Goal: Task Accomplishment & Management: Use online tool/utility

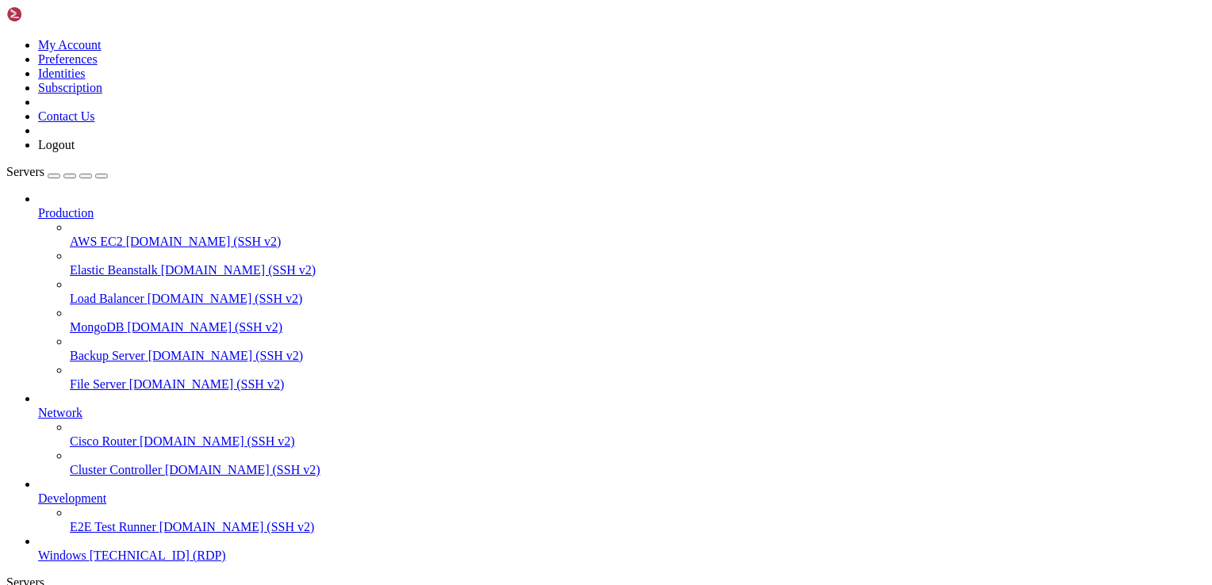
drag, startPoint x: 201, startPoint y: 769, endPoint x: 1194, endPoint y: 780, distance: 993.6
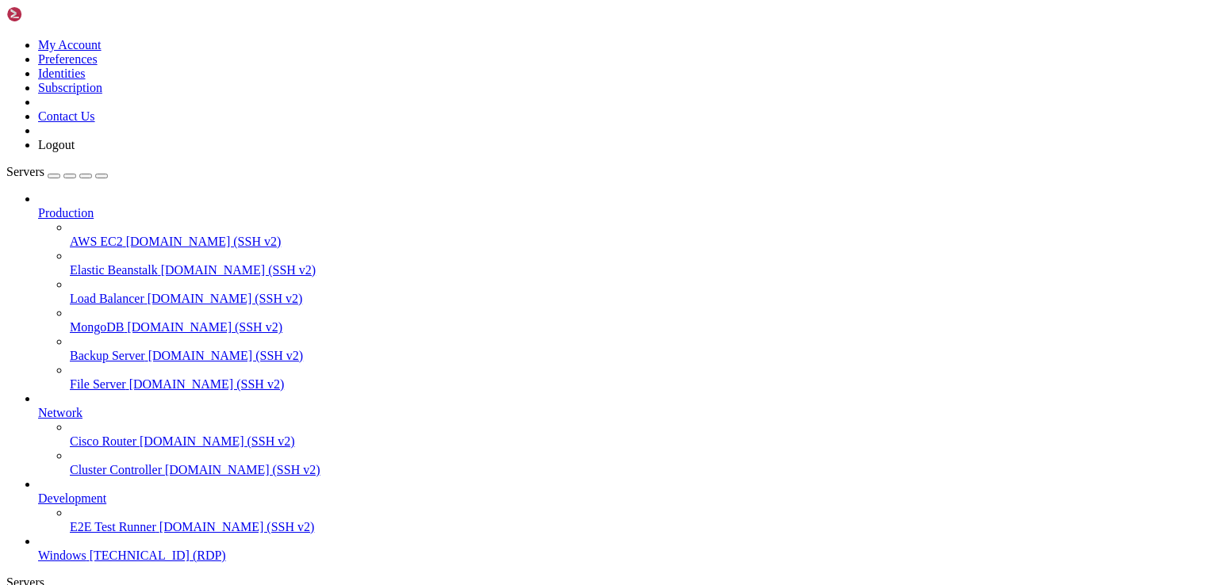
drag, startPoint x: 906, startPoint y: 1153, endPoint x: 584, endPoint y: 906, distance: 406.6
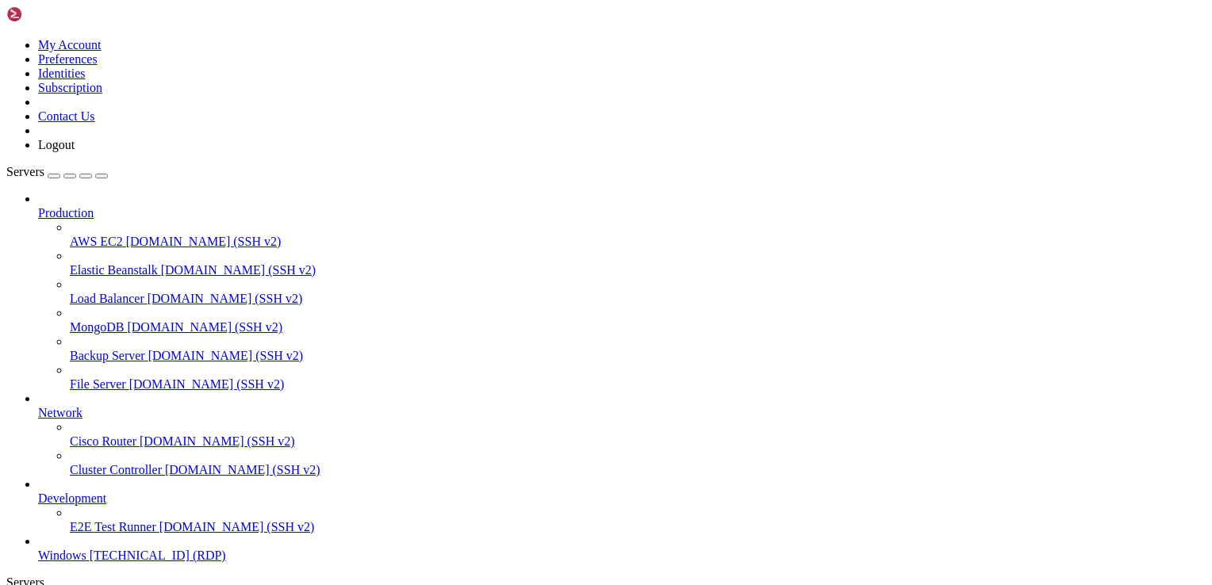
drag, startPoint x: 1082, startPoint y: 779, endPoint x: 572, endPoint y: 1196, distance: 658.8
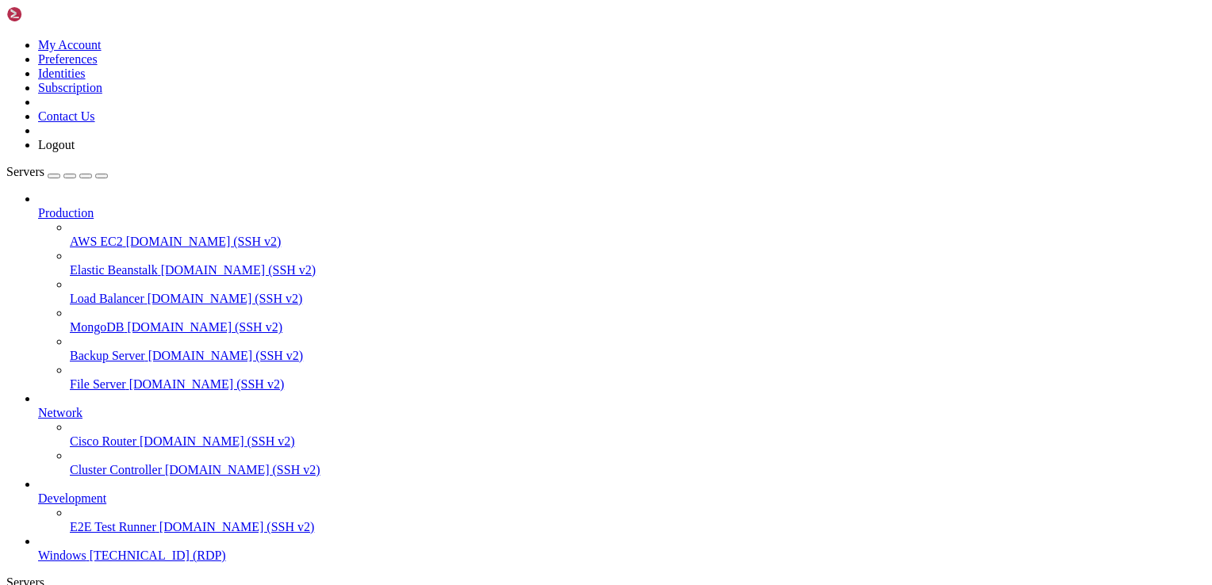
drag, startPoint x: 546, startPoint y: 1189, endPoint x: 524, endPoint y: 1120, distance: 71.7
drag, startPoint x: 1131, startPoint y: 1199, endPoint x: 1047, endPoint y: 822, distance: 385.7
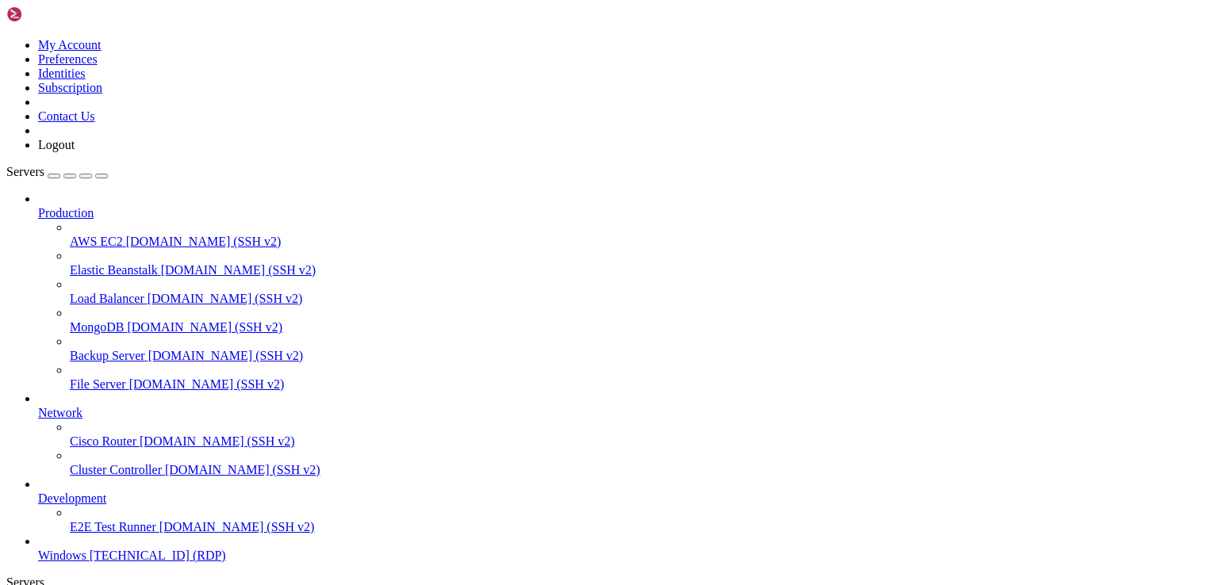
drag, startPoint x: 289, startPoint y: 876, endPoint x: 344, endPoint y: 877, distance: 54.7
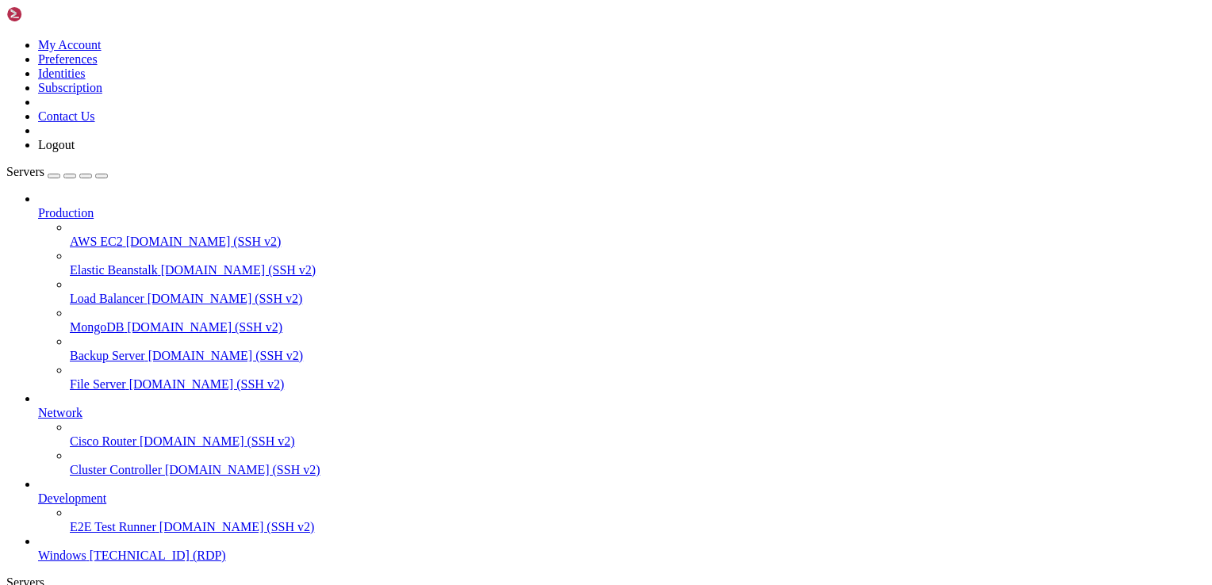
drag, startPoint x: 441, startPoint y: 893, endPoint x: 499, endPoint y: 883, distance: 58.7
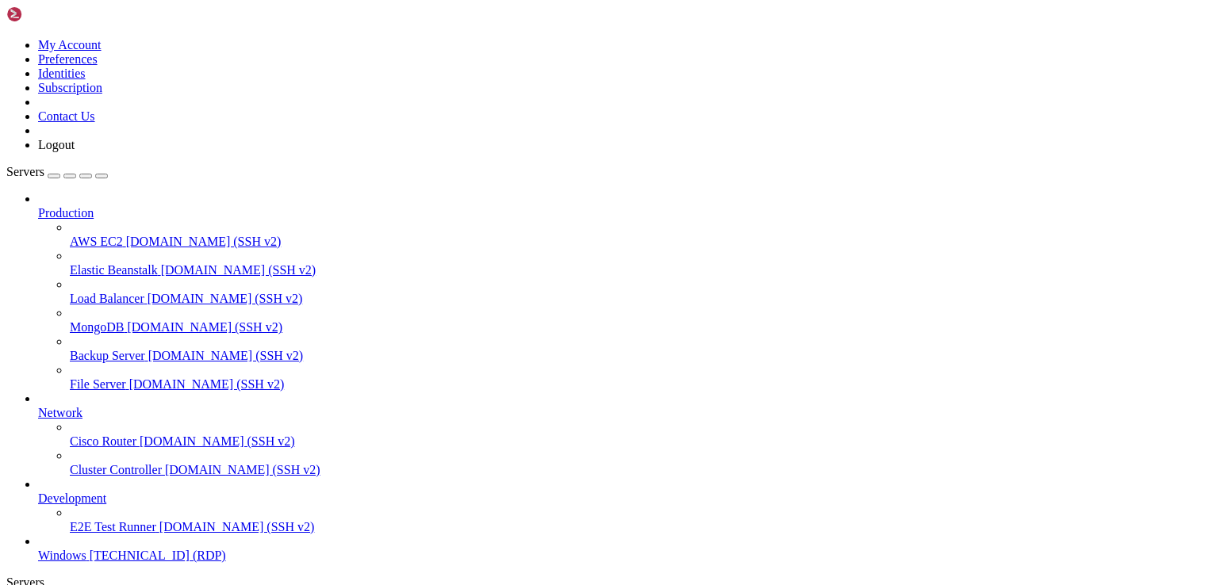
drag, startPoint x: 242, startPoint y: 864, endPoint x: 411, endPoint y: 867, distance: 168.9
drag, startPoint x: 1136, startPoint y: 852, endPoint x: 1150, endPoint y: 1224, distance: 372.9
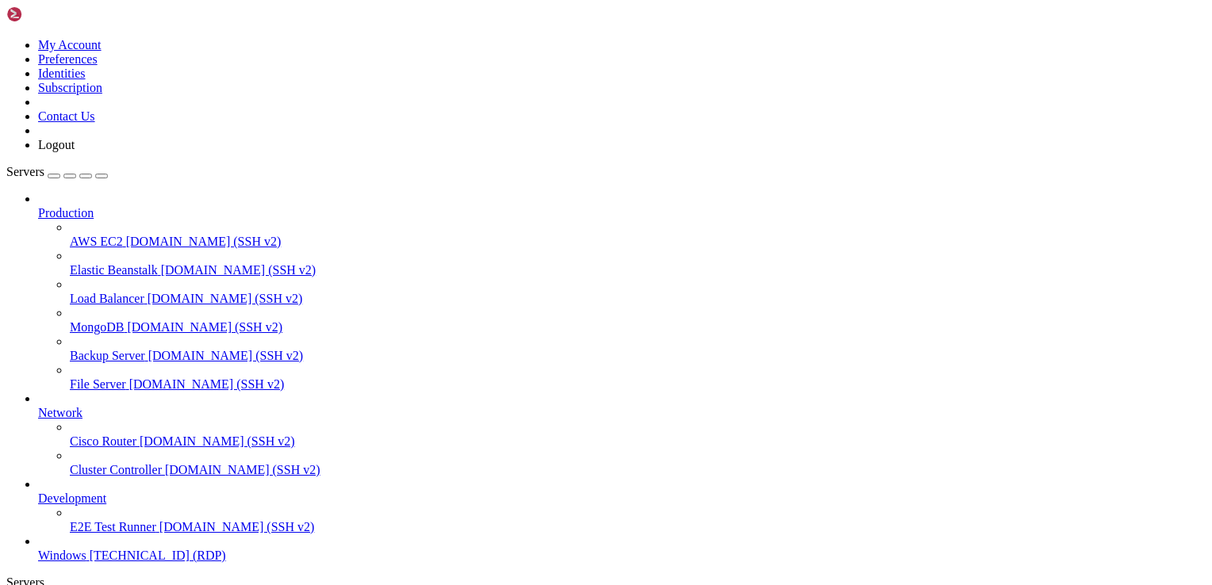
drag, startPoint x: 1139, startPoint y: 1192, endPoint x: 1105, endPoint y: 1106, distance: 92.5
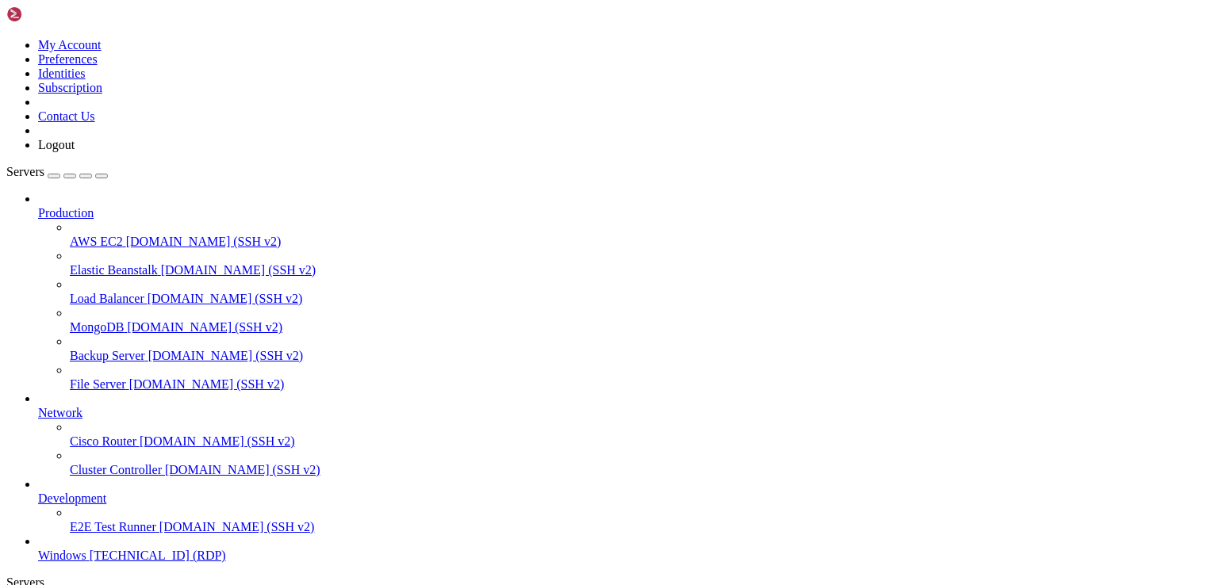
drag, startPoint x: 1117, startPoint y: 1211, endPoint x: 1132, endPoint y: 819, distance: 392.0
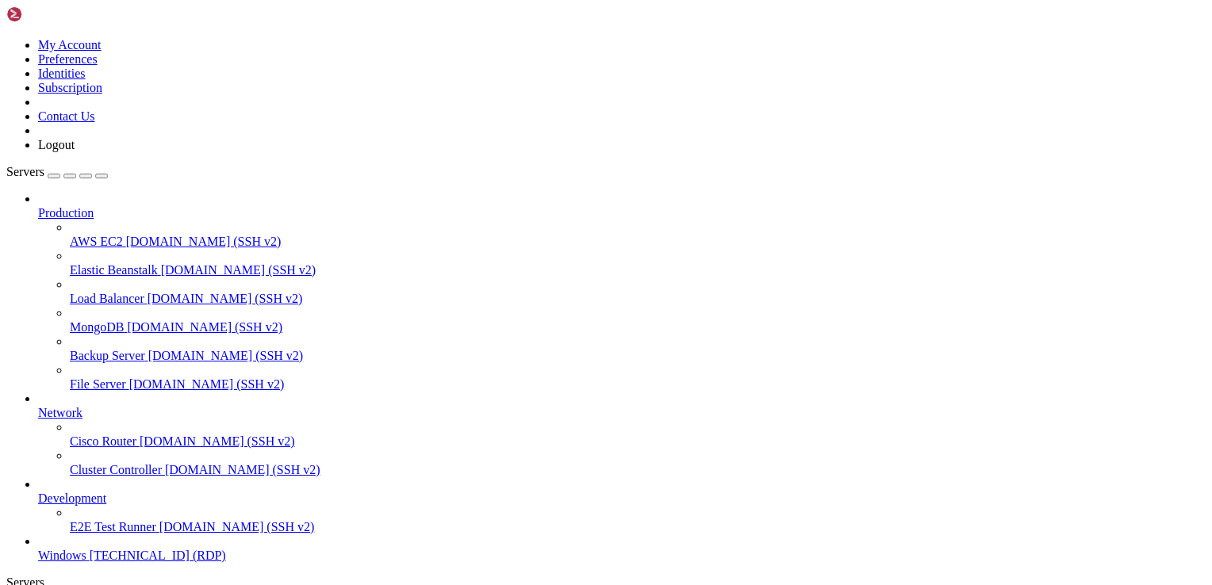
drag, startPoint x: 679, startPoint y: 1074, endPoint x: 695, endPoint y: 1074, distance: 16.7
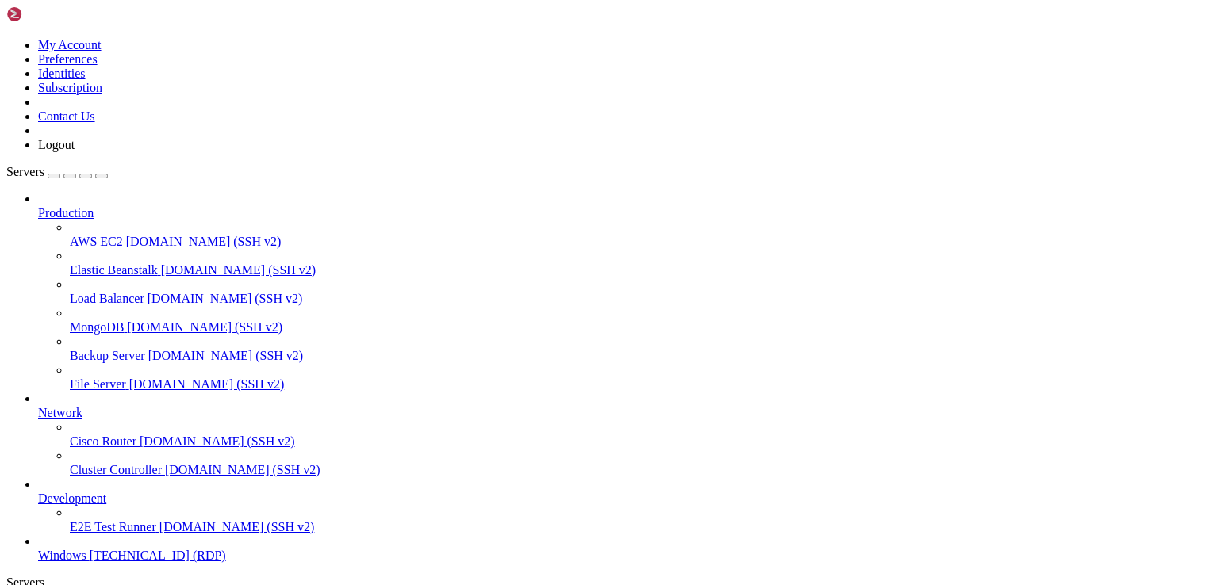
drag, startPoint x: 738, startPoint y: 1092, endPoint x: 772, endPoint y: 1116, distance: 41.4
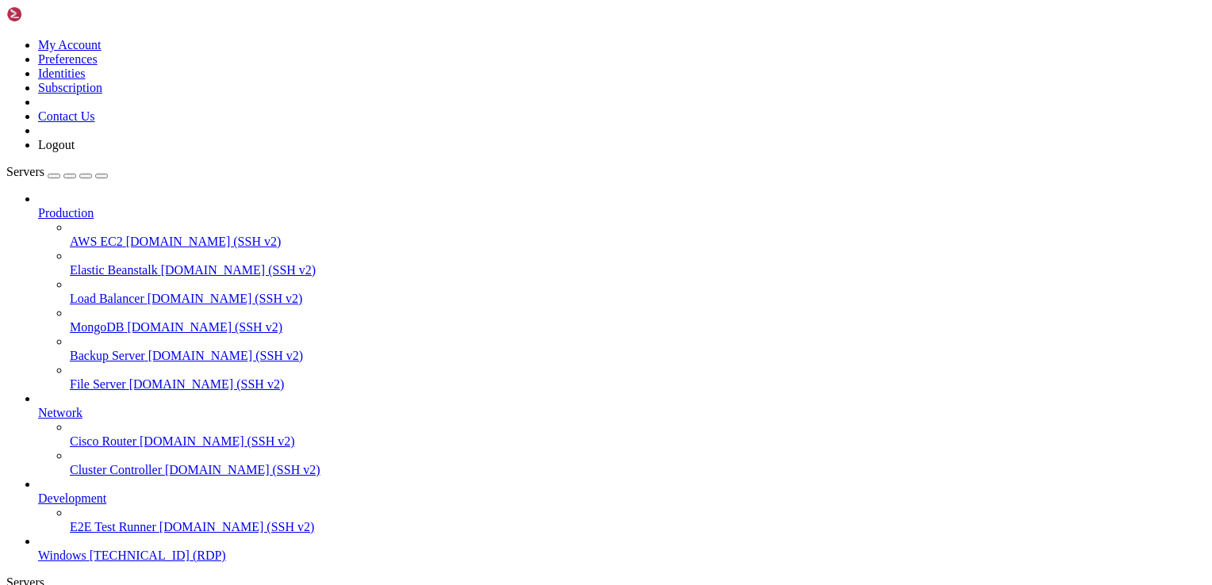
drag, startPoint x: 117, startPoint y: 766, endPoint x: 1116, endPoint y: 773, distance: 999.1
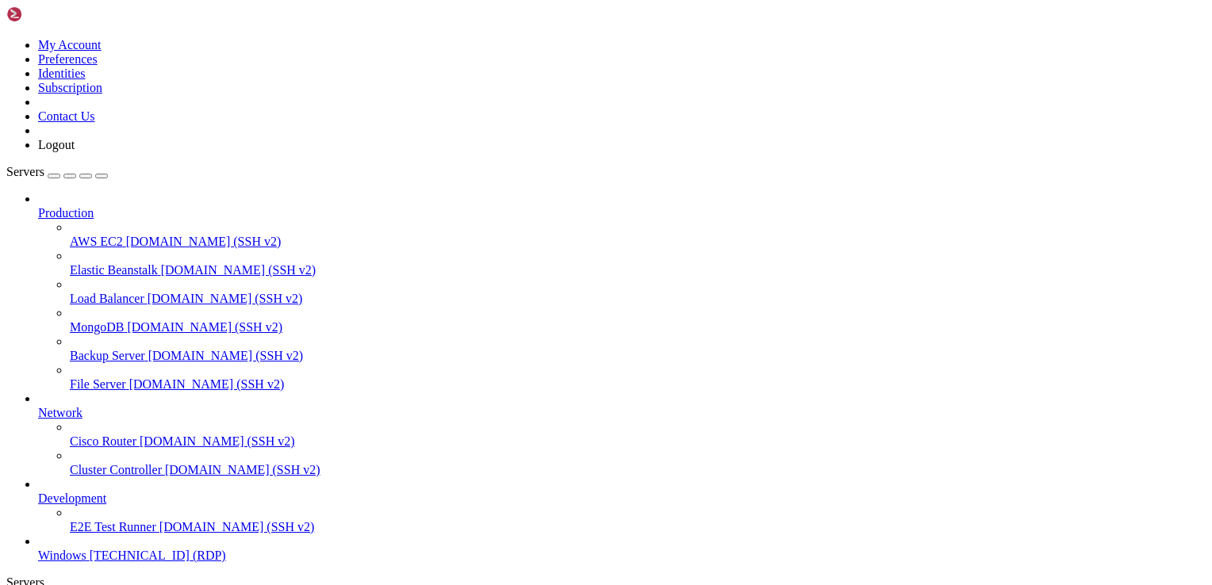
drag, startPoint x: 241, startPoint y: 863, endPoint x: 605, endPoint y: 1124, distance: 448.3
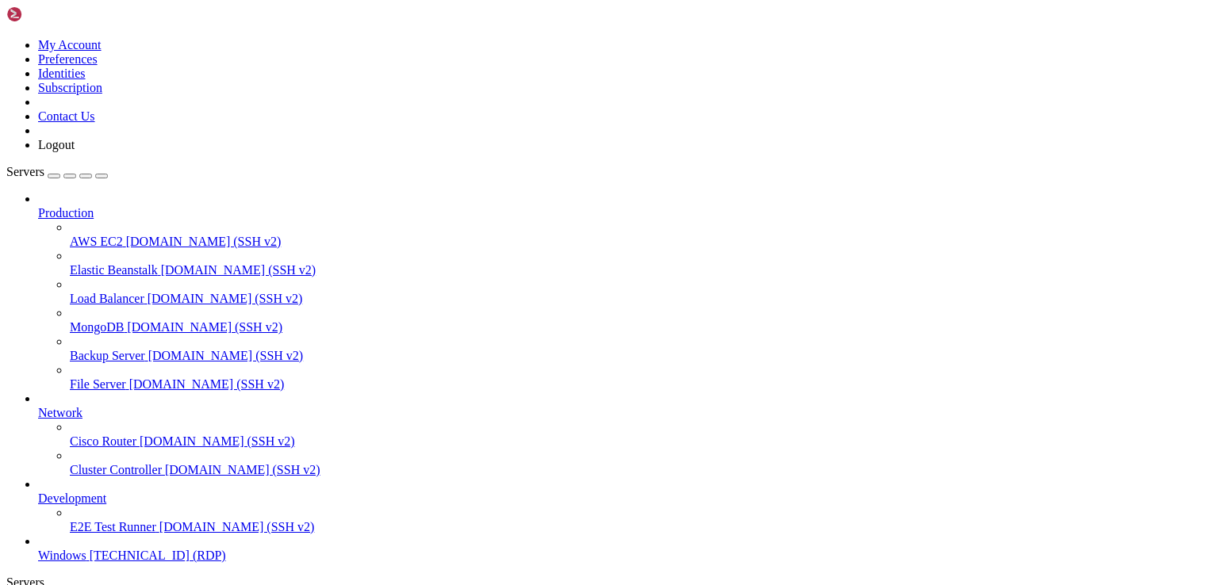
drag, startPoint x: 1069, startPoint y: 759, endPoint x: 580, endPoint y: 1188, distance: 650.1
drag, startPoint x: 1133, startPoint y: 853, endPoint x: 1109, endPoint y: 1190, distance: 337.8
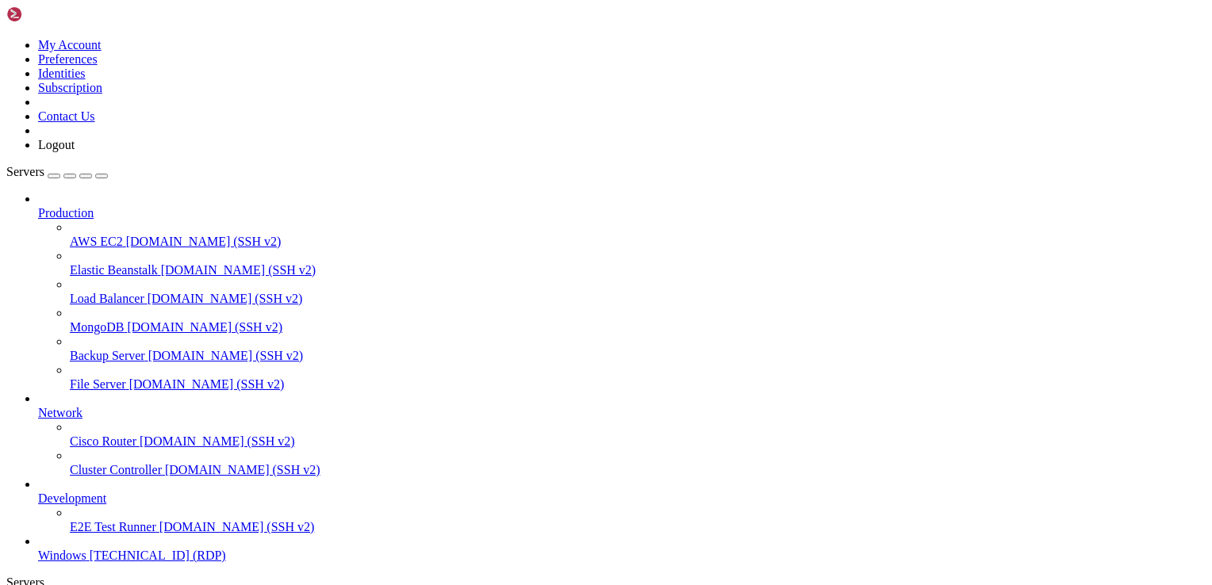
drag, startPoint x: 1118, startPoint y: 1197, endPoint x: 1127, endPoint y: 1224, distance: 27.6
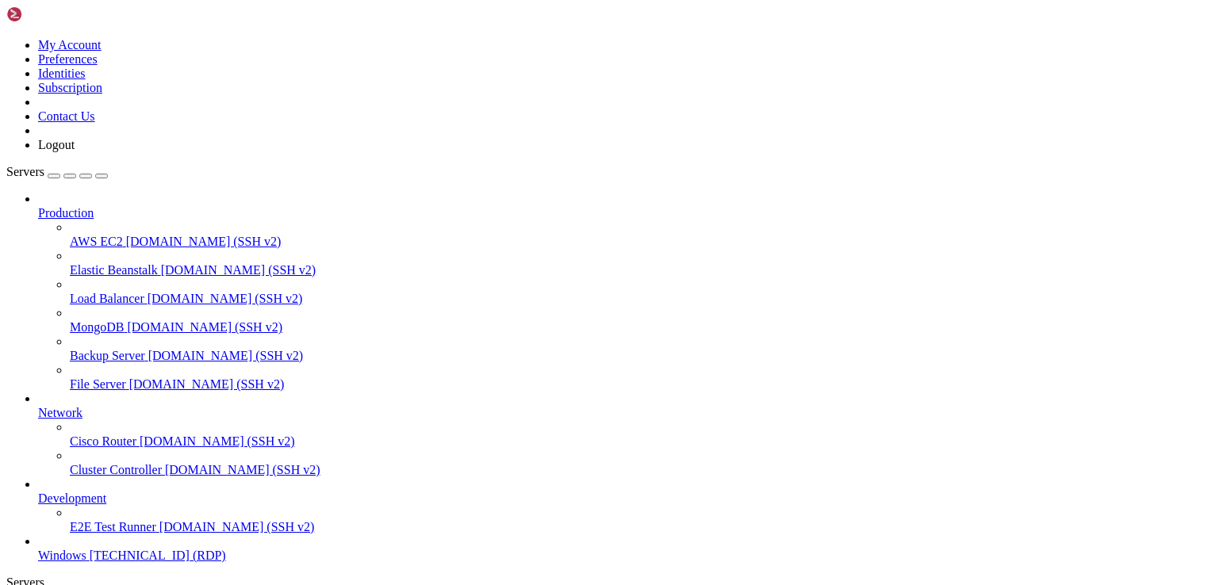
drag, startPoint x: 540, startPoint y: 925, endPoint x: 481, endPoint y: 852, distance: 93.6
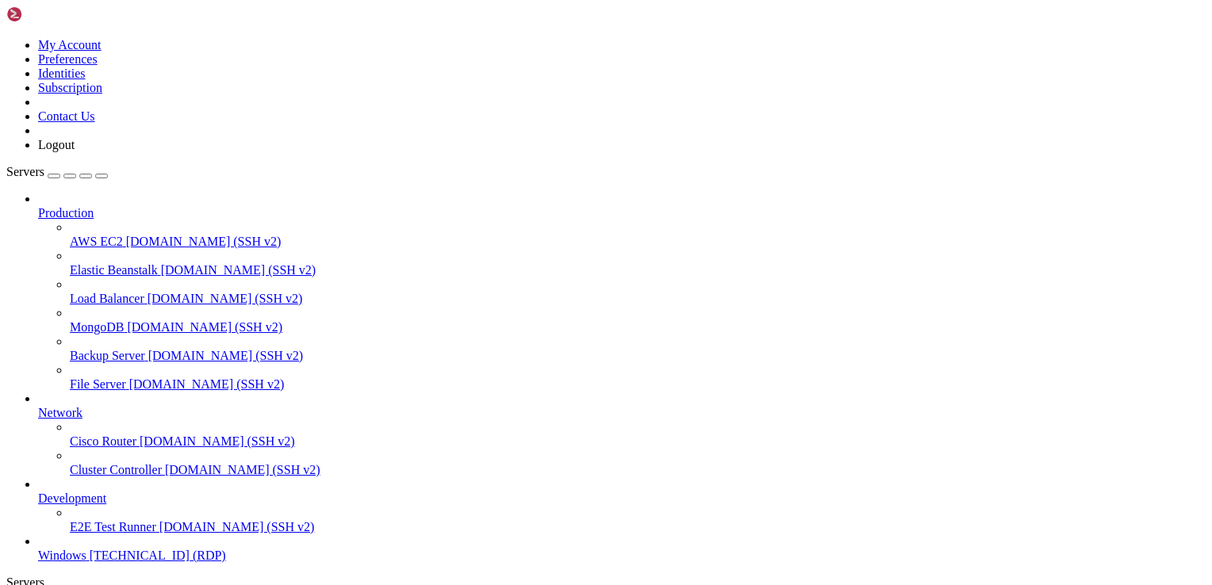
drag, startPoint x: 530, startPoint y: 1163, endPoint x: 533, endPoint y: 1145, distance: 18.4
drag, startPoint x: 532, startPoint y: 1154, endPoint x: 273, endPoint y: 926, distance: 345.0
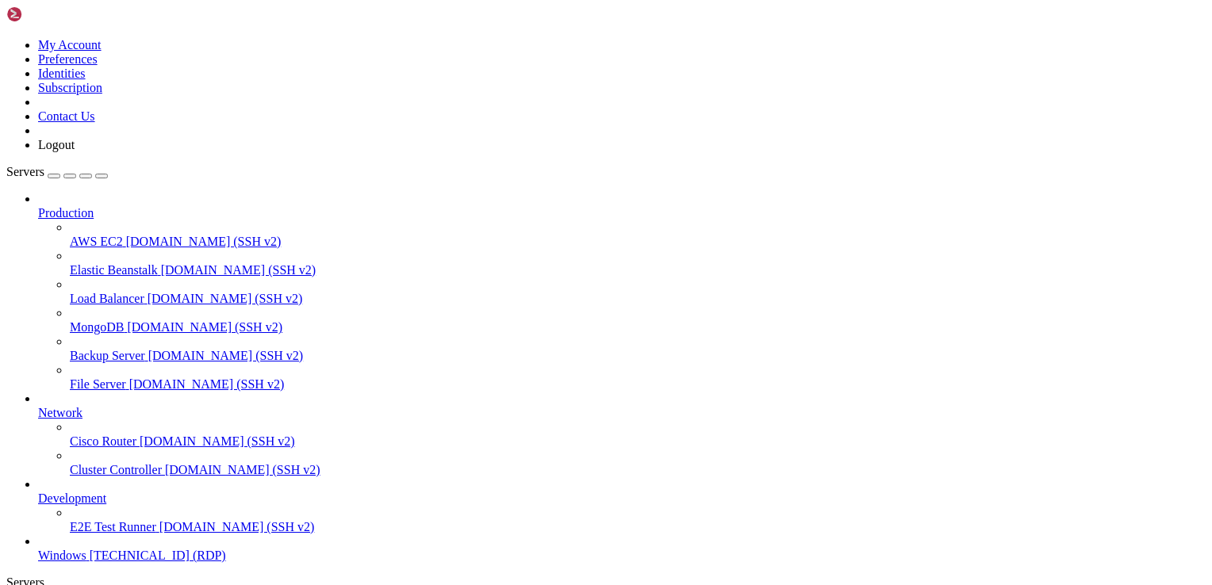
drag, startPoint x: 1138, startPoint y: 867, endPoint x: 978, endPoint y: 775, distance: 184.7
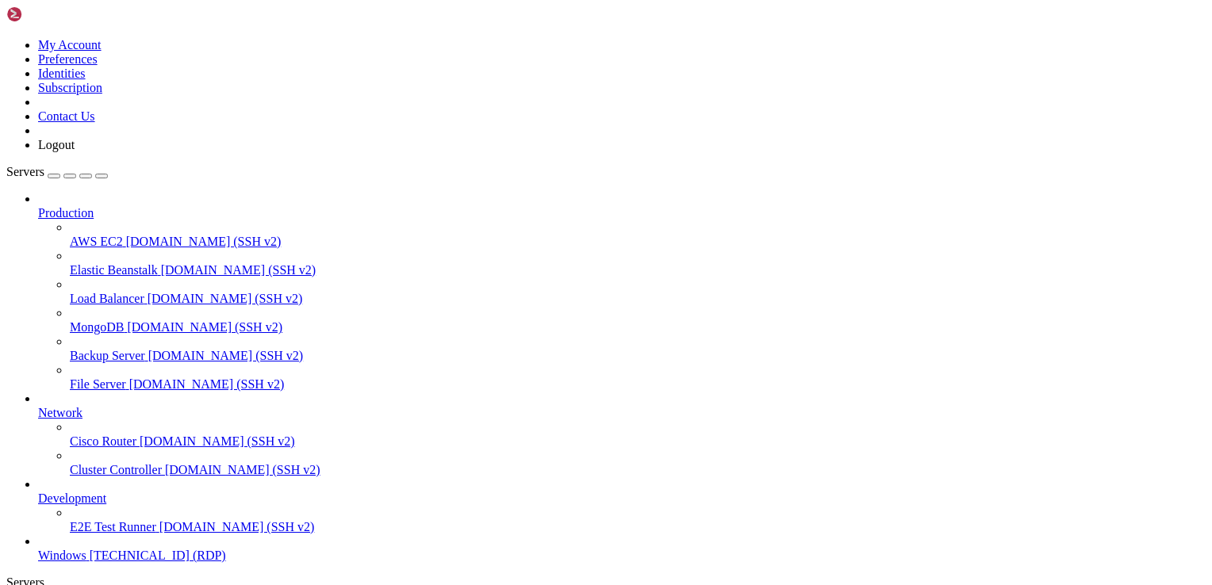
drag, startPoint x: 848, startPoint y: 1261, endPoint x: 454, endPoint y: 1085, distance: 431.6
drag, startPoint x: 708, startPoint y: 1277, endPoint x: 520, endPoint y: 1053, distance: 292.1
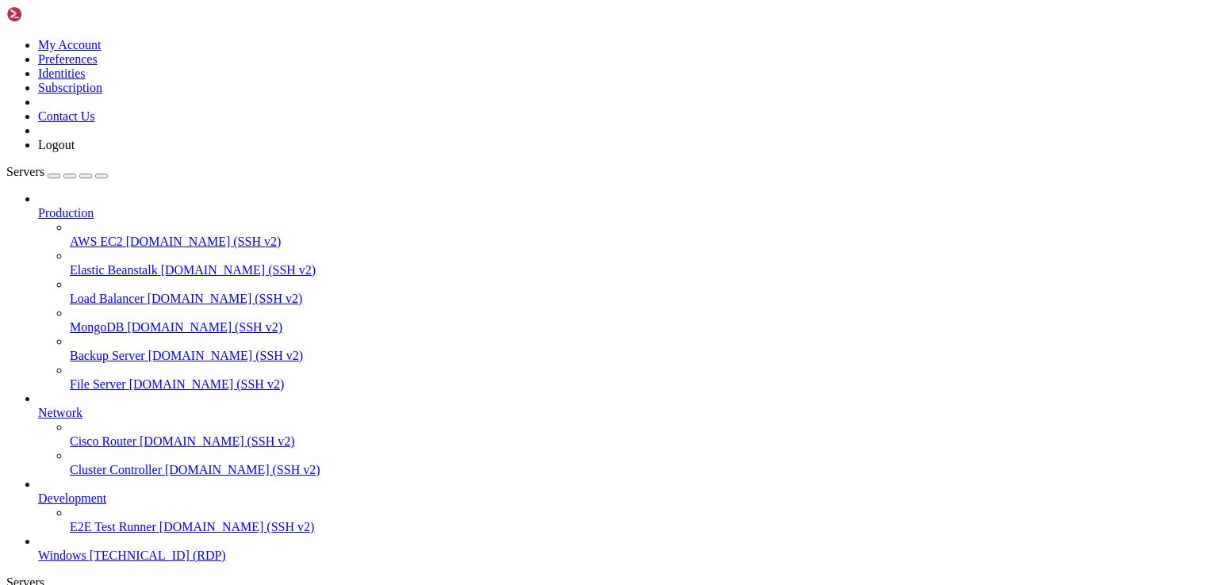
drag, startPoint x: 1067, startPoint y: 1093, endPoint x: 1063, endPoint y: 1181, distance: 88.9
drag, startPoint x: 968, startPoint y: 1153, endPoint x: 594, endPoint y: 929, distance: 436.4
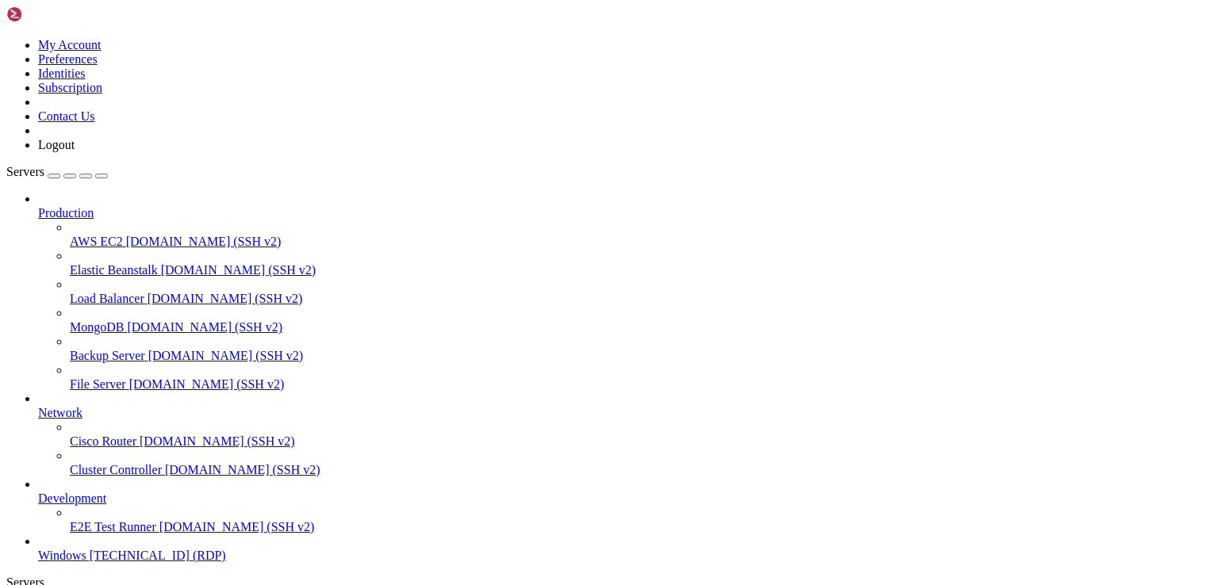
drag, startPoint x: 1111, startPoint y: 957, endPoint x: 1120, endPoint y: 910, distance: 47.7
drag, startPoint x: 1124, startPoint y: 1001, endPoint x: 1124, endPoint y: 1233, distance: 232.3
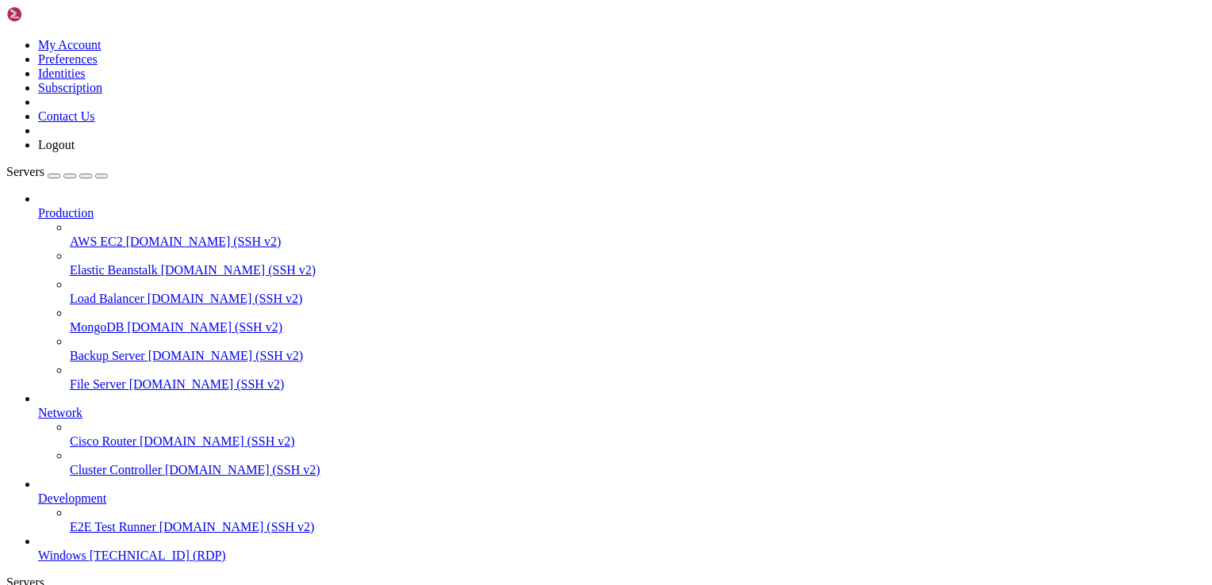
drag, startPoint x: 1115, startPoint y: 1185, endPoint x: 1132, endPoint y: 826, distance: 359.6
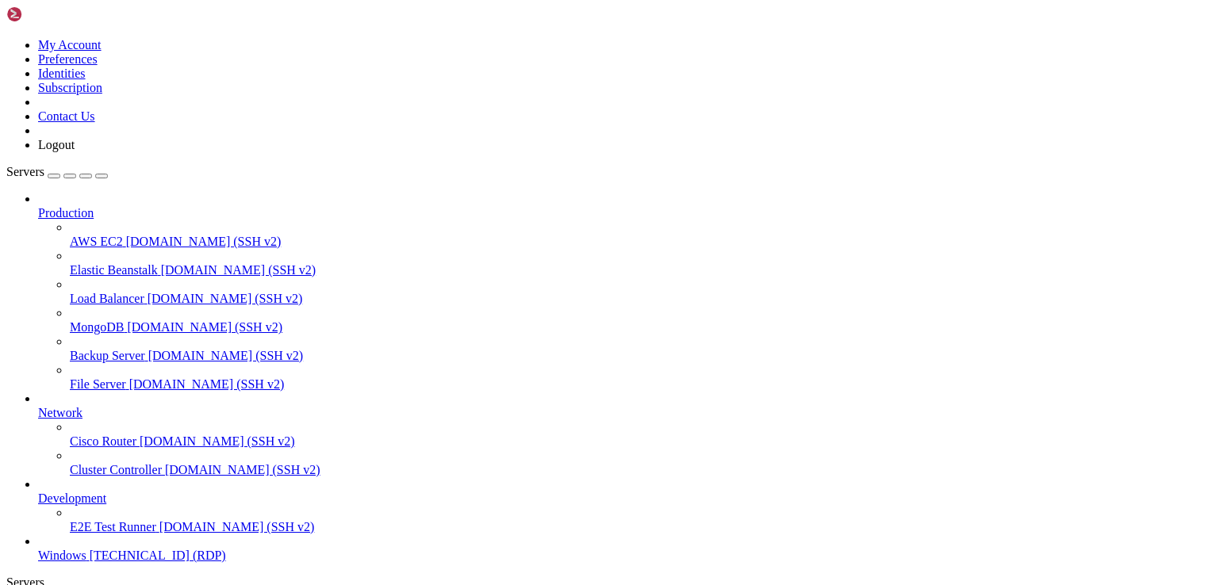
drag, startPoint x: 1120, startPoint y: 913, endPoint x: 1089, endPoint y: 810, distance: 107.9
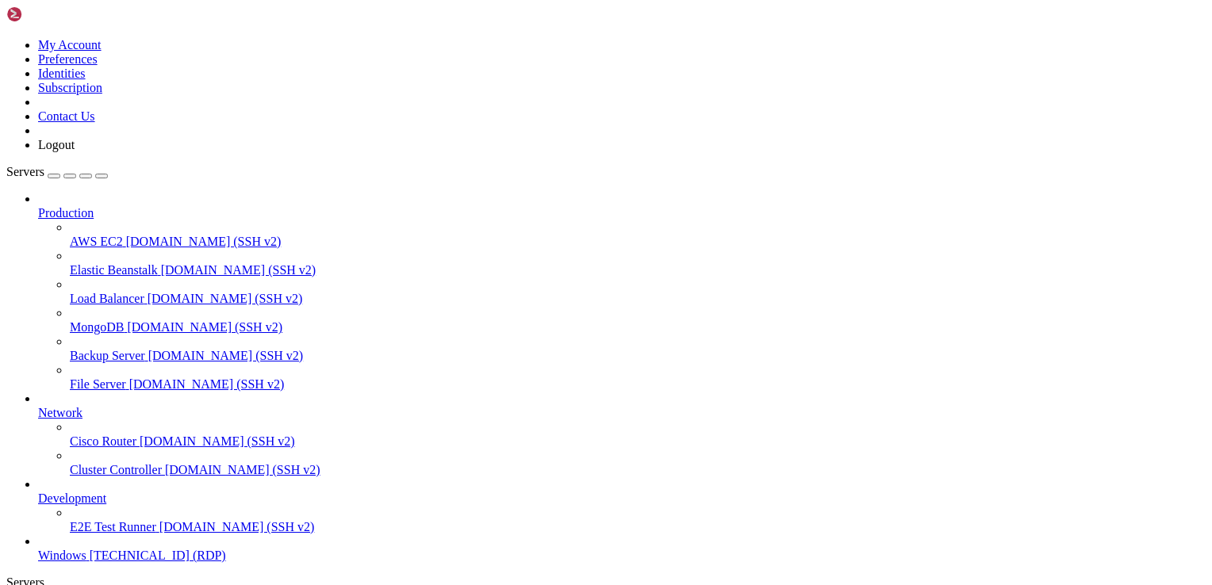
drag, startPoint x: 402, startPoint y: 982, endPoint x: 409, endPoint y: 978, distance: 8.2
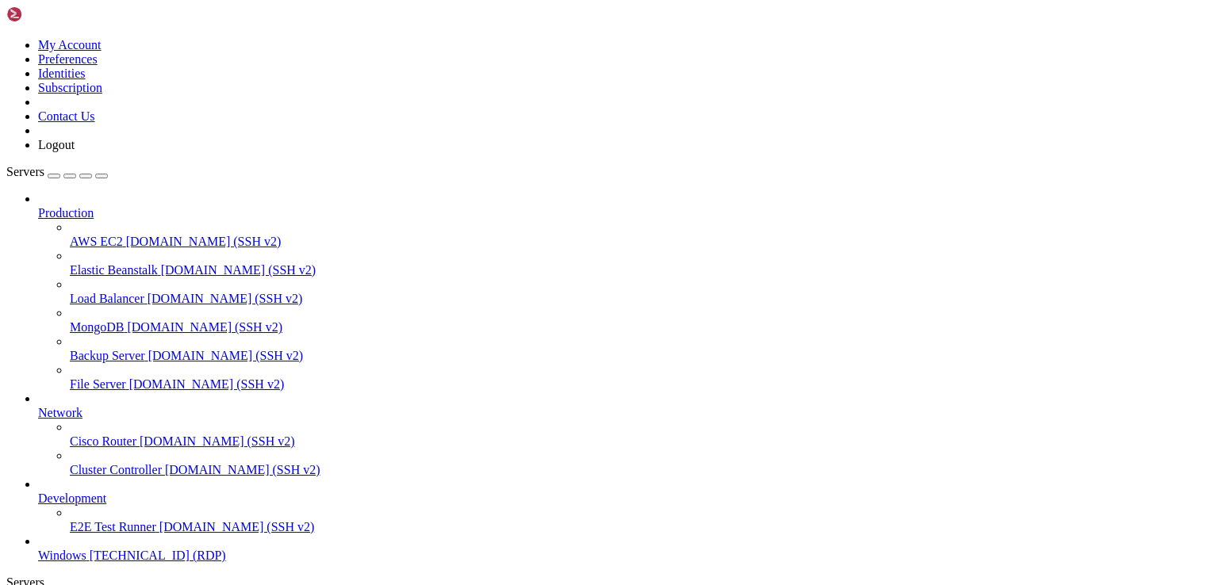
drag, startPoint x: 1110, startPoint y: 844, endPoint x: 1093, endPoint y: 1209, distance: 366.0
drag, startPoint x: 554, startPoint y: 996, endPoint x: 318, endPoint y: 733, distance: 353.2
drag, startPoint x: 1127, startPoint y: 1205, endPoint x: 1120, endPoint y: 821, distance: 383.8
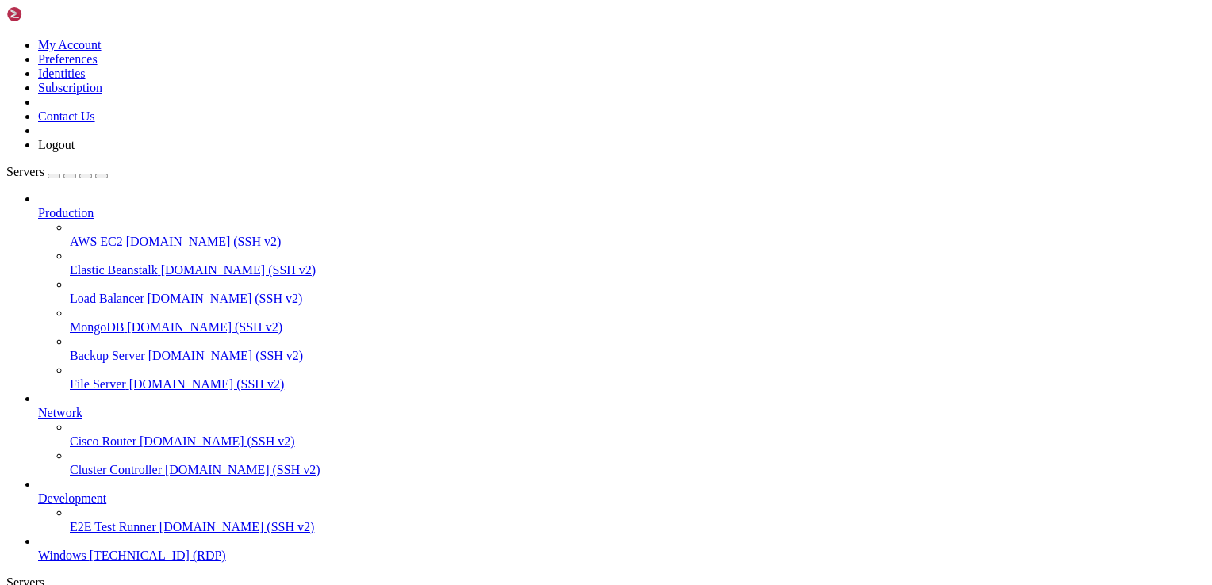
drag, startPoint x: 1146, startPoint y: 959, endPoint x: 1139, endPoint y: 1084, distance: 124.7
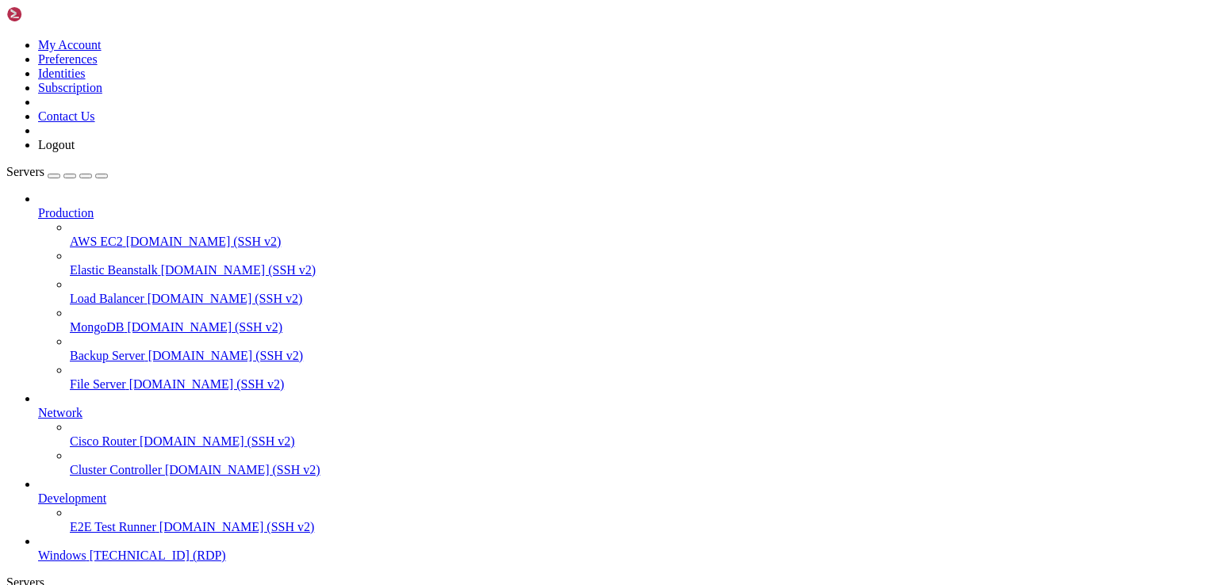
drag, startPoint x: 1119, startPoint y: 1090, endPoint x: 1145, endPoint y: 1208, distance: 121.8
drag, startPoint x: 790, startPoint y: 1112, endPoint x: 714, endPoint y: 806, distance: 314.4
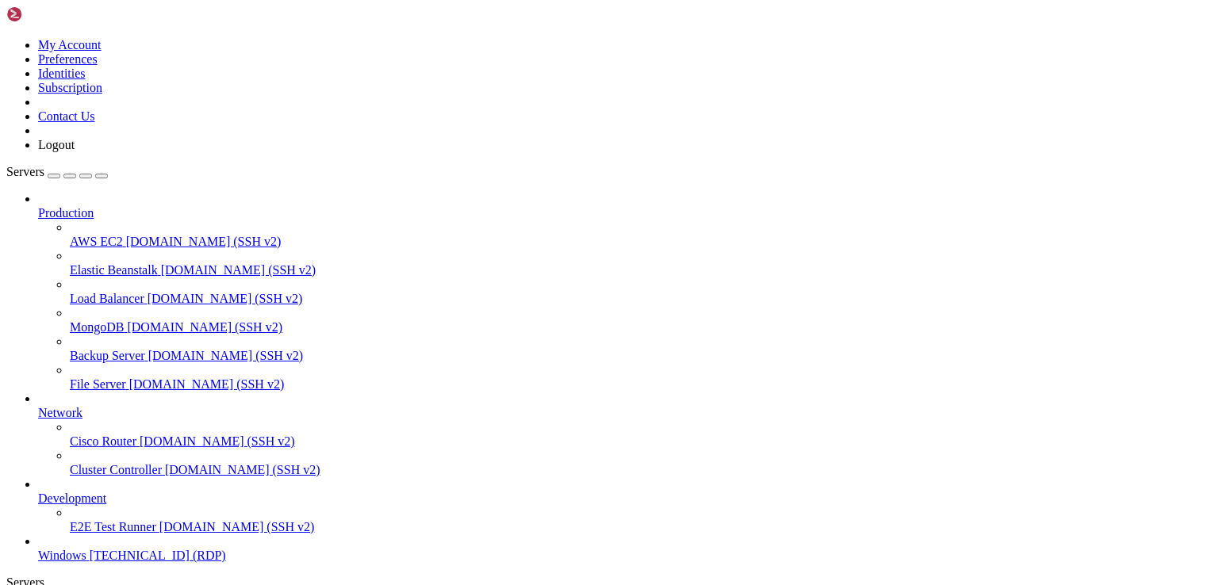
drag, startPoint x: 1130, startPoint y: 1188, endPoint x: 1149, endPoint y: 808, distance: 380.3
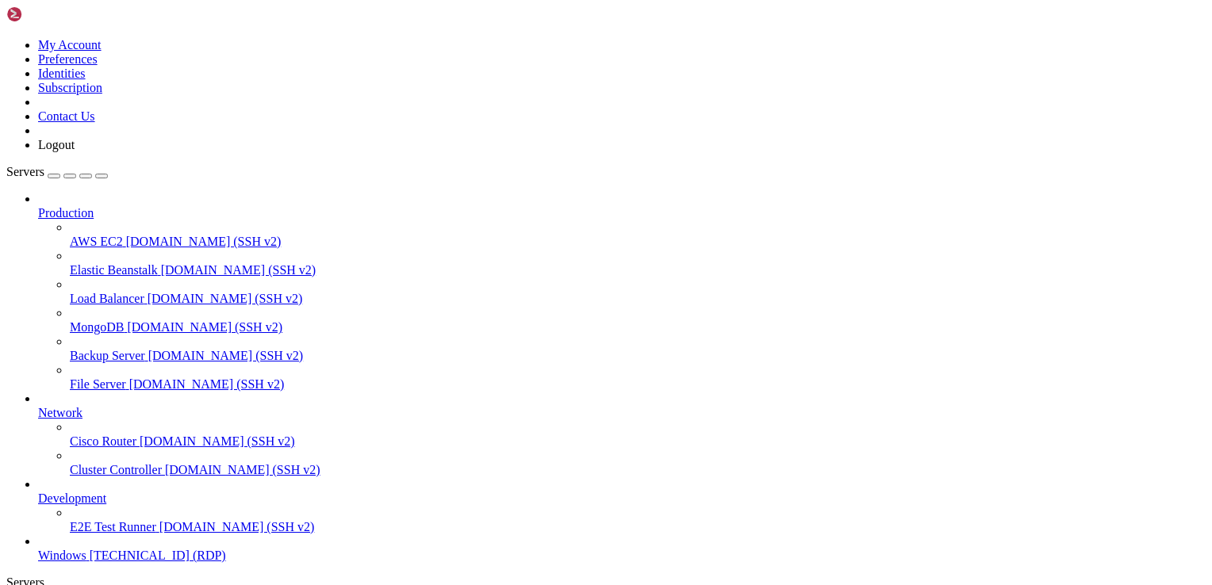
drag, startPoint x: 781, startPoint y: 1150, endPoint x: 584, endPoint y: 1040, distance: 225.0
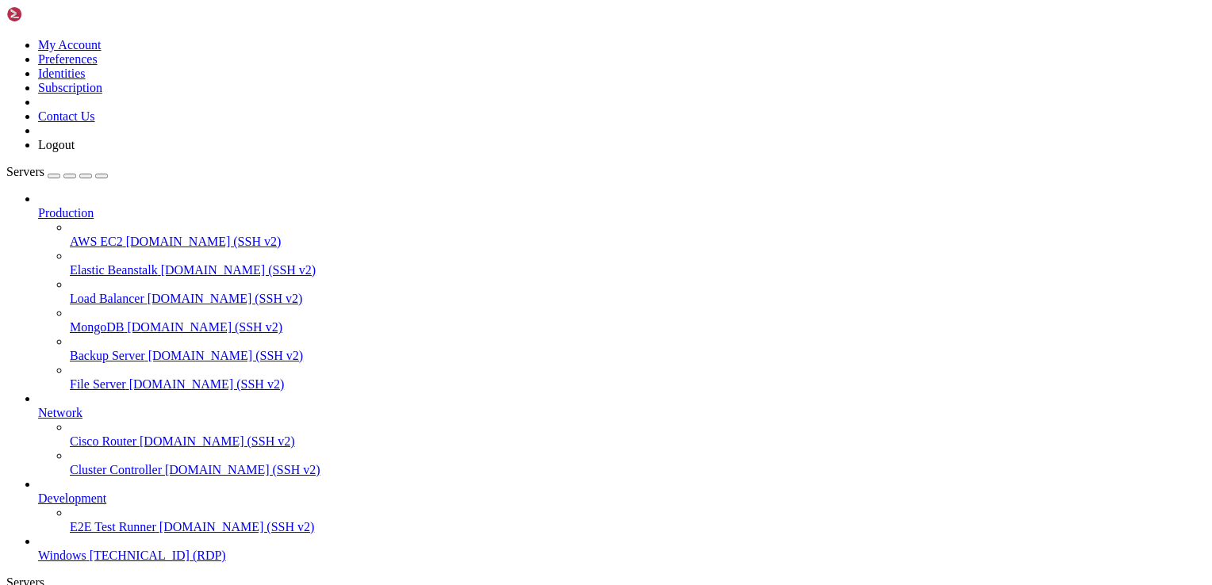
drag, startPoint x: 669, startPoint y: 1093, endPoint x: 160, endPoint y: 994, distance: 518.5
drag, startPoint x: 604, startPoint y: 1093, endPoint x: 167, endPoint y: 1001, distance: 447.4
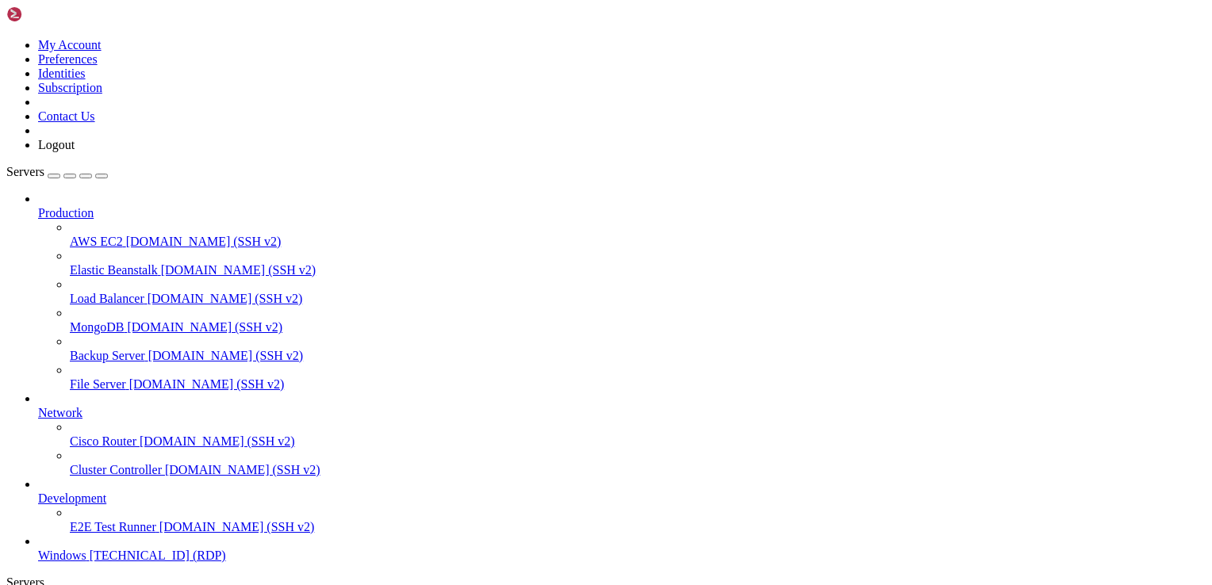
drag, startPoint x: 175, startPoint y: 770, endPoint x: 990, endPoint y: 1076, distance: 870.0
drag, startPoint x: 949, startPoint y: 875, endPoint x: 443, endPoint y: 848, distance: 506.6
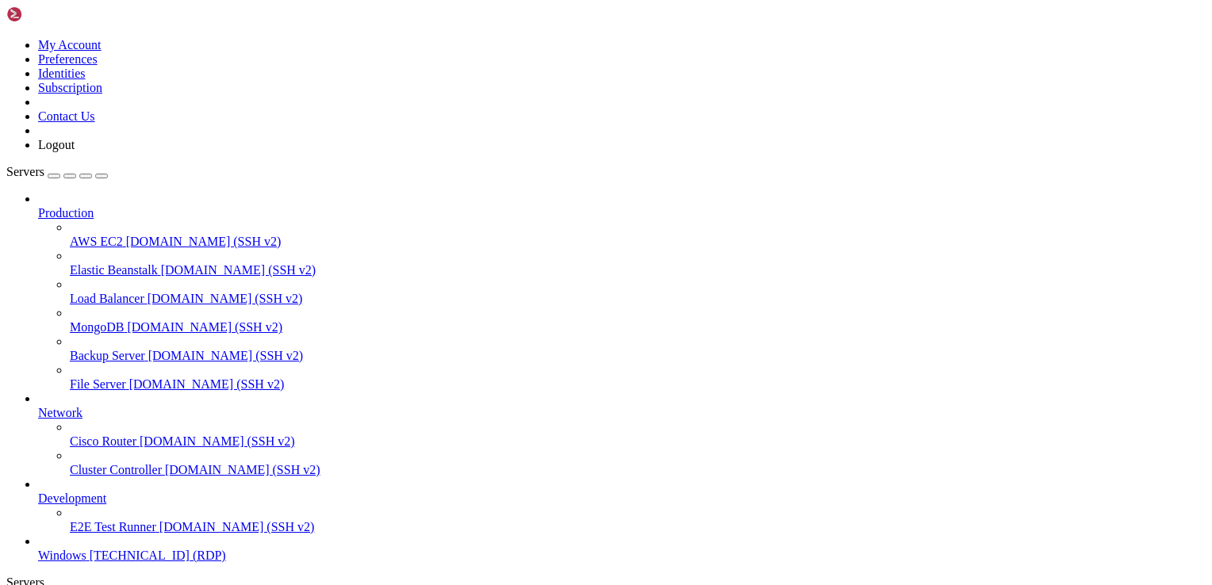
drag, startPoint x: 1032, startPoint y: 1076, endPoint x: 814, endPoint y: 775, distance: 371.3
drag, startPoint x: 442, startPoint y: 853, endPoint x: 549, endPoint y: 921, distance: 126.9
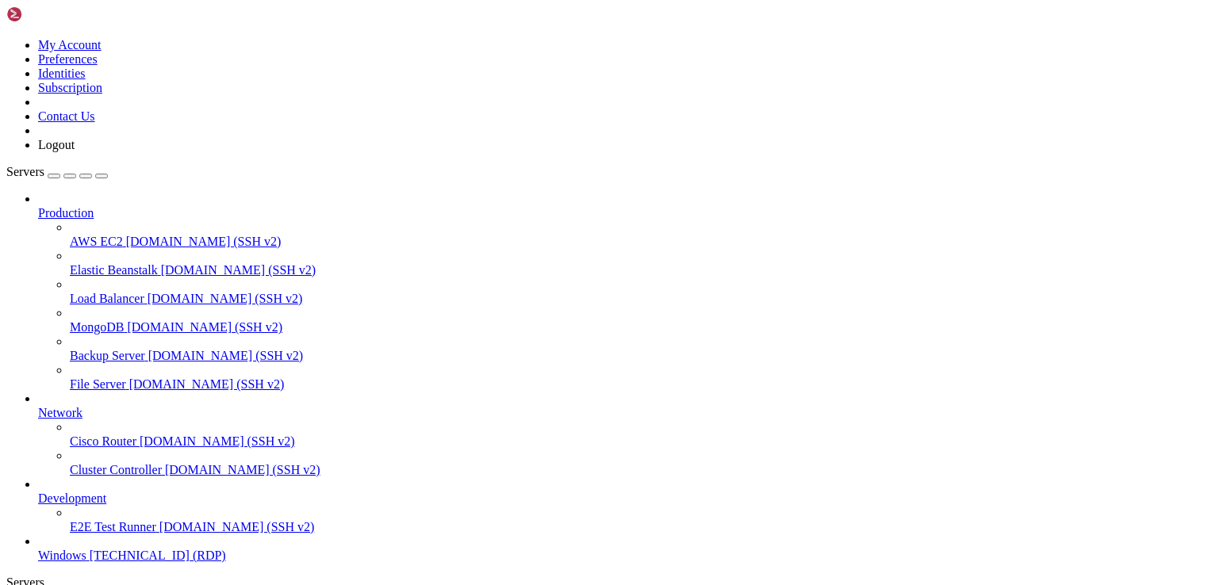
drag, startPoint x: 730, startPoint y: 777, endPoint x: 1093, endPoint y: 770, distance: 363.2
drag, startPoint x: 546, startPoint y: 918, endPoint x: 828, endPoint y: 861, distance: 287.2
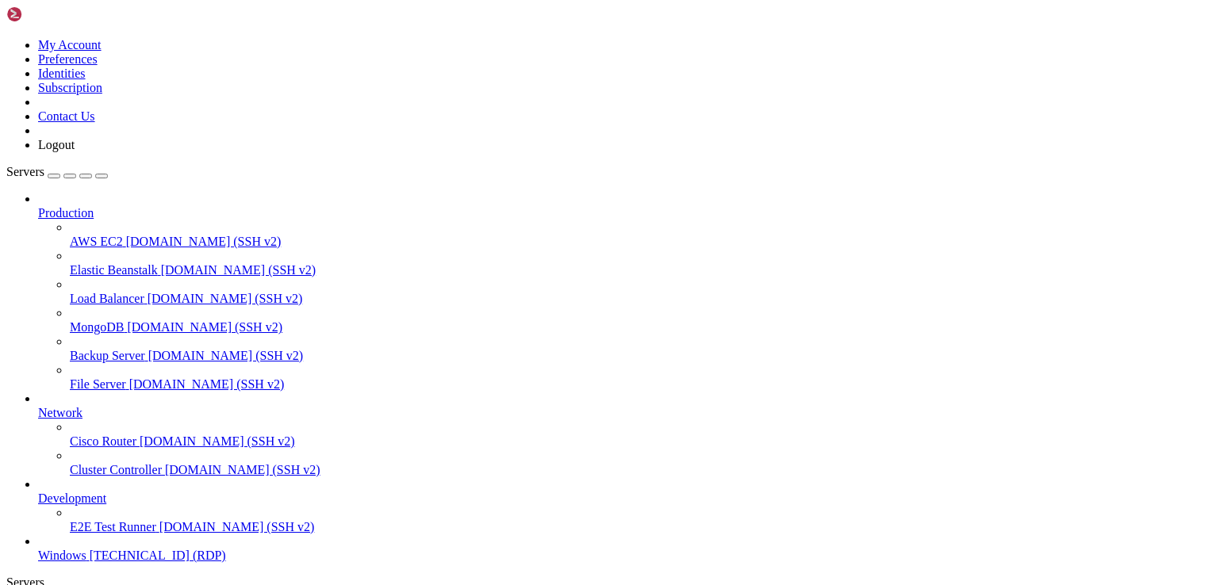
drag, startPoint x: 1050, startPoint y: 769, endPoint x: 485, endPoint y: 810, distance: 566.1
drag, startPoint x: 890, startPoint y: 847, endPoint x: 587, endPoint y: 782, distance: 309.8
drag, startPoint x: 1126, startPoint y: 852, endPoint x: 1112, endPoint y: 841, distance: 17.5
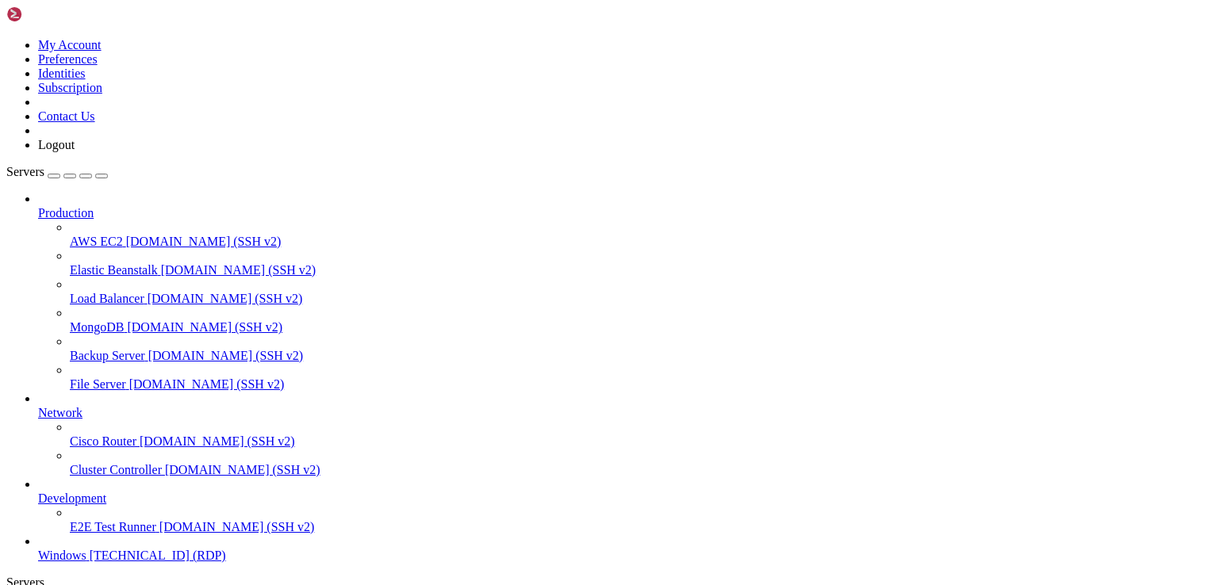
drag, startPoint x: 1142, startPoint y: 1209, endPoint x: 691, endPoint y: 802, distance: 607.5
drag, startPoint x: 312, startPoint y: 788, endPoint x: 1073, endPoint y: 829, distance: 762.3
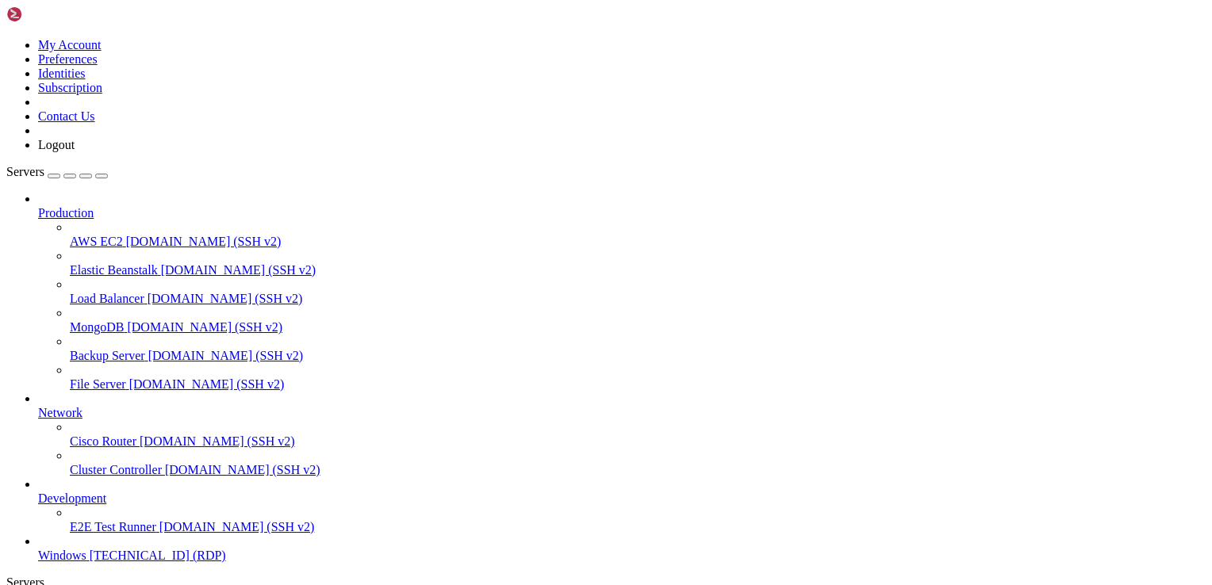
drag, startPoint x: 407, startPoint y: 867, endPoint x: 206, endPoint y: 858, distance: 200.8
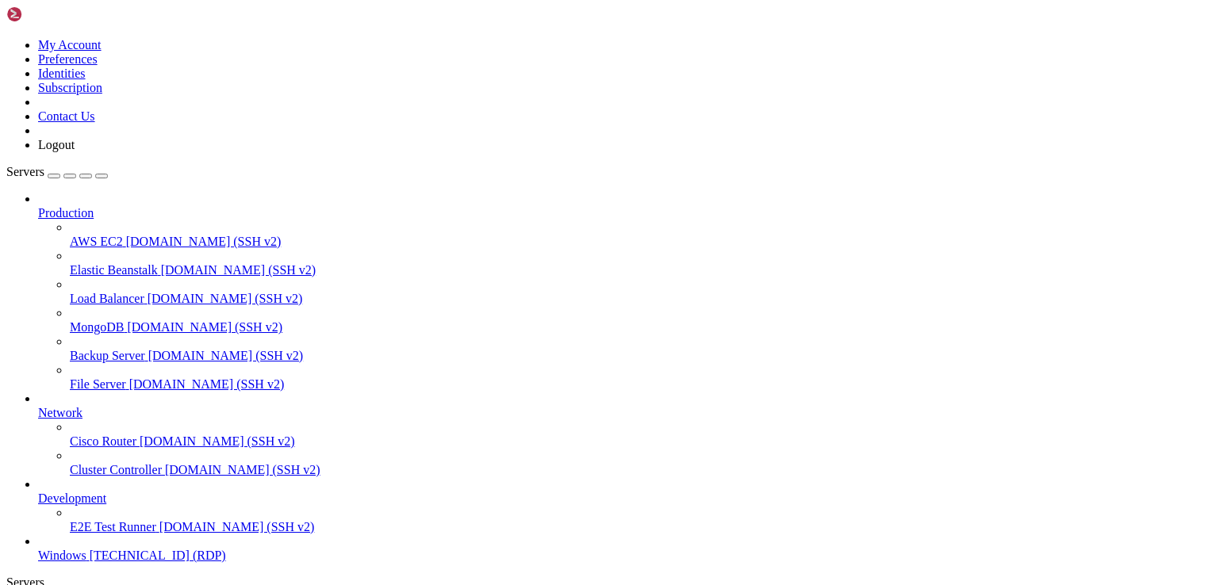
drag, startPoint x: 1066, startPoint y: 830, endPoint x: 412, endPoint y: 837, distance: 654.2
drag, startPoint x: 305, startPoint y: 840, endPoint x: 811, endPoint y: 959, distance: 519.9
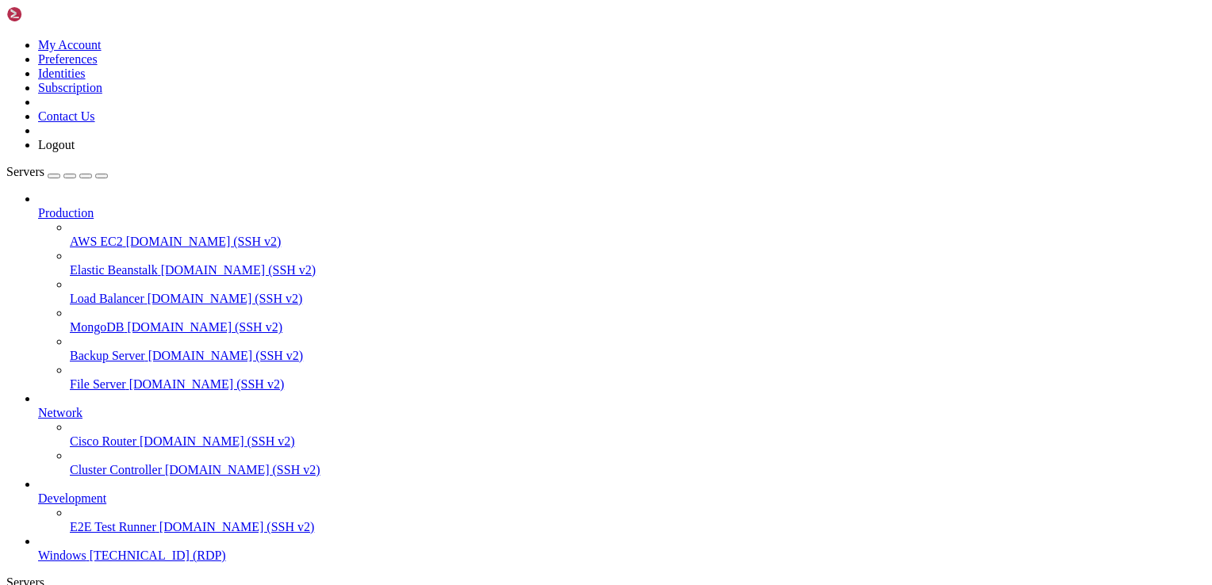
drag, startPoint x: 994, startPoint y: 830, endPoint x: 1134, endPoint y: 822, distance: 140.6
drag, startPoint x: 995, startPoint y: 829, endPoint x: 1052, endPoint y: 783, distance: 73.8
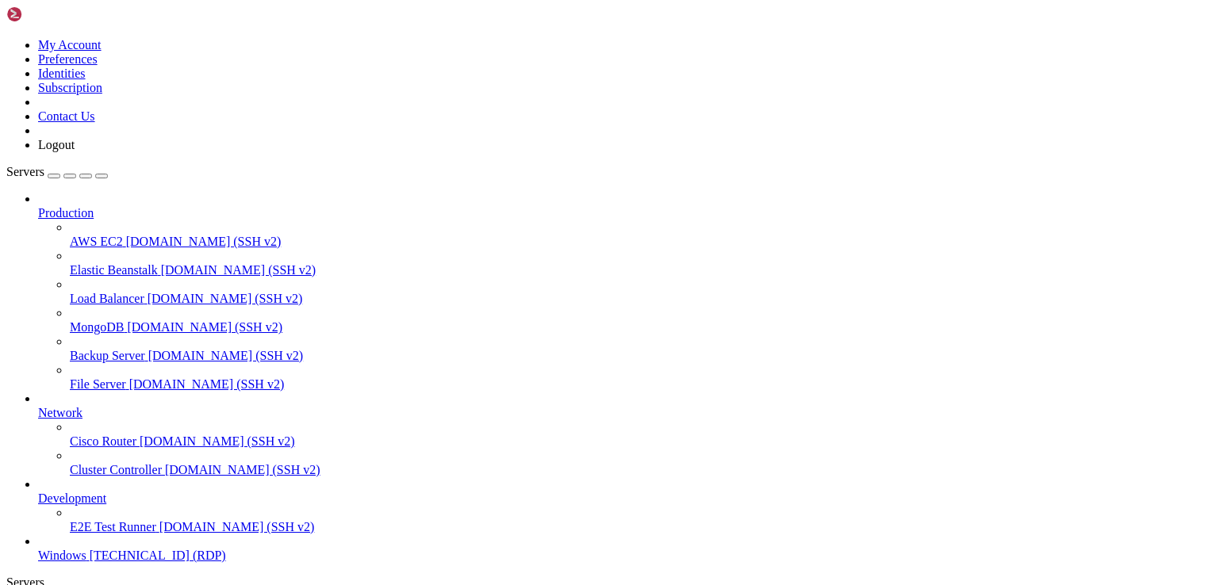
drag, startPoint x: 931, startPoint y: 800, endPoint x: 1094, endPoint y: 773, distance: 165.6
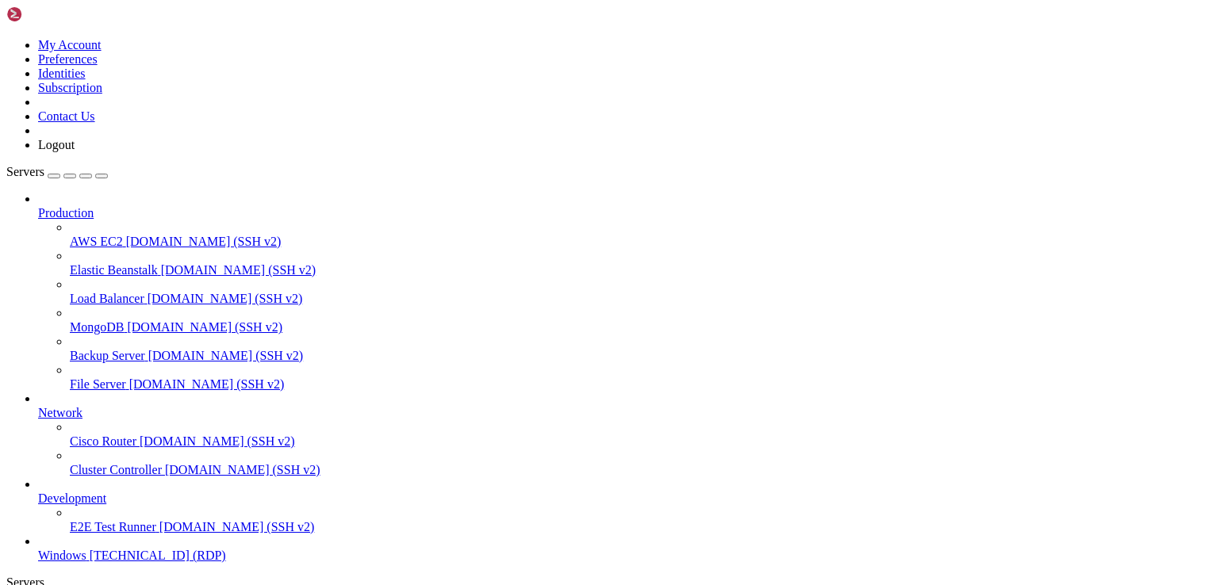
drag, startPoint x: 771, startPoint y: 1093, endPoint x: 469, endPoint y: 887, distance: 365.1
drag, startPoint x: 724, startPoint y: 1118, endPoint x: 468, endPoint y: 903, distance: 334.3
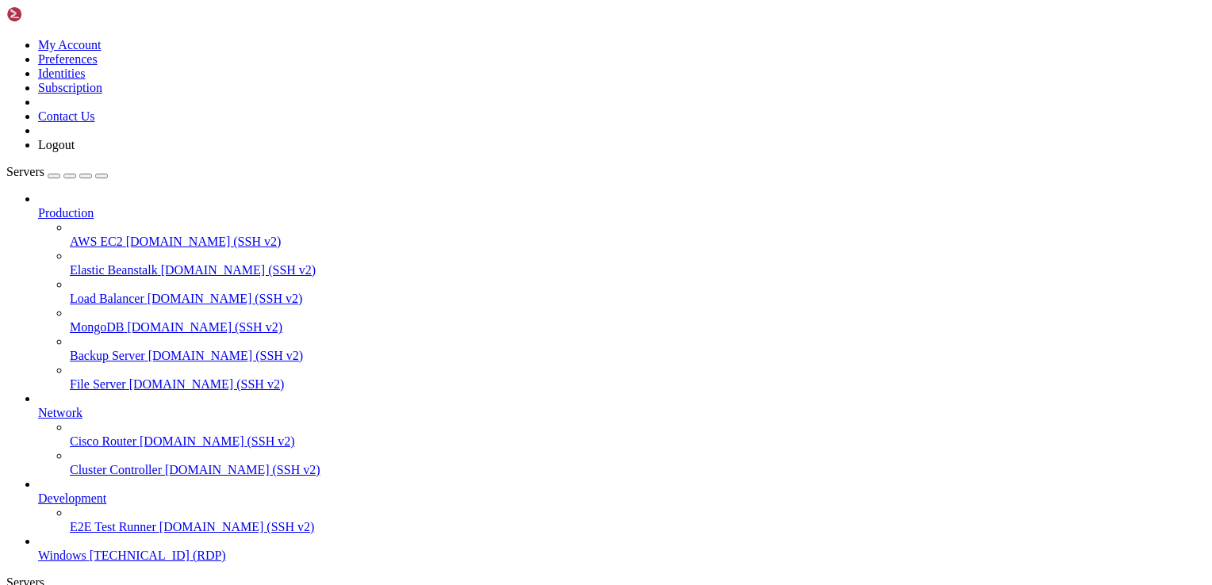
drag, startPoint x: 828, startPoint y: 851, endPoint x: 721, endPoint y: 848, distance: 107.1
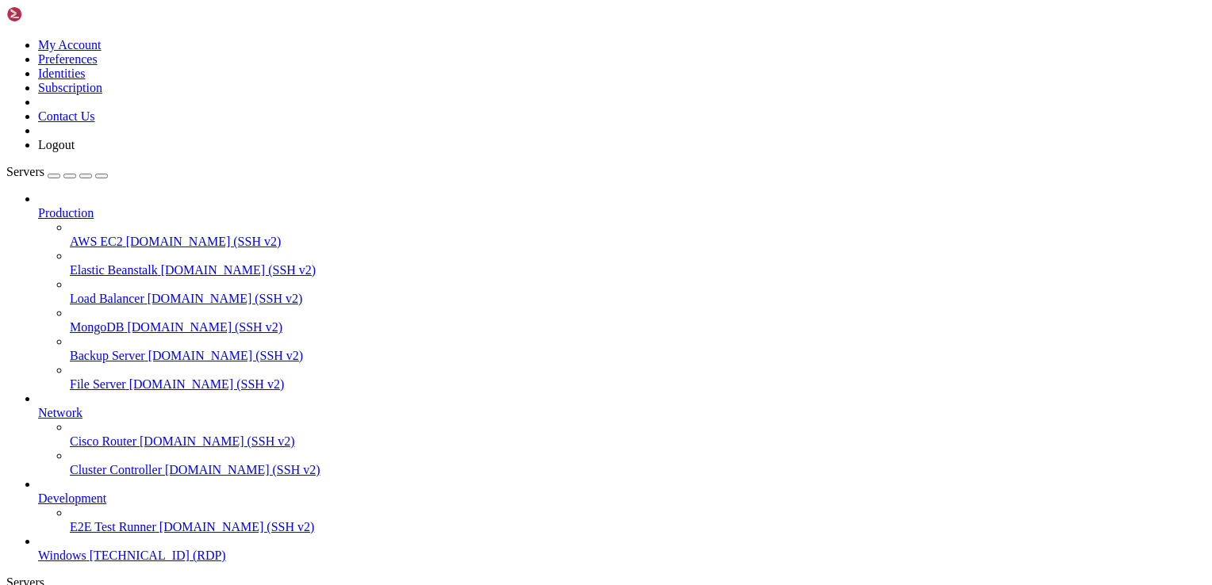
drag, startPoint x: 433, startPoint y: 1105, endPoint x: 242, endPoint y: 1048, distance: 199.4
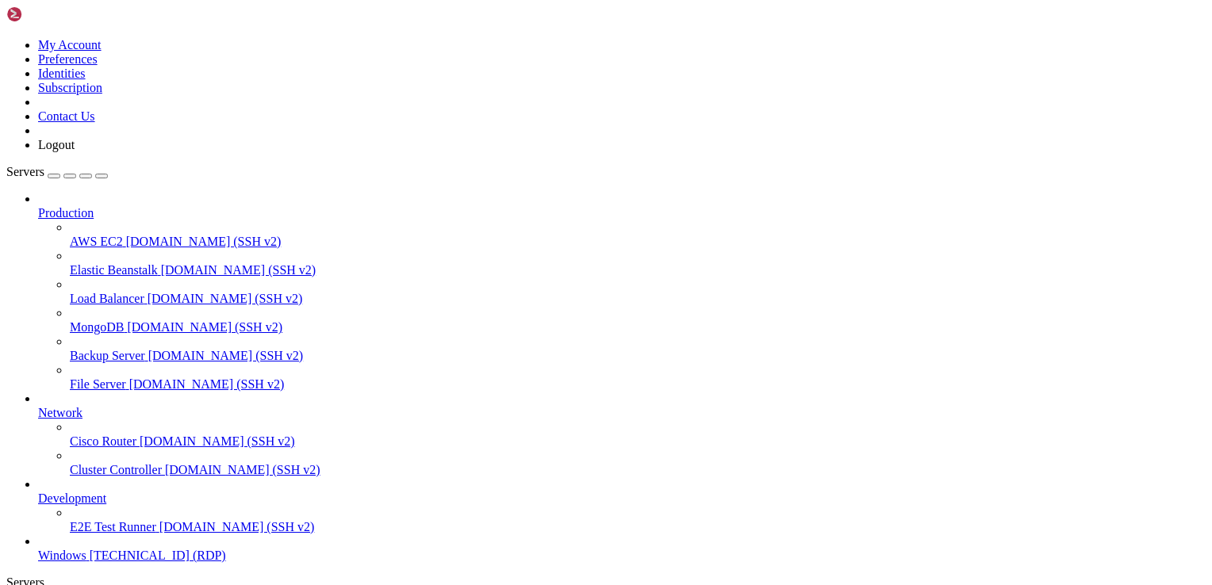
drag, startPoint x: 838, startPoint y: 845, endPoint x: 704, endPoint y: 836, distance: 134.3
drag, startPoint x: 244, startPoint y: 1046, endPoint x: 419, endPoint y: 947, distance: 201.3
drag, startPoint x: 420, startPoint y: 1135, endPoint x: 301, endPoint y: 992, distance: 185.8
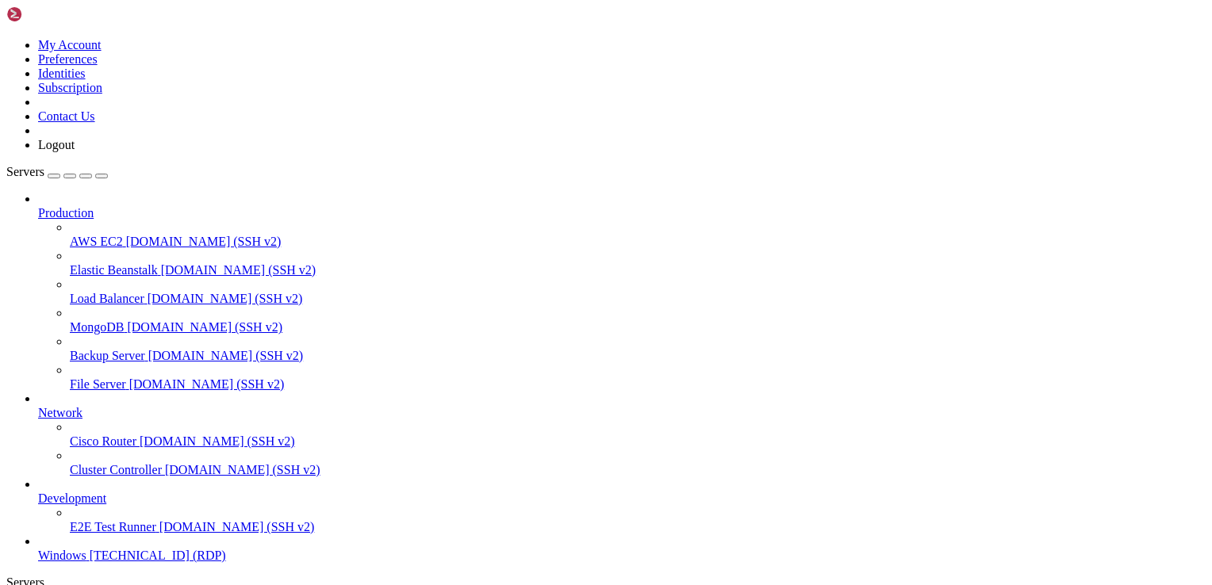
drag, startPoint x: 713, startPoint y: 953, endPoint x: 186, endPoint y: 930, distance: 527.8
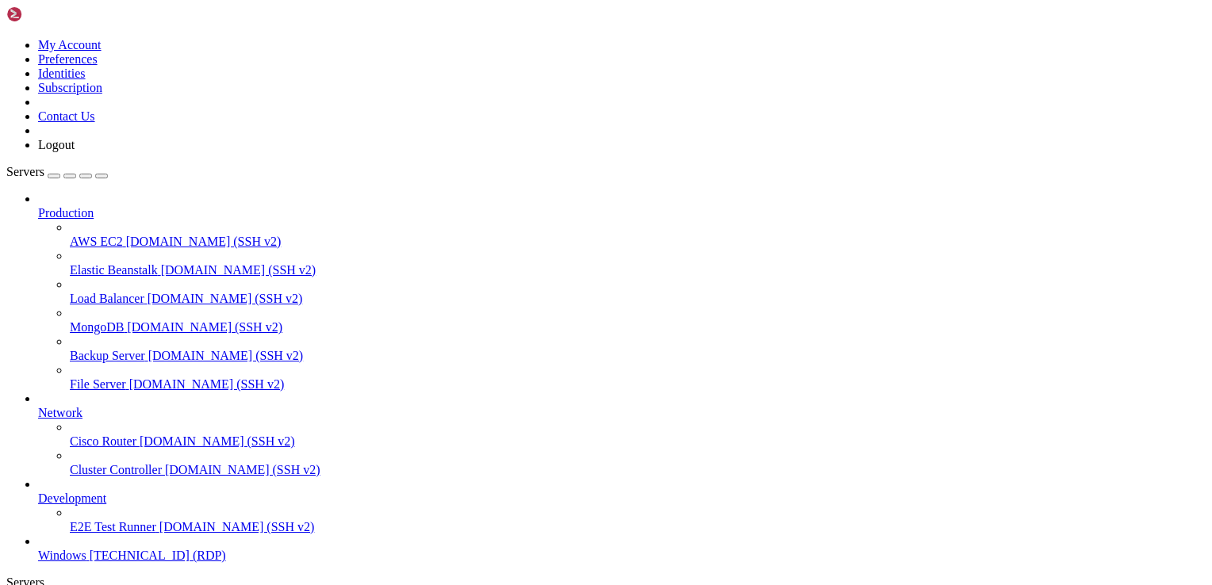
drag, startPoint x: 749, startPoint y: 1132, endPoint x: 466, endPoint y: 978, distance: 322.6
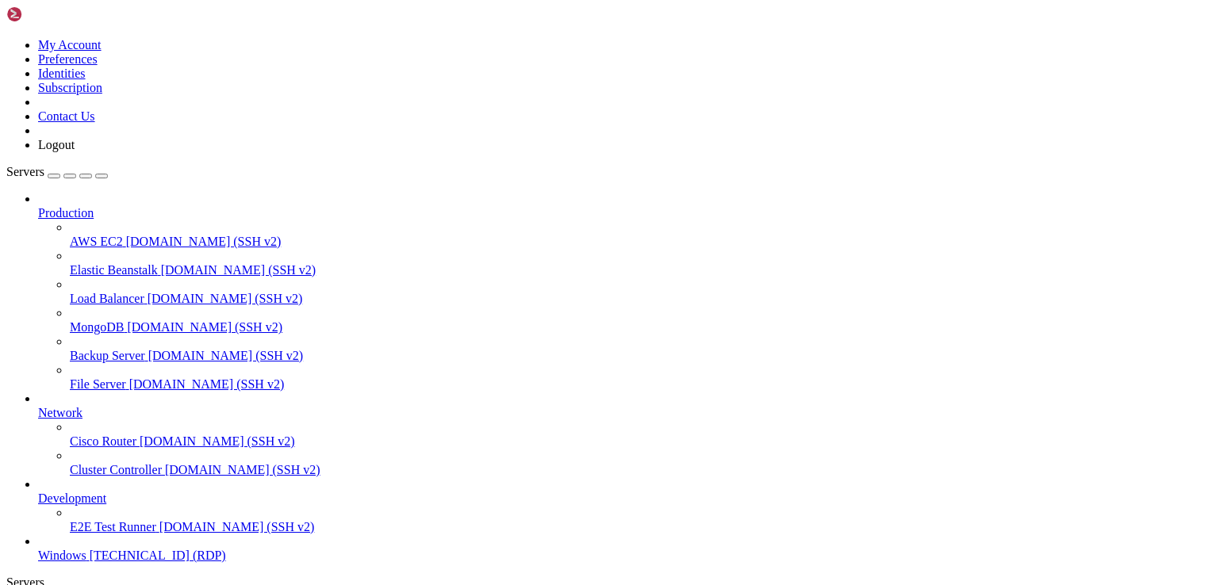
drag, startPoint x: 1032, startPoint y: 949, endPoint x: 1019, endPoint y: 944, distance: 14.6
drag, startPoint x: 664, startPoint y: 941, endPoint x: 229, endPoint y: 925, distance: 434.9
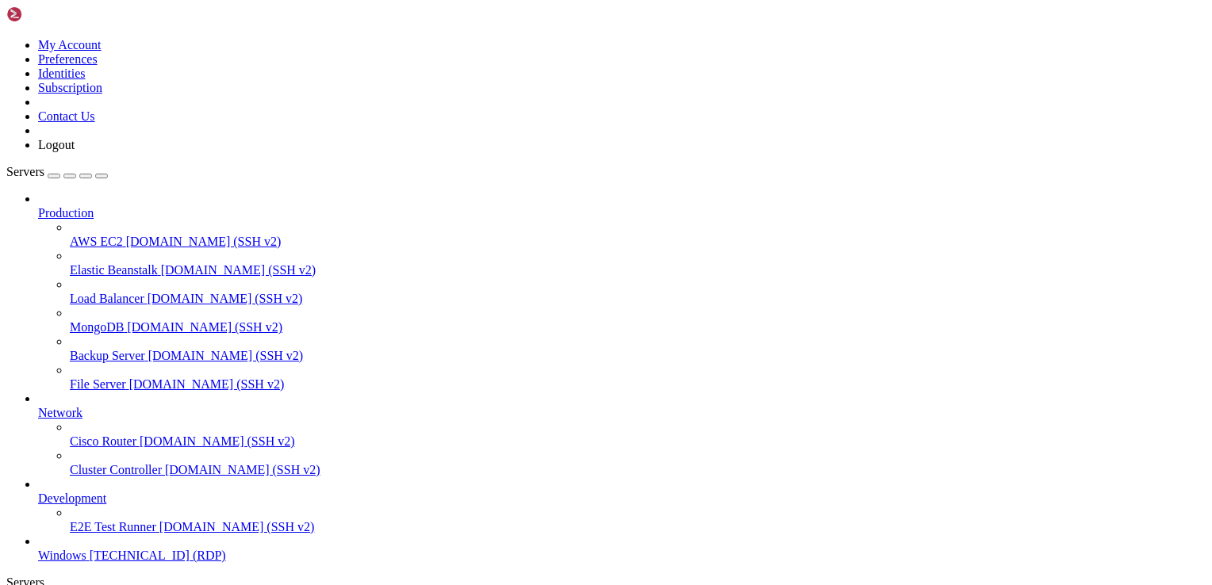
drag, startPoint x: 137, startPoint y: 775, endPoint x: 945, endPoint y: 775, distance: 808.0
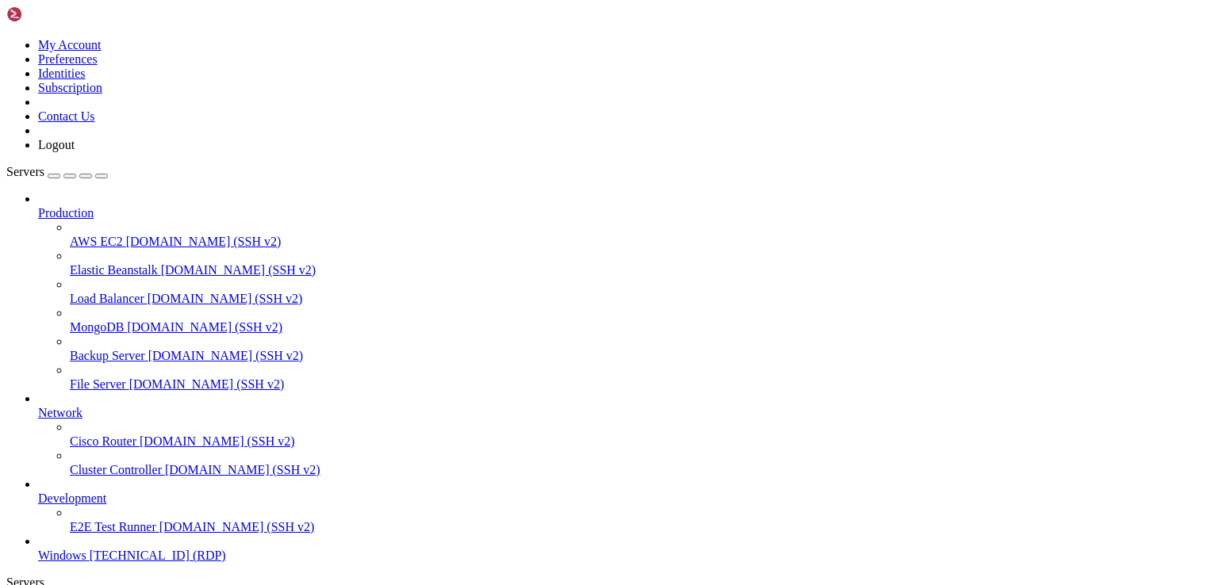
drag, startPoint x: 501, startPoint y: 1002, endPoint x: 141, endPoint y: 772, distance: 427.2
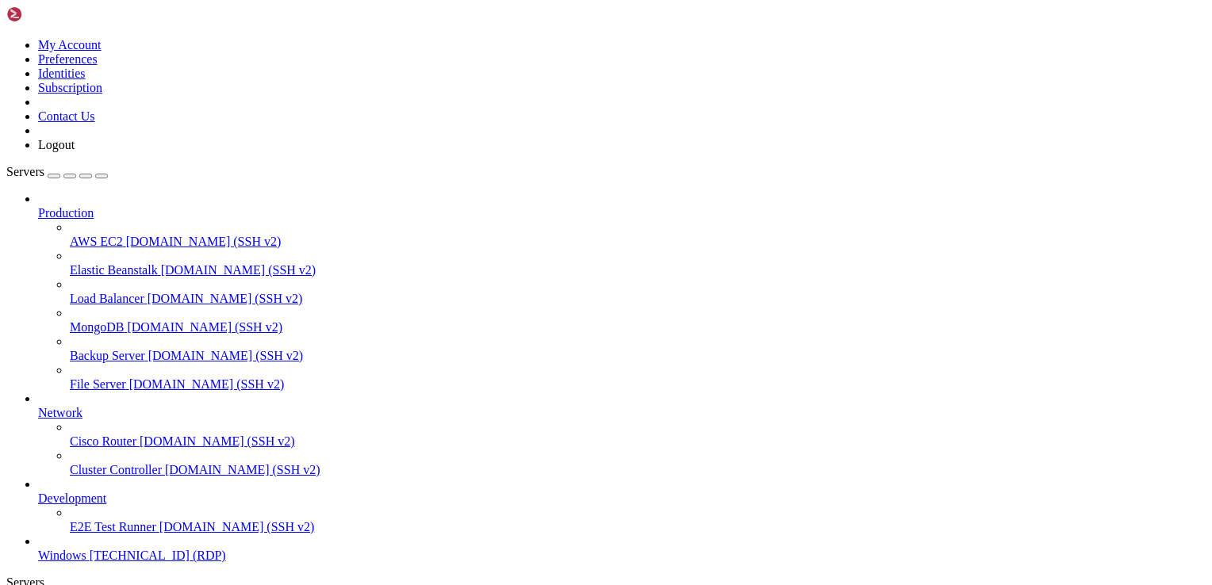
drag, startPoint x: 966, startPoint y: 773, endPoint x: 1048, endPoint y: 785, distance: 83.3
drag, startPoint x: 806, startPoint y: 775, endPoint x: 1074, endPoint y: 779, distance: 268.0
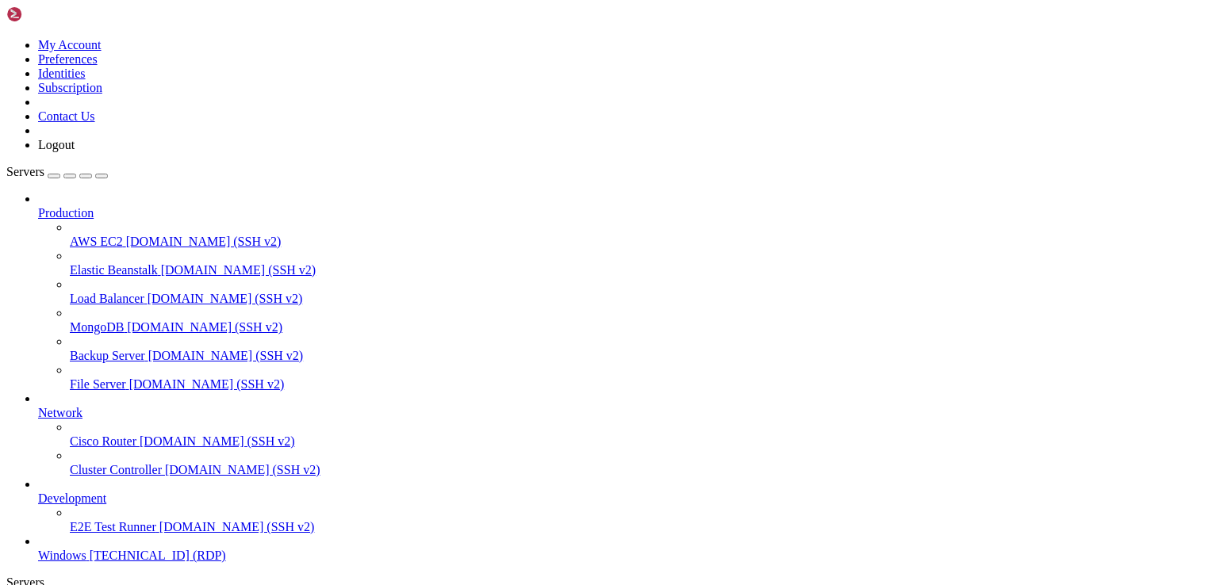
drag, startPoint x: 689, startPoint y: 858, endPoint x: 534, endPoint y: 861, distance: 155.4
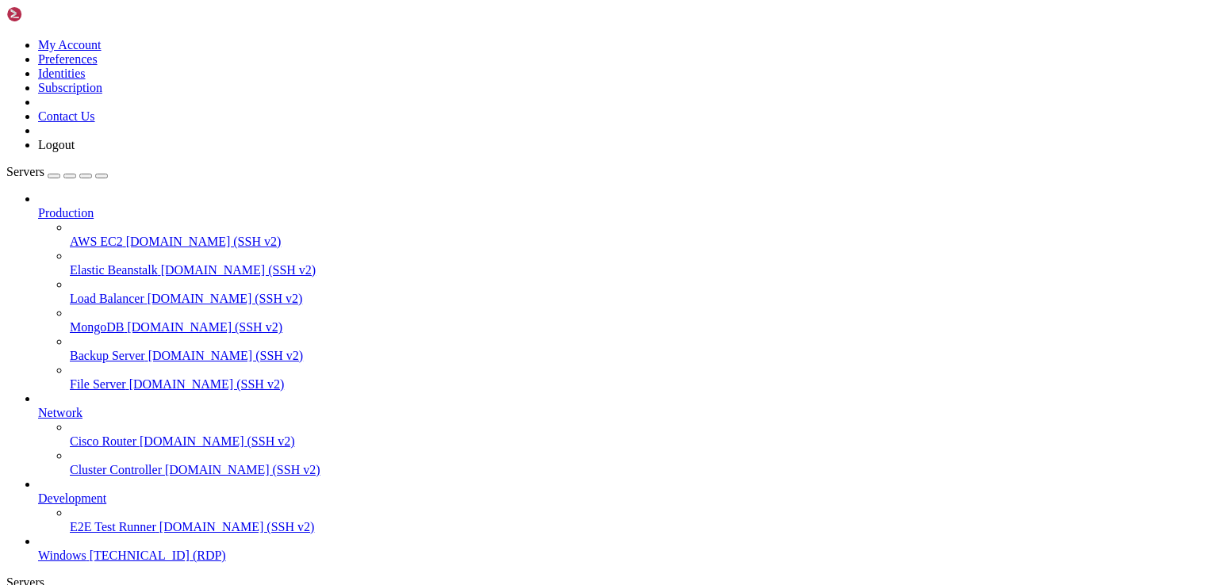
drag, startPoint x: 174, startPoint y: 891, endPoint x: 162, endPoint y: 1223, distance: 331.7
drag, startPoint x: 429, startPoint y: 931, endPoint x: 194, endPoint y: 866, distance: 243.6
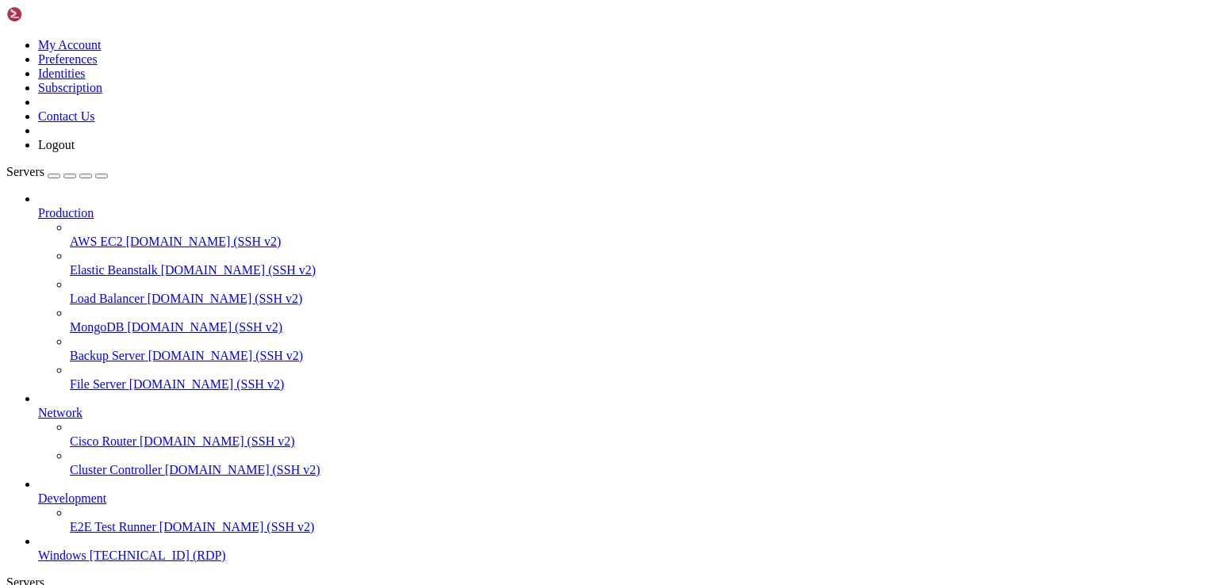
drag, startPoint x: 418, startPoint y: 928, endPoint x: 180, endPoint y: 788, distance: 275.8
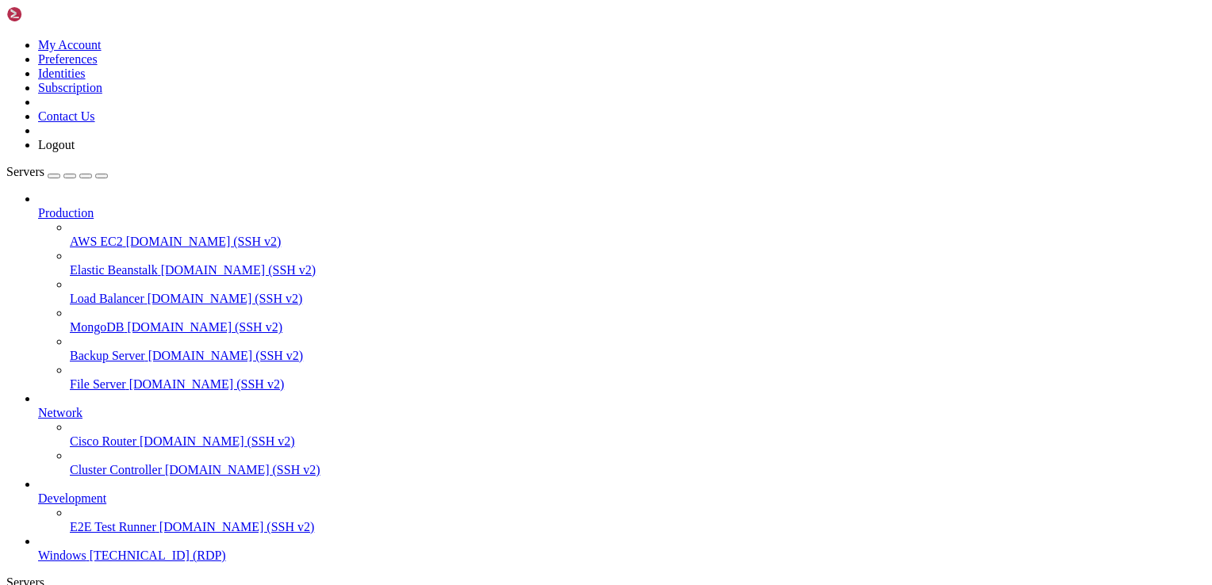
drag, startPoint x: 1106, startPoint y: 770, endPoint x: 454, endPoint y: 824, distance: 654.0
drag, startPoint x: 512, startPoint y: 831, endPoint x: 897, endPoint y: 810, distance: 385.2
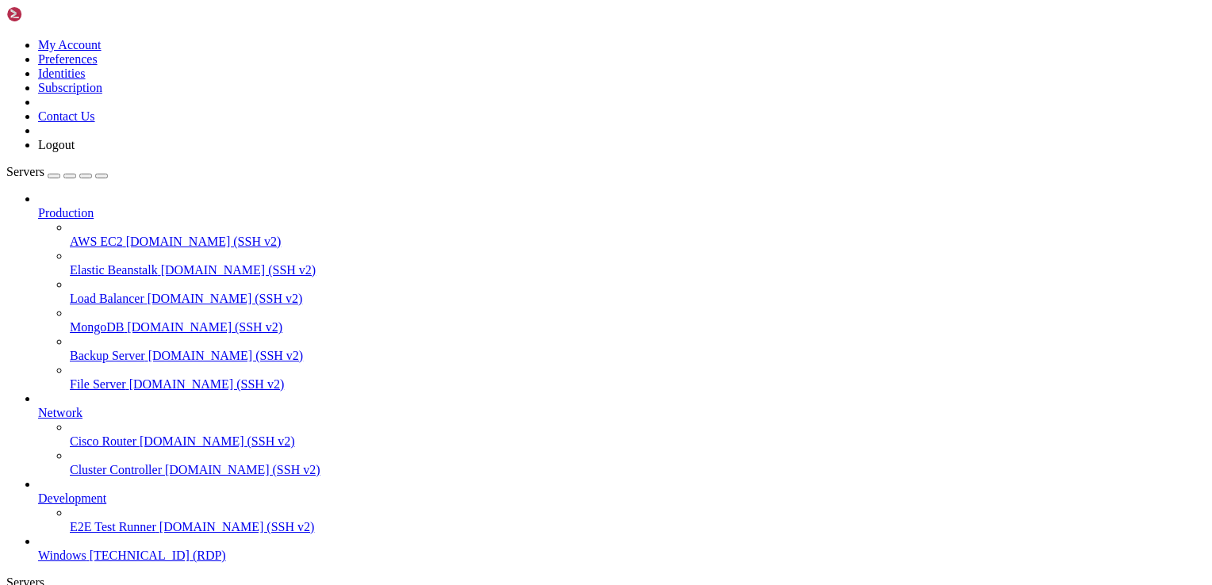
drag, startPoint x: 791, startPoint y: 807, endPoint x: 992, endPoint y: 800, distance: 201.5
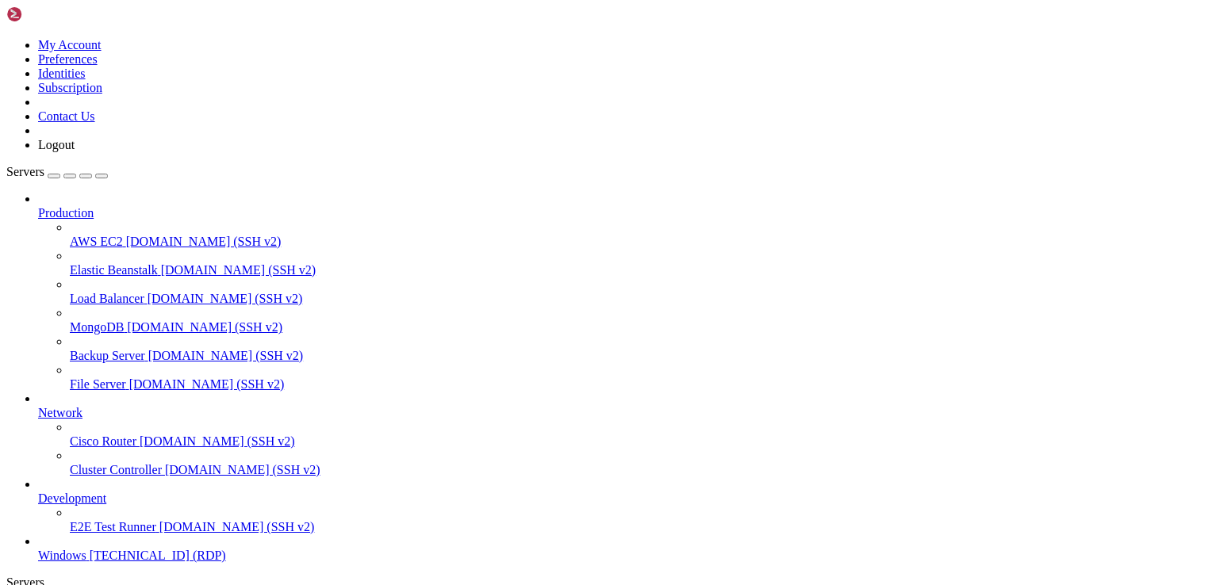
drag, startPoint x: 1059, startPoint y: 795, endPoint x: 431, endPoint y: 1129, distance: 712.3
drag, startPoint x: 1124, startPoint y: 844, endPoint x: 1135, endPoint y: 1135, distance: 292.0
drag, startPoint x: 1135, startPoint y: 1086, endPoint x: 1117, endPoint y: 874, distance: 213.2
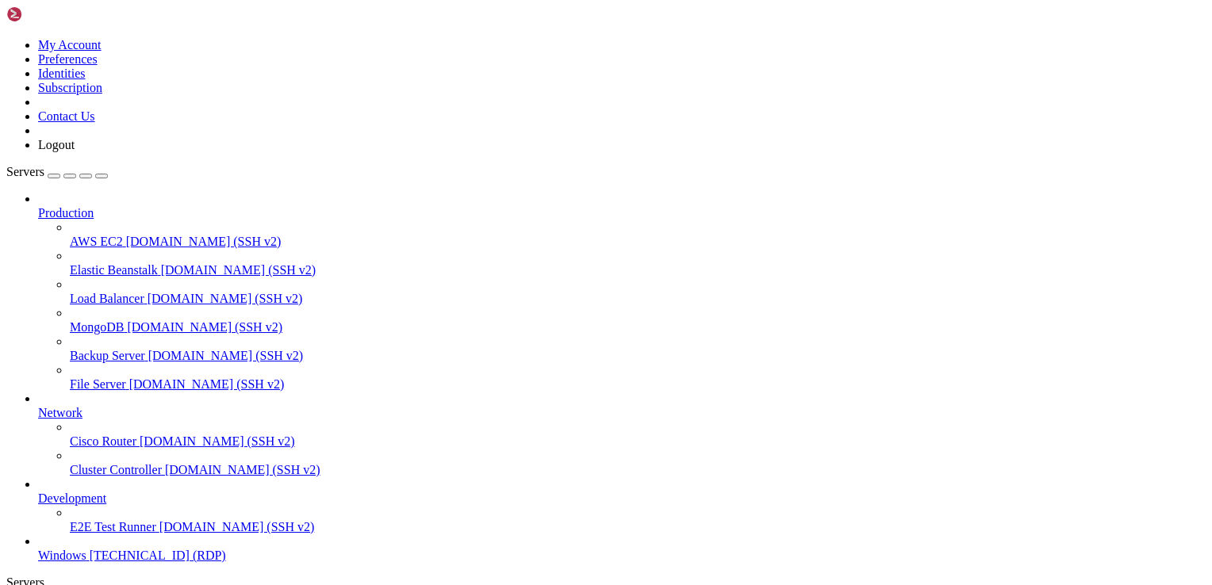
drag, startPoint x: 1118, startPoint y: 874, endPoint x: 1151, endPoint y: 775, distance: 104.3
drag, startPoint x: 391, startPoint y: 1135, endPoint x: 1043, endPoint y: 775, distance: 744.6
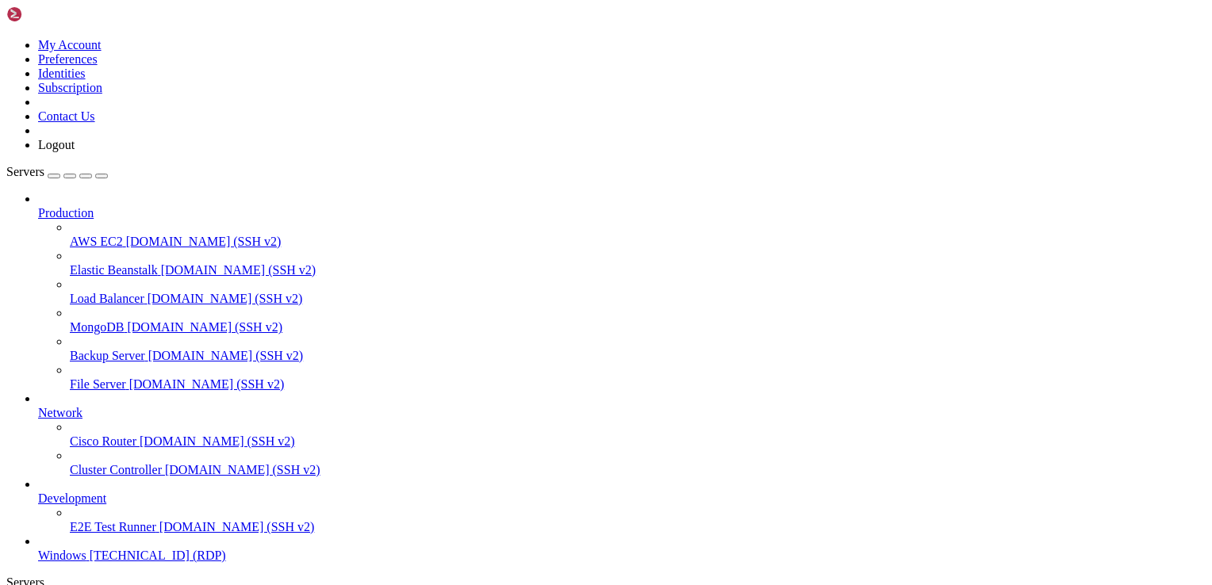
drag, startPoint x: 102, startPoint y: 1036, endPoint x: 120, endPoint y: 1039, distance: 17.7
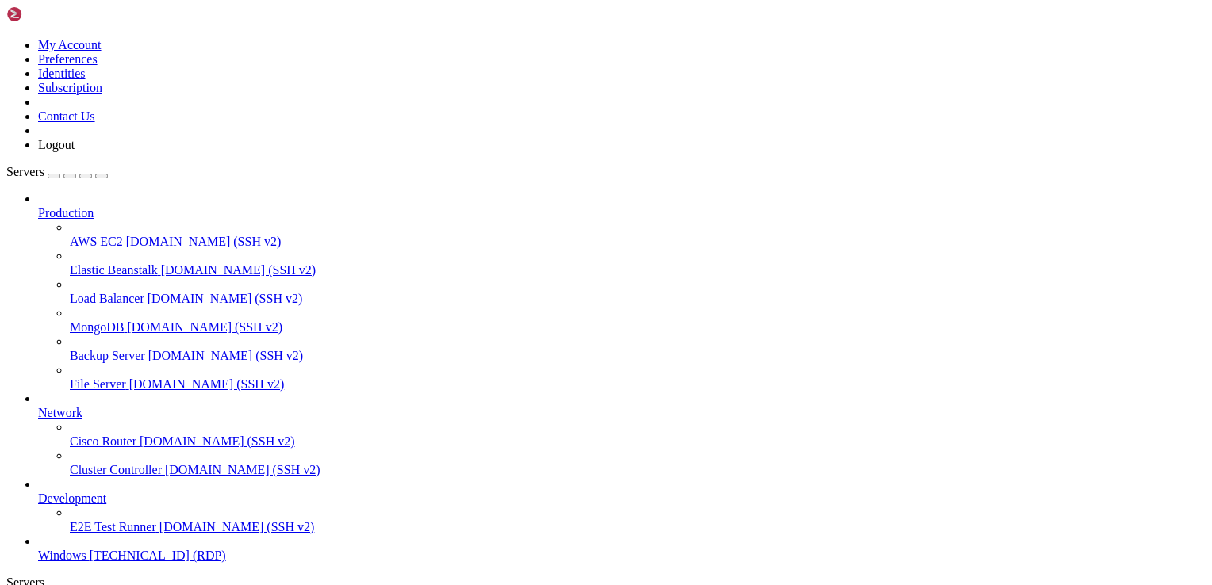
drag, startPoint x: 1043, startPoint y: 772, endPoint x: 428, endPoint y: 1013, distance: 660.4
drag, startPoint x: 241, startPoint y: 868, endPoint x: 449, endPoint y: 866, distance: 207.8
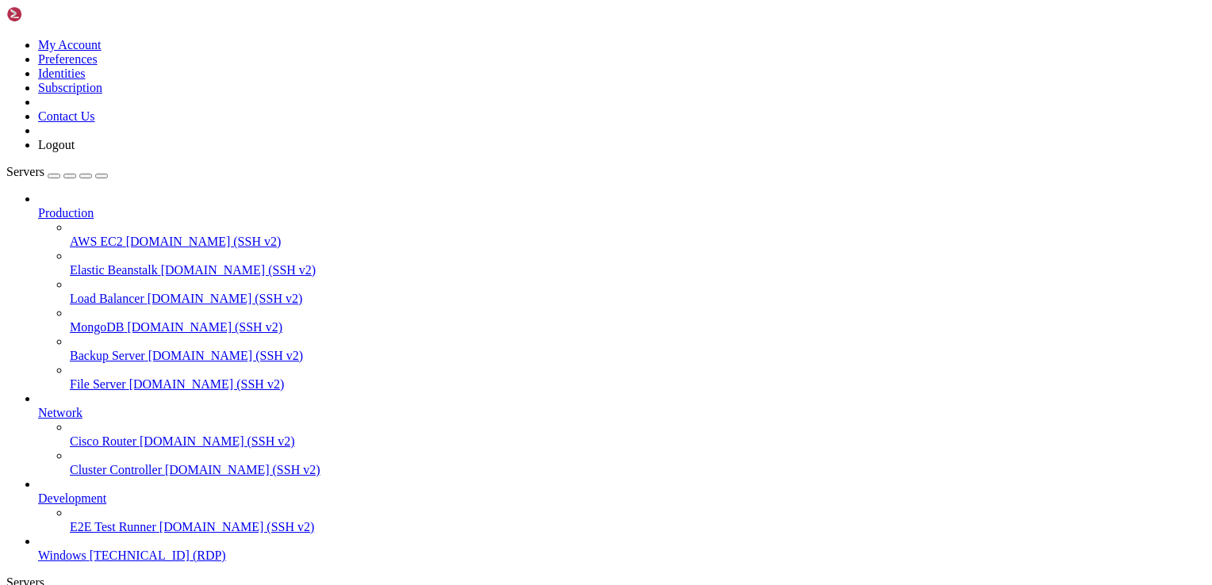
drag, startPoint x: 1111, startPoint y: 848, endPoint x: 1140, endPoint y: 1257, distance: 409.4
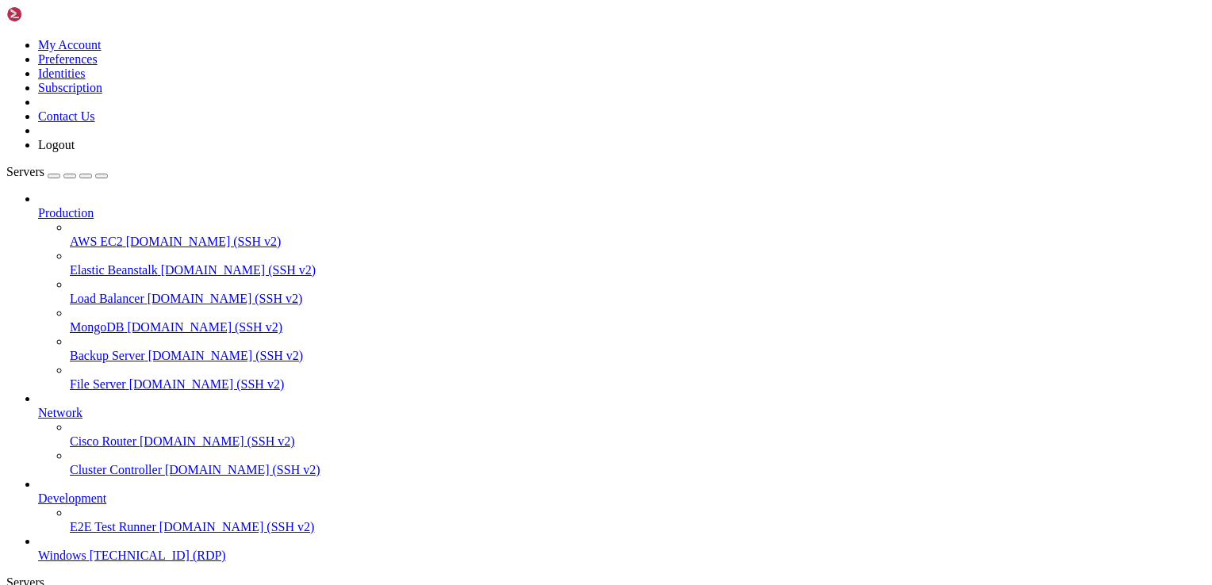
drag, startPoint x: 337, startPoint y: 929, endPoint x: 956, endPoint y: 776, distance: 637.7
drag, startPoint x: 479, startPoint y: 1191, endPoint x: 994, endPoint y: 840, distance: 623.1
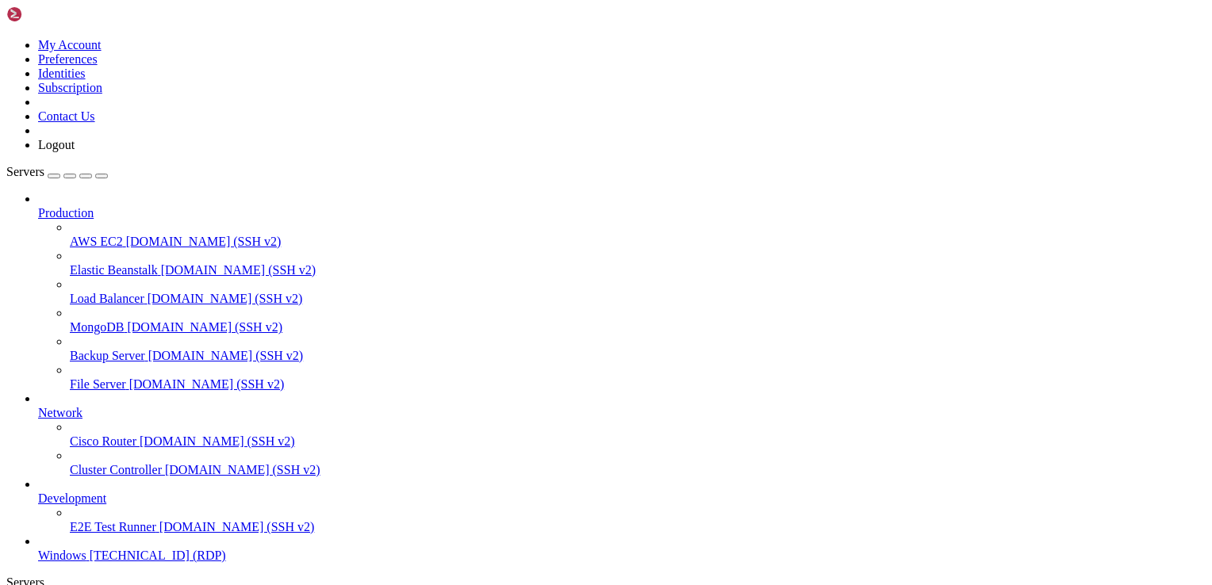
drag, startPoint x: 435, startPoint y: 1273, endPoint x: 948, endPoint y: 841, distance: 670.2
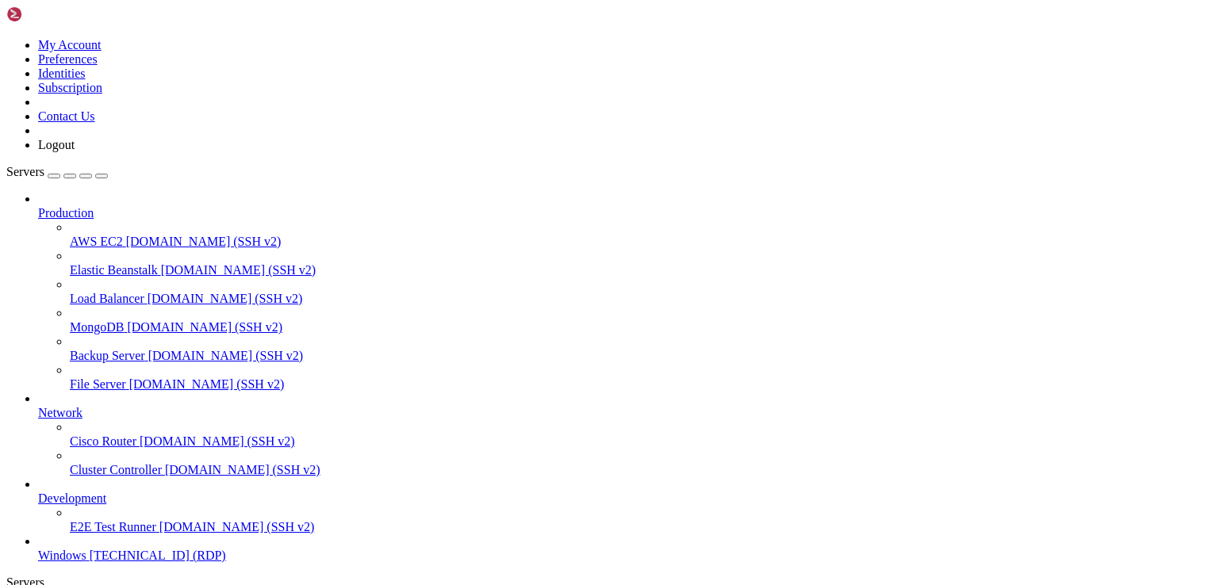
drag, startPoint x: 829, startPoint y: 860, endPoint x: 860, endPoint y: 829, distance: 44.3
drag, startPoint x: 964, startPoint y: 844, endPoint x: 1096, endPoint y: 825, distance: 133.1
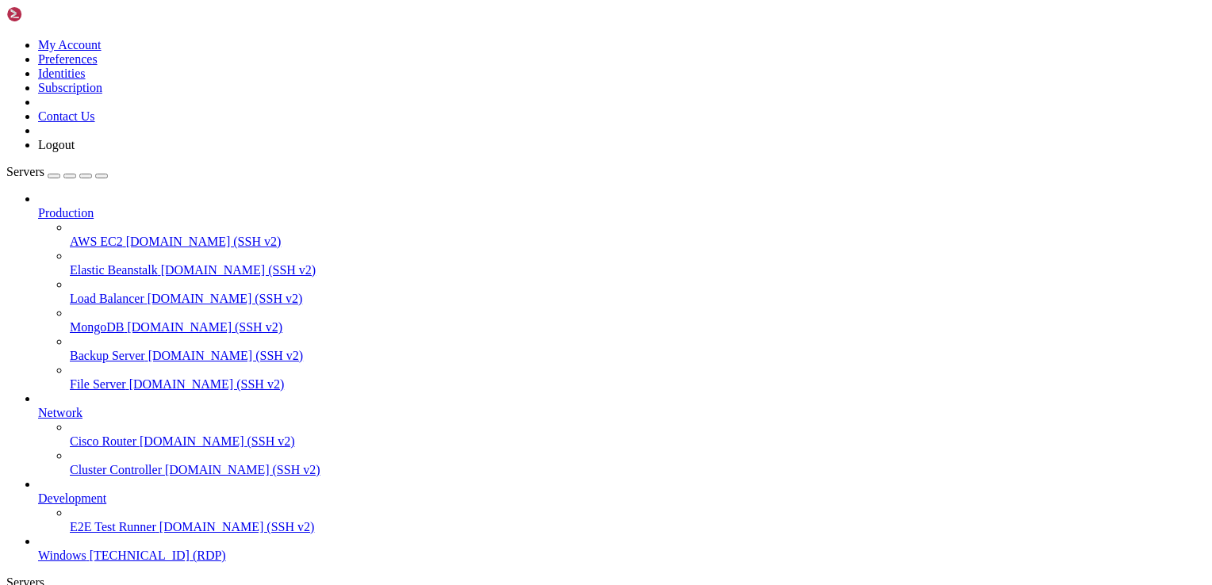
drag, startPoint x: 461, startPoint y: 1094, endPoint x: 136, endPoint y: 1036, distance: 331.1
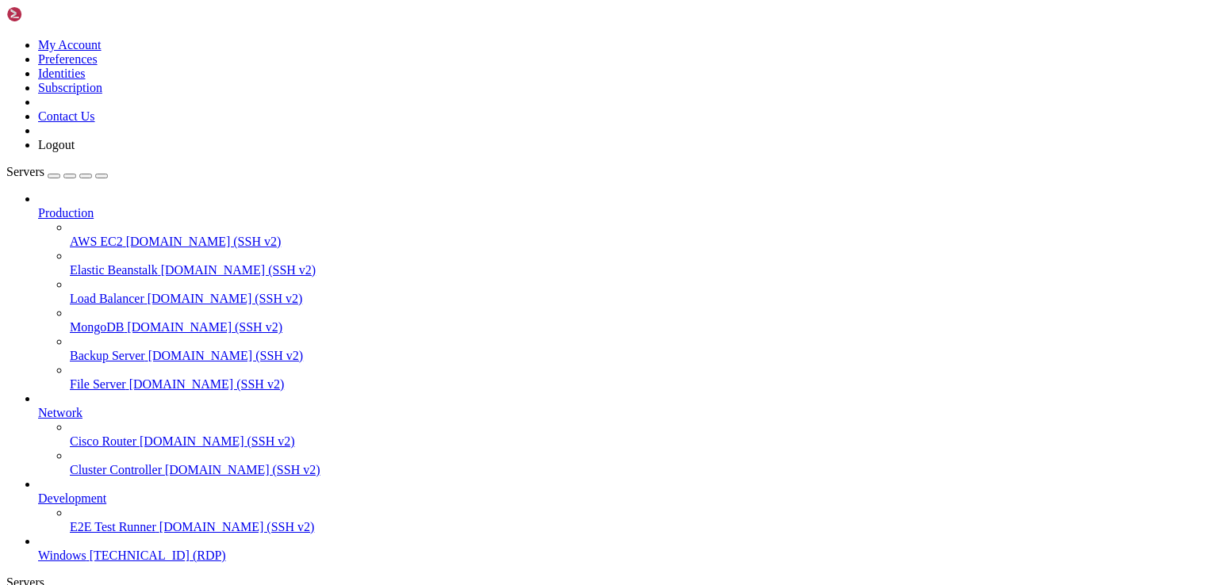
drag, startPoint x: 430, startPoint y: 1017, endPoint x: 235, endPoint y: 961, distance: 202.8
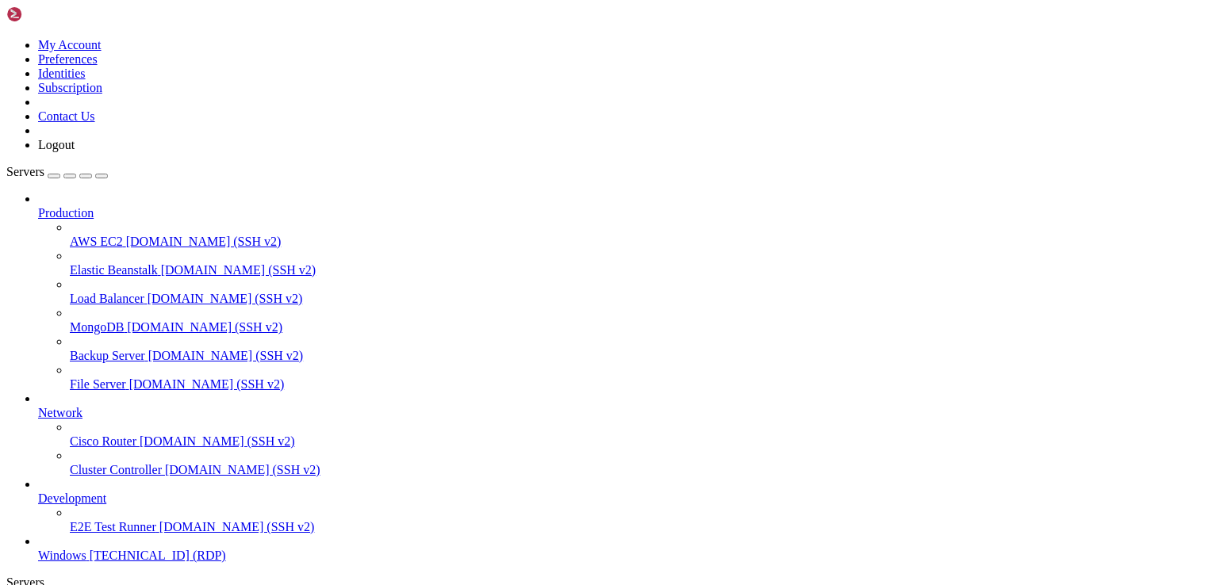
drag, startPoint x: 654, startPoint y: 867, endPoint x: 224, endPoint y: 858, distance: 429.9
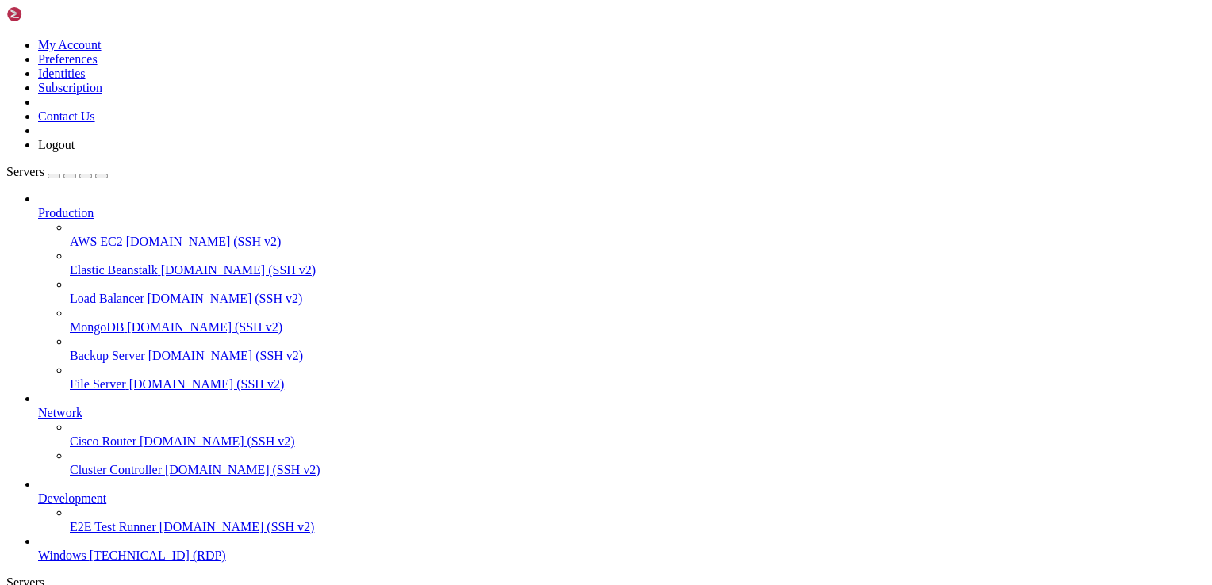
drag, startPoint x: 427, startPoint y: 864, endPoint x: 220, endPoint y: 850, distance: 208.2
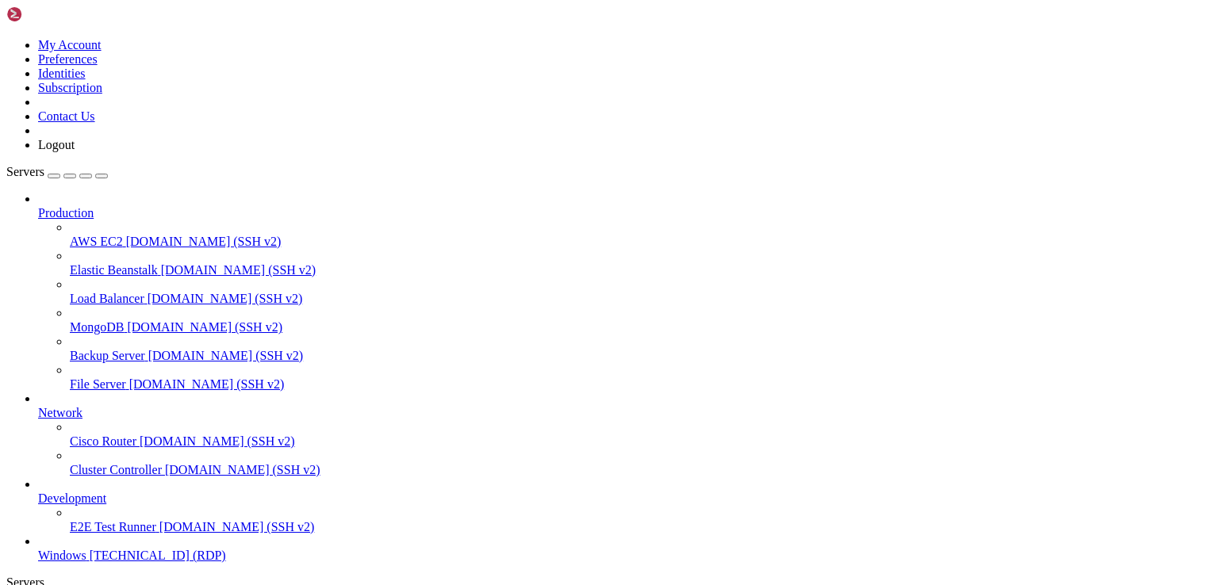
drag, startPoint x: 761, startPoint y: 1055, endPoint x: 490, endPoint y: 875, distance: 325.5
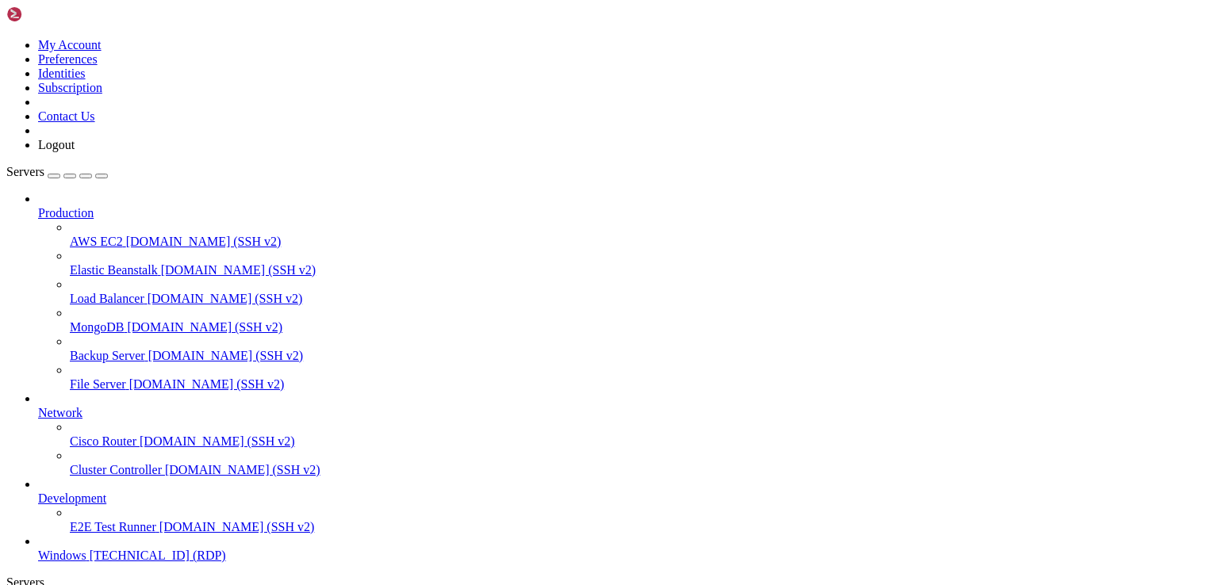
drag, startPoint x: 840, startPoint y: 841, endPoint x: 377, endPoint y: 875, distance: 463.5
drag, startPoint x: 445, startPoint y: 1021, endPoint x: 224, endPoint y: 998, distance: 222.5
drag, startPoint x: 347, startPoint y: 1157, endPoint x: 232, endPoint y: 978, distance: 212.9
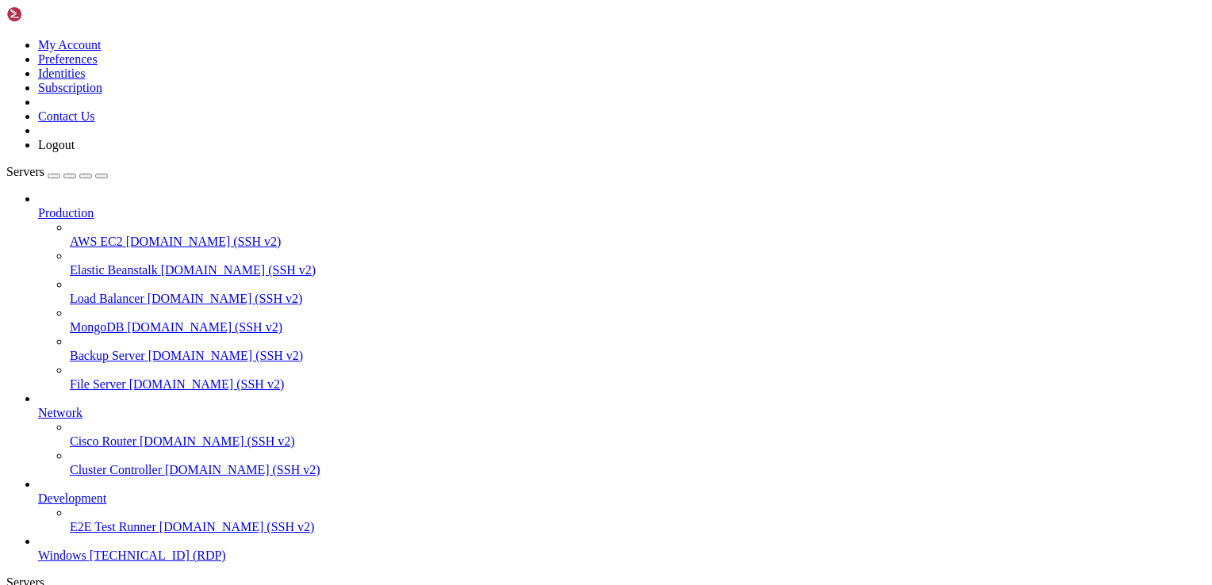
drag, startPoint x: 638, startPoint y: 951, endPoint x: 558, endPoint y: 661, distance: 300.3
drag, startPoint x: 1121, startPoint y: 823, endPoint x: 354, endPoint y: 824, distance: 767.6
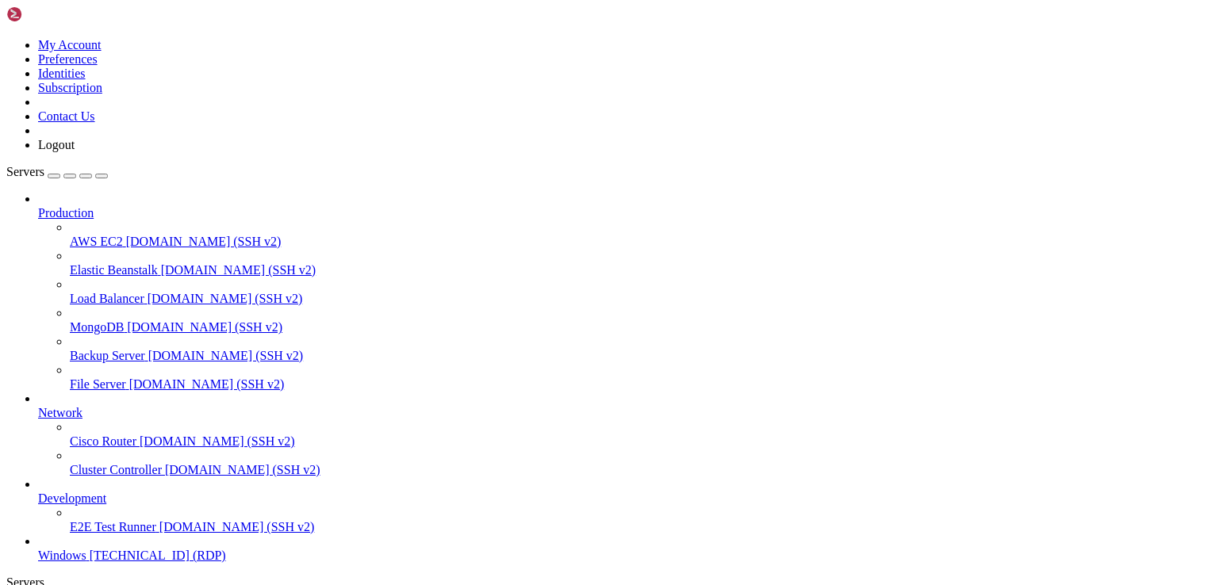
drag, startPoint x: 1121, startPoint y: 1005, endPoint x: 1097, endPoint y: 829, distance: 177.7
drag, startPoint x: 297, startPoint y: 810, endPoint x: 952, endPoint y: 838, distance: 654.8
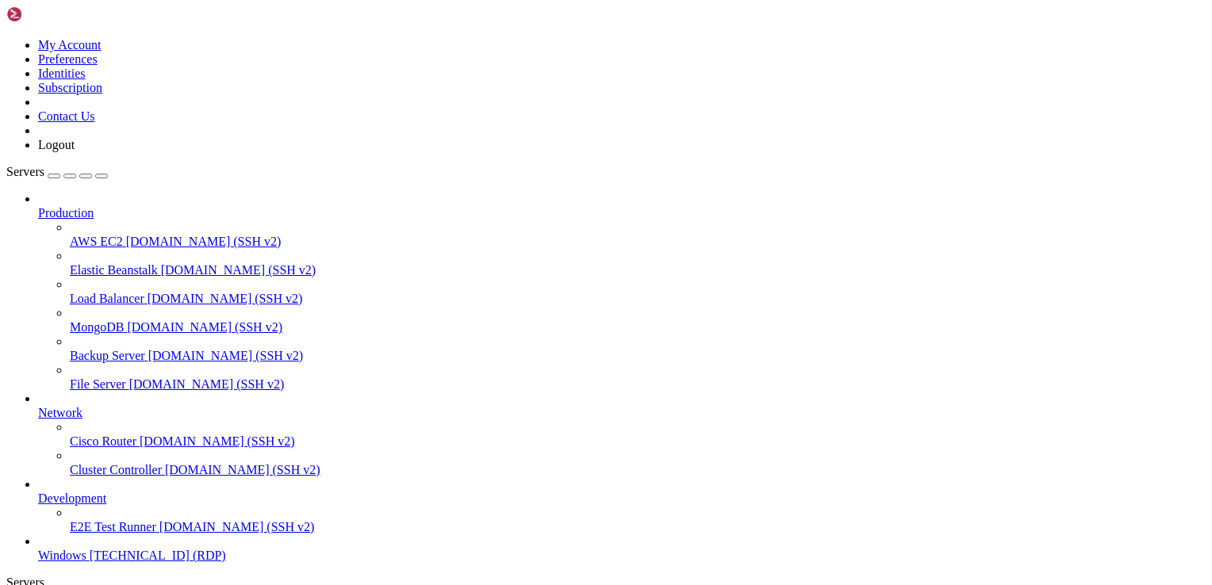
drag, startPoint x: 141, startPoint y: 775, endPoint x: 1017, endPoint y: 788, distance: 875.5
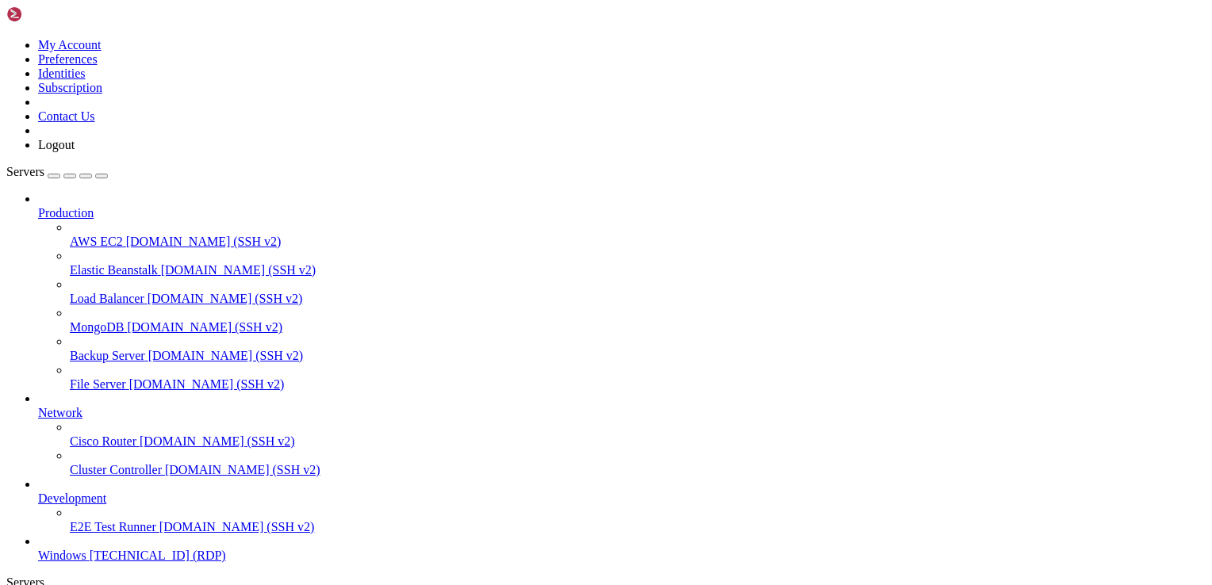
drag, startPoint x: 784, startPoint y: 1102, endPoint x: 502, endPoint y: 863, distance: 370.2
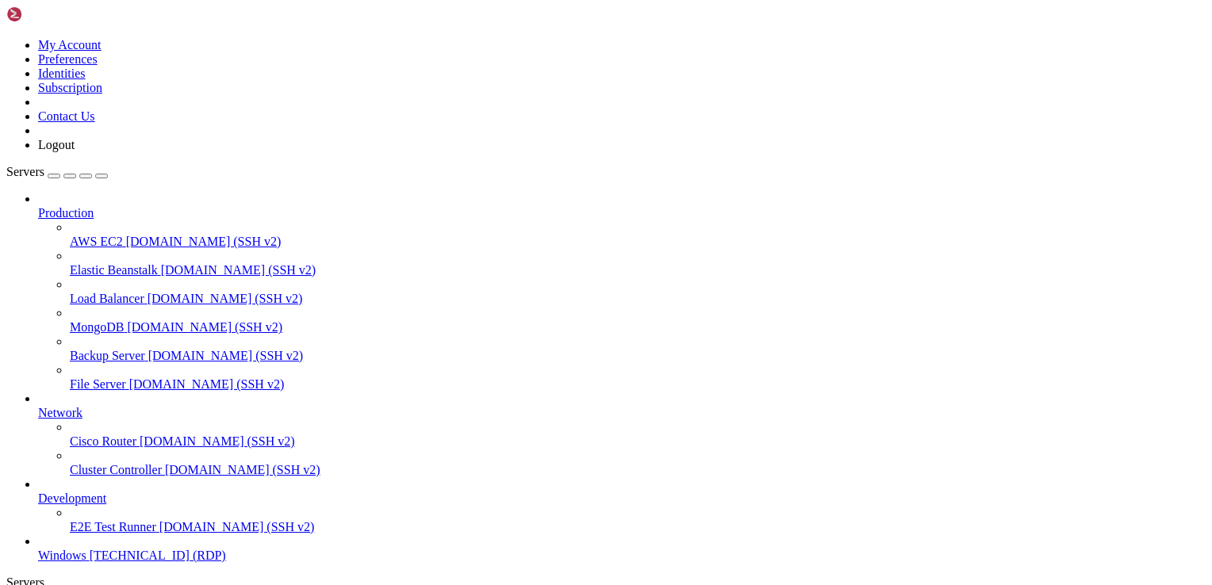
drag, startPoint x: 828, startPoint y: 1115, endPoint x: 511, endPoint y: 847, distance: 415.3
drag, startPoint x: 851, startPoint y: 840, endPoint x: 656, endPoint y: 844, distance: 195.1
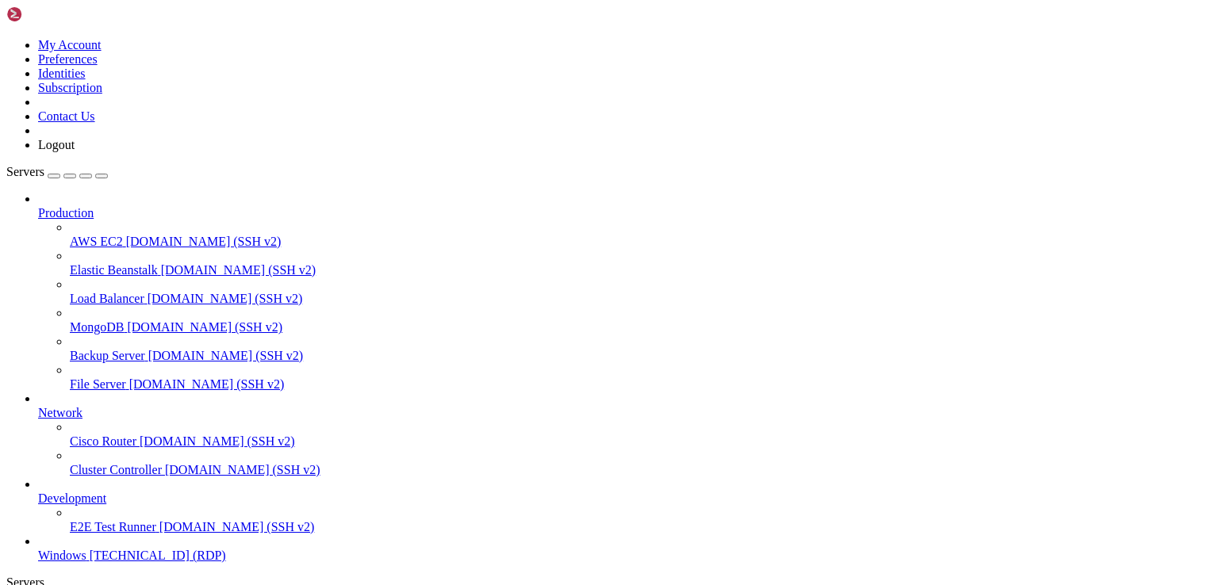
drag, startPoint x: 336, startPoint y: 994, endPoint x: 218, endPoint y: 921, distance: 139.3
drag, startPoint x: 828, startPoint y: 847, endPoint x: 417, endPoint y: 832, distance: 411.0
drag, startPoint x: 630, startPoint y: 1151, endPoint x: 227, endPoint y: 997, distance: 431.9
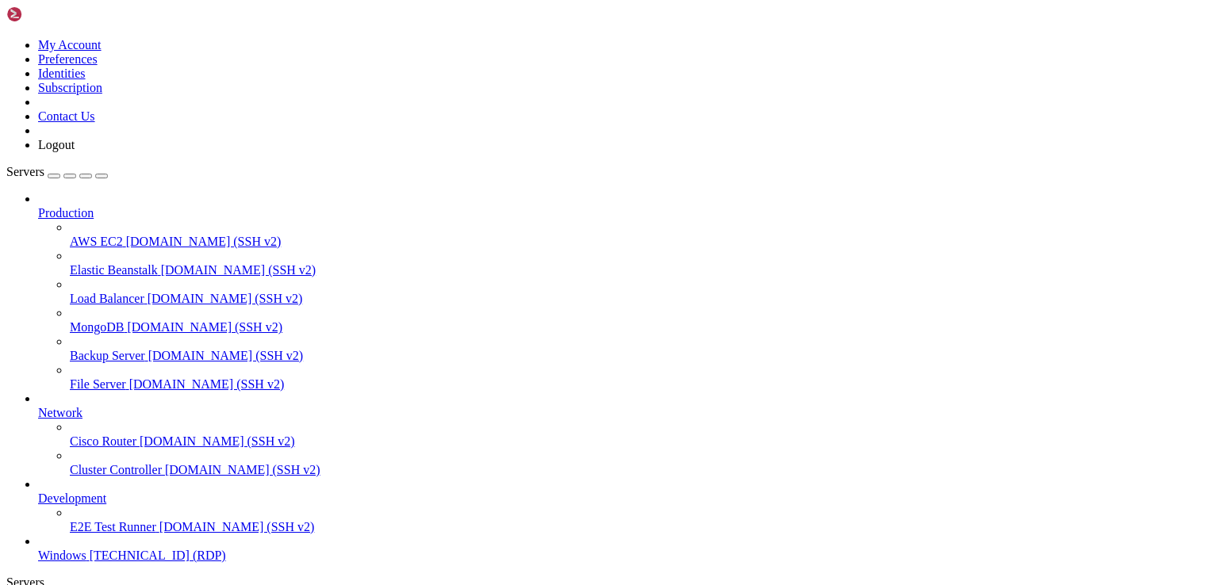
drag, startPoint x: 467, startPoint y: 1164, endPoint x: 226, endPoint y: 959, distance: 316.2
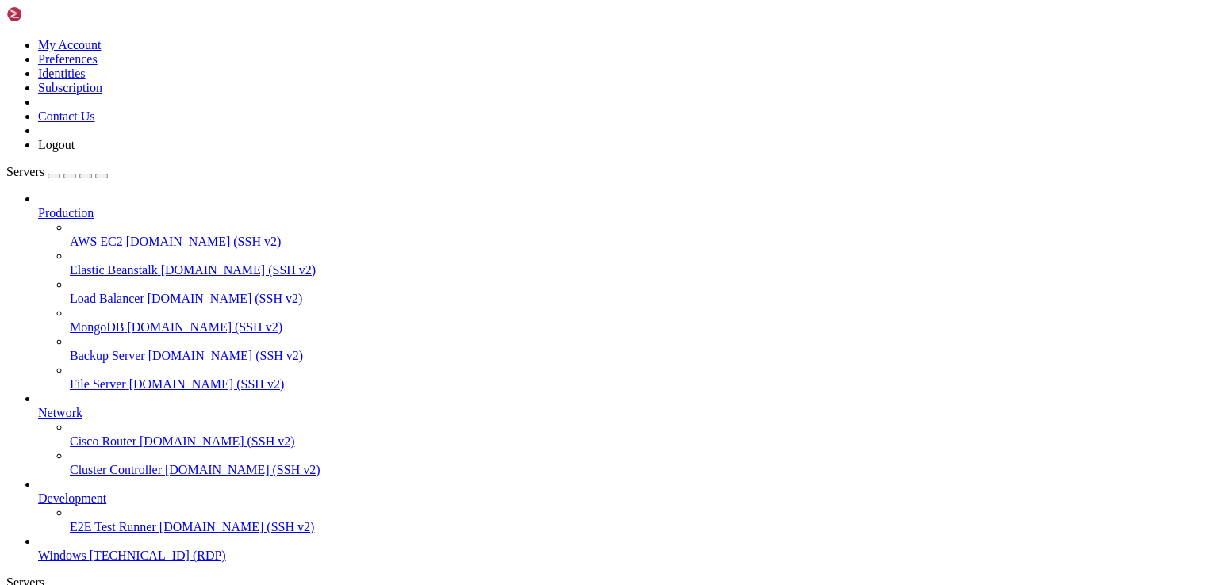
drag, startPoint x: 844, startPoint y: 844, endPoint x: 262, endPoint y: 904, distance: 585.1
drag, startPoint x: 385, startPoint y: 1114, endPoint x: 242, endPoint y: 926, distance: 236.0
drag, startPoint x: 360, startPoint y: 1140, endPoint x: 234, endPoint y: 1032, distance: 165.9
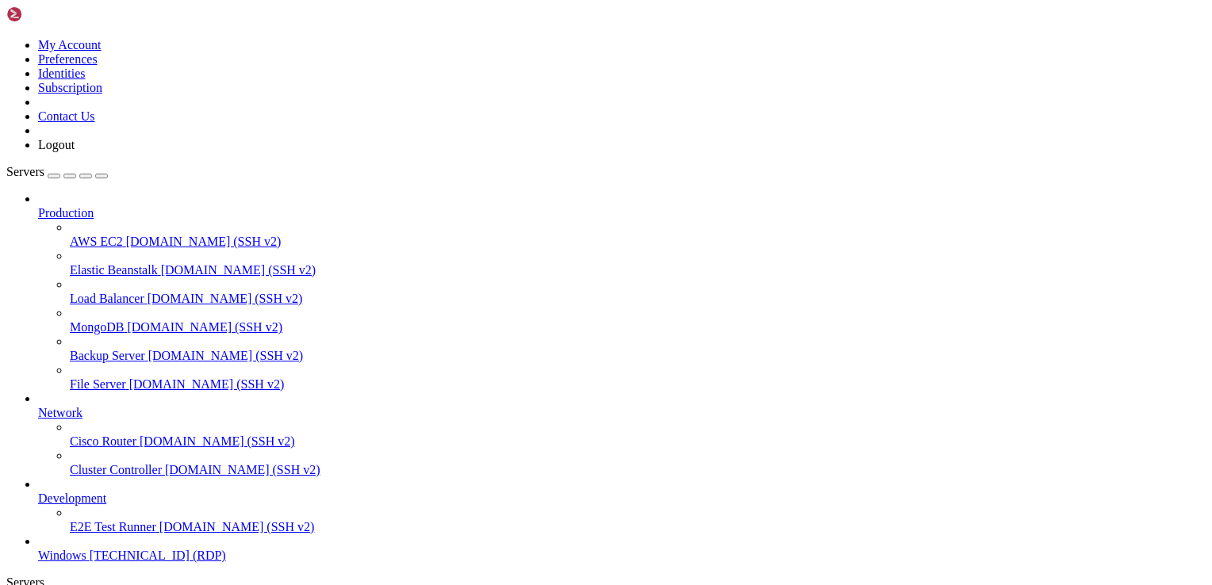
drag, startPoint x: 825, startPoint y: 844, endPoint x: 569, endPoint y: 874, distance: 257.8
drag, startPoint x: 546, startPoint y: 1020, endPoint x: 273, endPoint y: 1017, distance: 273.6
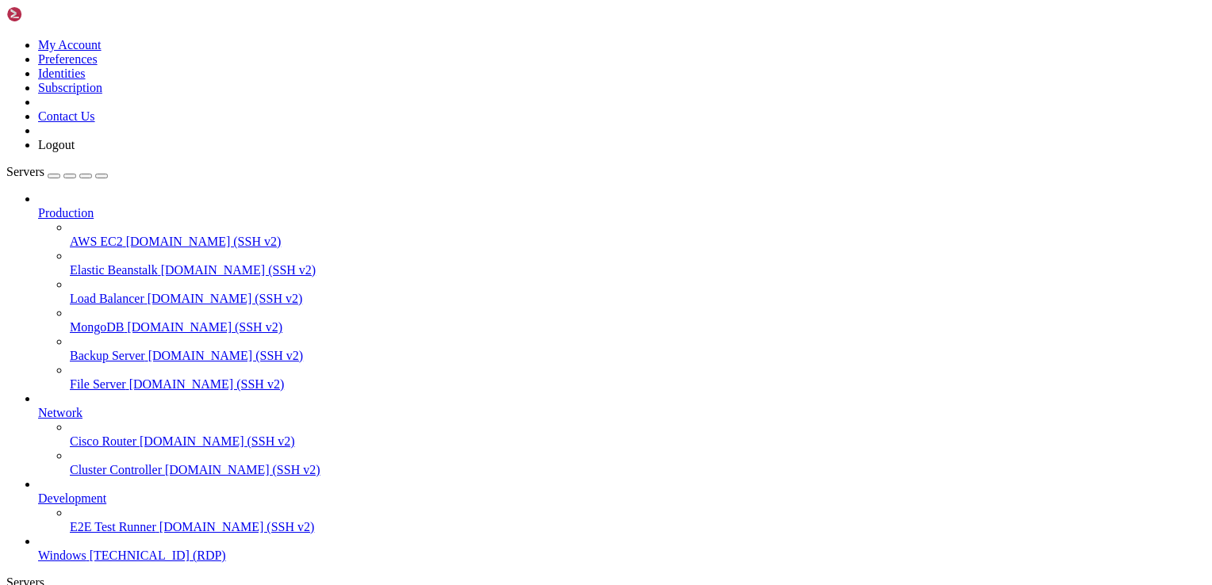
drag, startPoint x: 483, startPoint y: 1132, endPoint x: 508, endPoint y: 1096, distance: 44.4
drag, startPoint x: 458, startPoint y: 1106, endPoint x: 231, endPoint y: 917, distance: 295.5
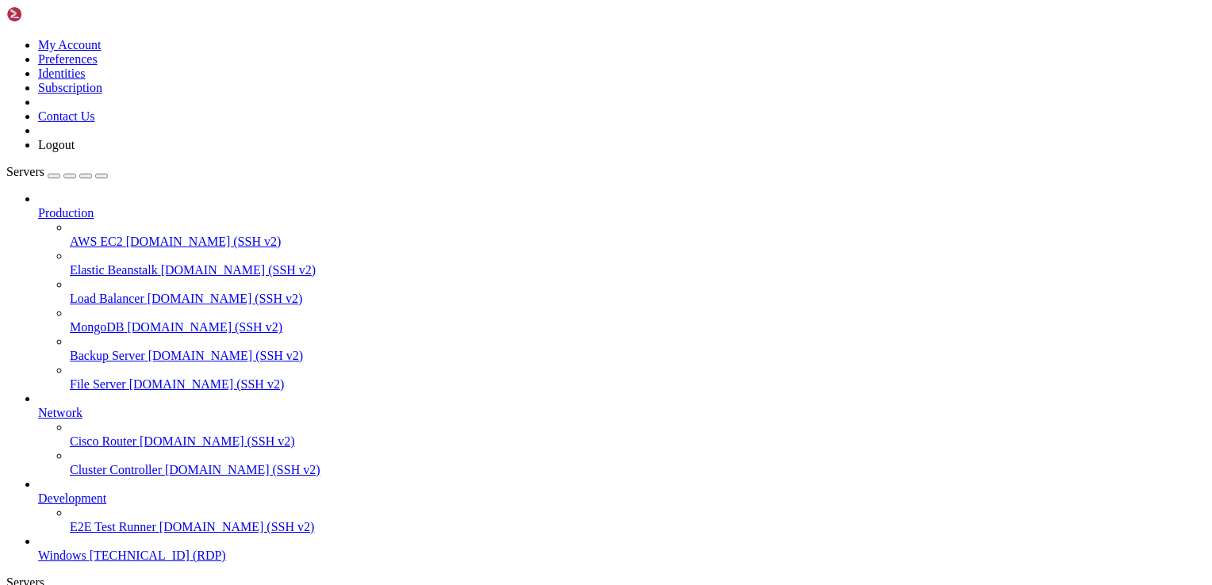
drag, startPoint x: 678, startPoint y: 883, endPoint x: 134, endPoint y: 983, distance: 553.1
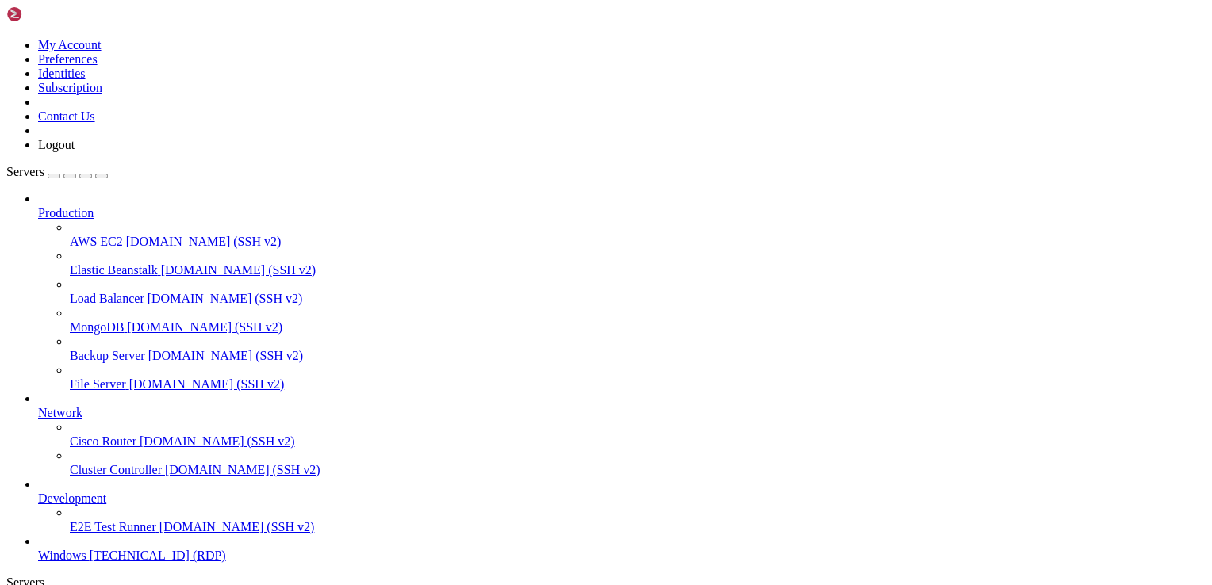
drag, startPoint x: 748, startPoint y: 836, endPoint x: 386, endPoint y: 808, distance: 362.6
drag, startPoint x: 429, startPoint y: 1121, endPoint x: 216, endPoint y: 990, distance: 249.6
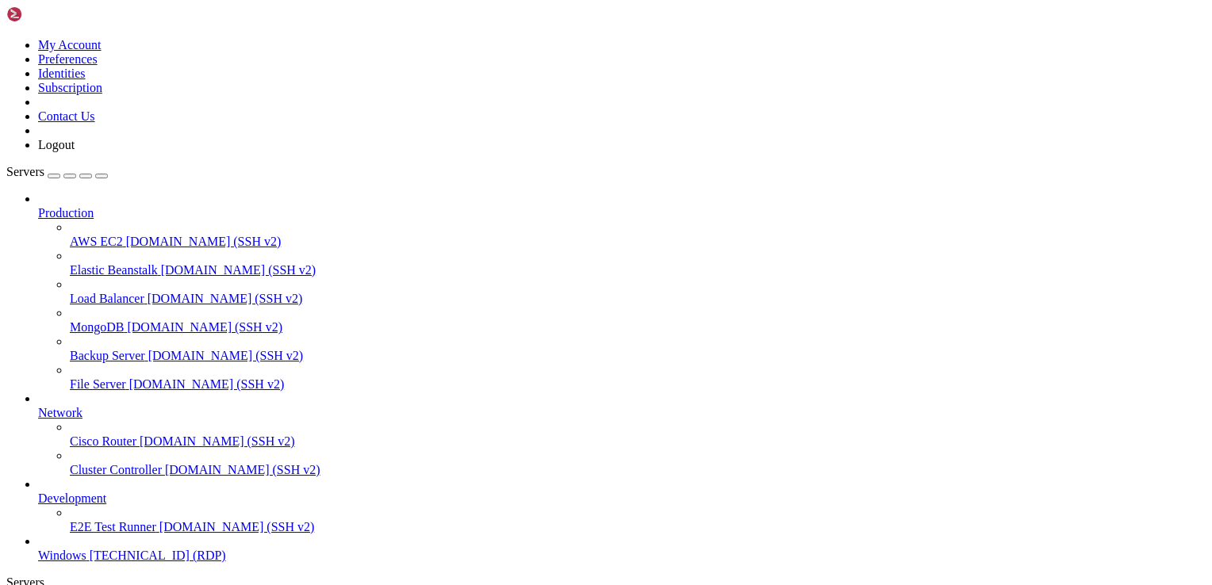
drag, startPoint x: 382, startPoint y: 1159, endPoint x: 224, endPoint y: 941, distance: 269.2
drag, startPoint x: 1139, startPoint y: 1112, endPoint x: 1143, endPoint y: 840, distance: 272.8
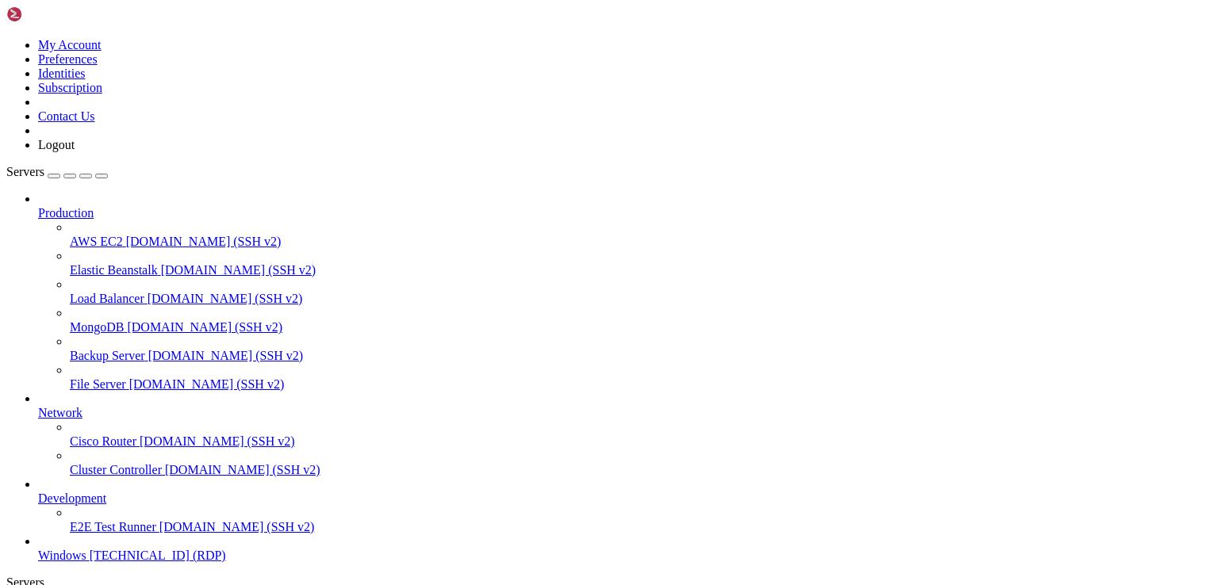
drag, startPoint x: 154, startPoint y: 775, endPoint x: 989, endPoint y: 787, distance: 835.0
drag, startPoint x: 757, startPoint y: 1108, endPoint x: 494, endPoint y: 894, distance: 338.8
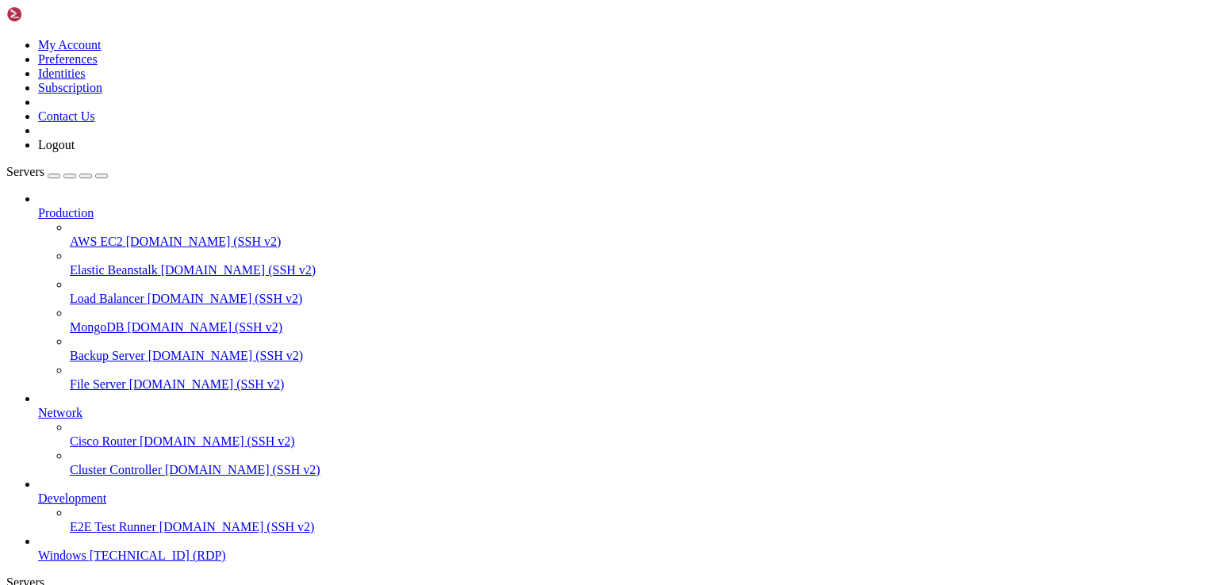
drag, startPoint x: 825, startPoint y: 841, endPoint x: 569, endPoint y: 855, distance: 256.5
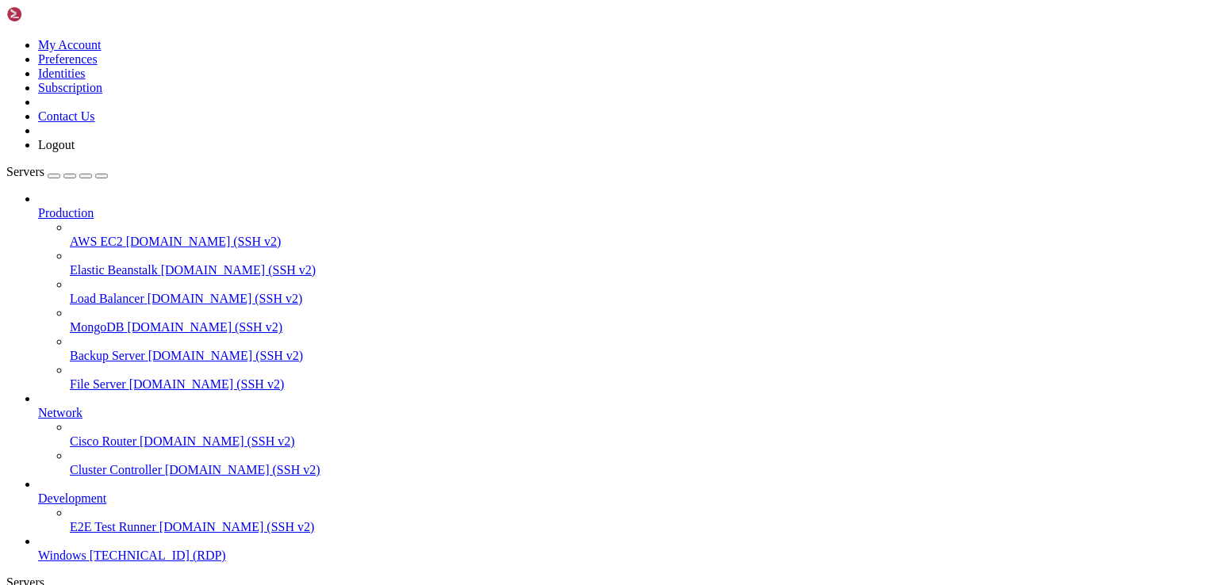
drag, startPoint x: 719, startPoint y: 1149, endPoint x: 299, endPoint y: 1045, distance: 432.9
drag, startPoint x: 264, startPoint y: 1041, endPoint x: 216, endPoint y: 1037, distance: 48.5
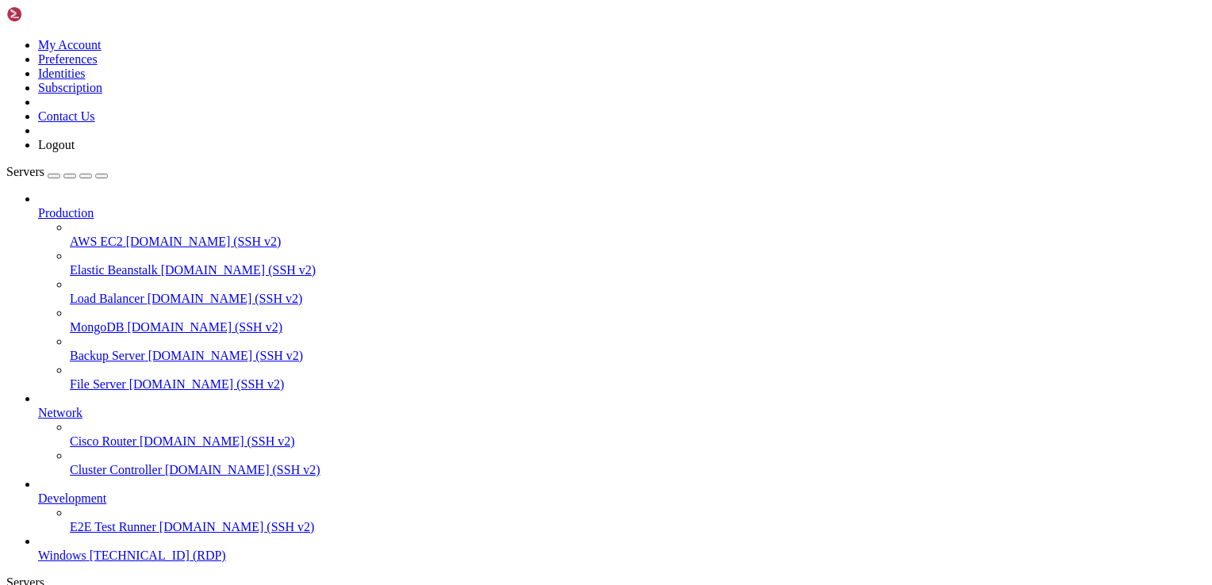
drag, startPoint x: 252, startPoint y: 1038, endPoint x: 232, endPoint y: 1039, distance: 19.8
drag, startPoint x: 676, startPoint y: 1147, endPoint x: 226, endPoint y: 882, distance: 521.8
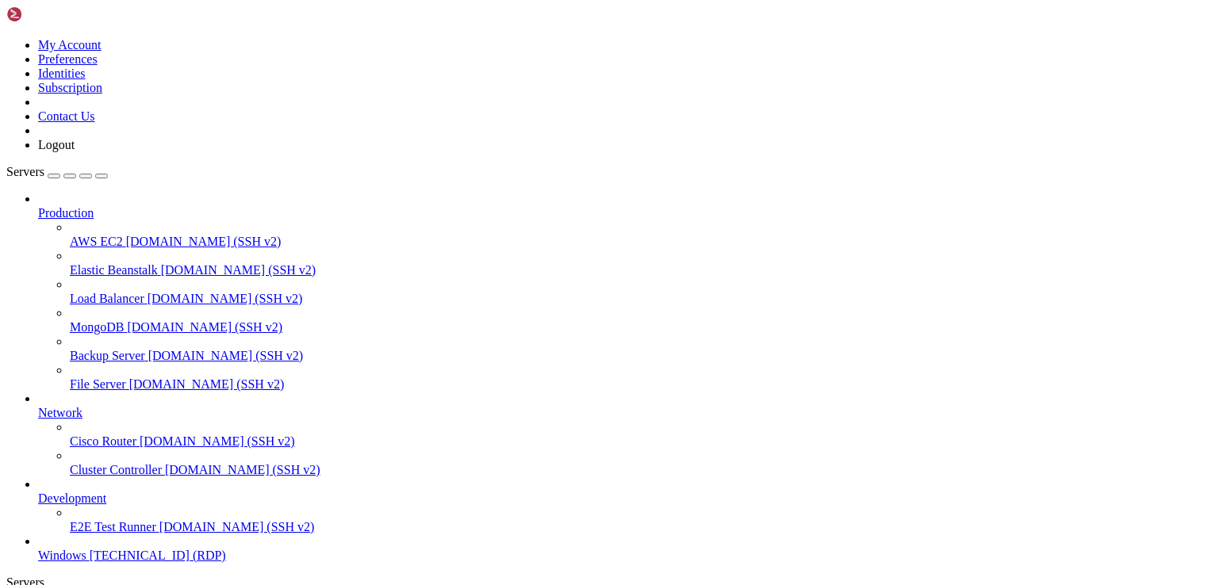
drag, startPoint x: 103, startPoint y: 763, endPoint x: 943, endPoint y: 788, distance: 840.1
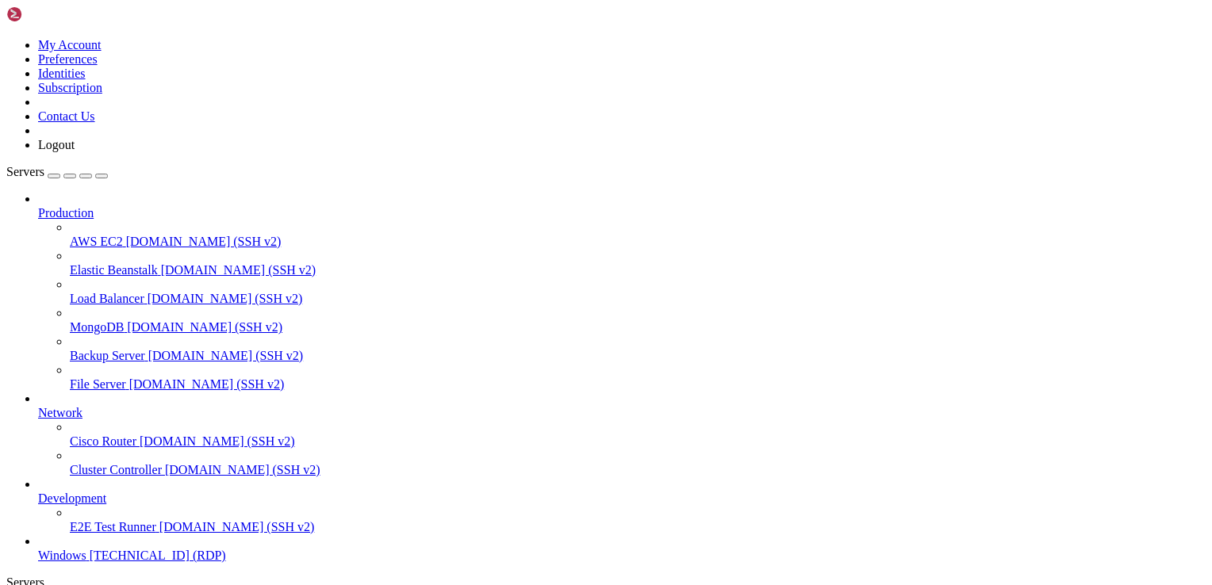
drag, startPoint x: 752, startPoint y: 1109, endPoint x: 497, endPoint y: 1060, distance: 259.2
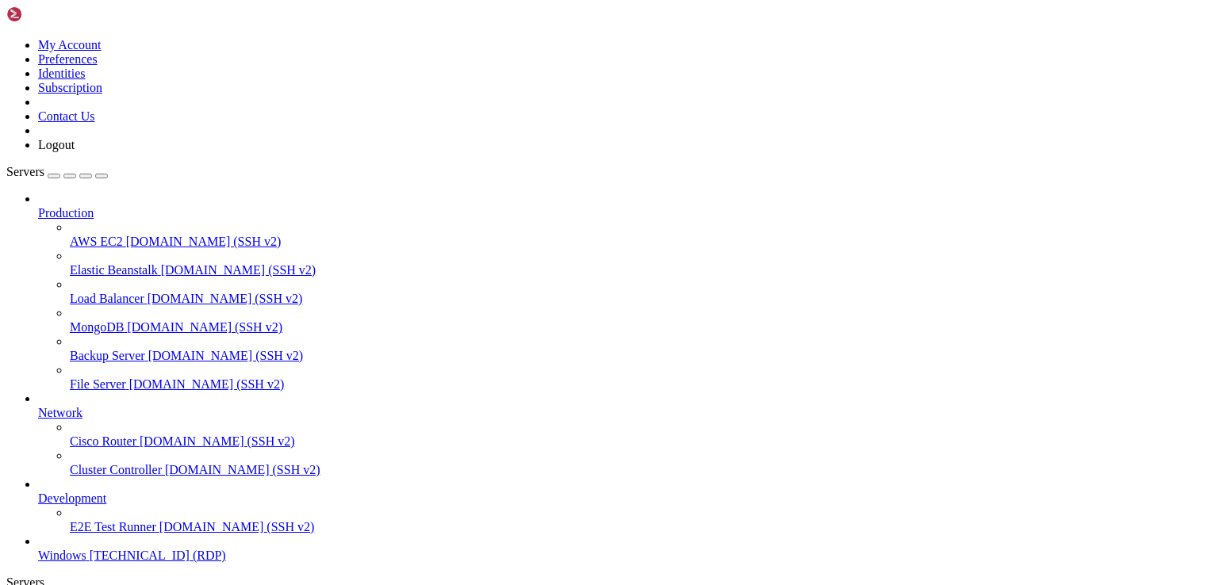
drag, startPoint x: 772, startPoint y: 1011, endPoint x: 502, endPoint y: 875, distance: 301.8
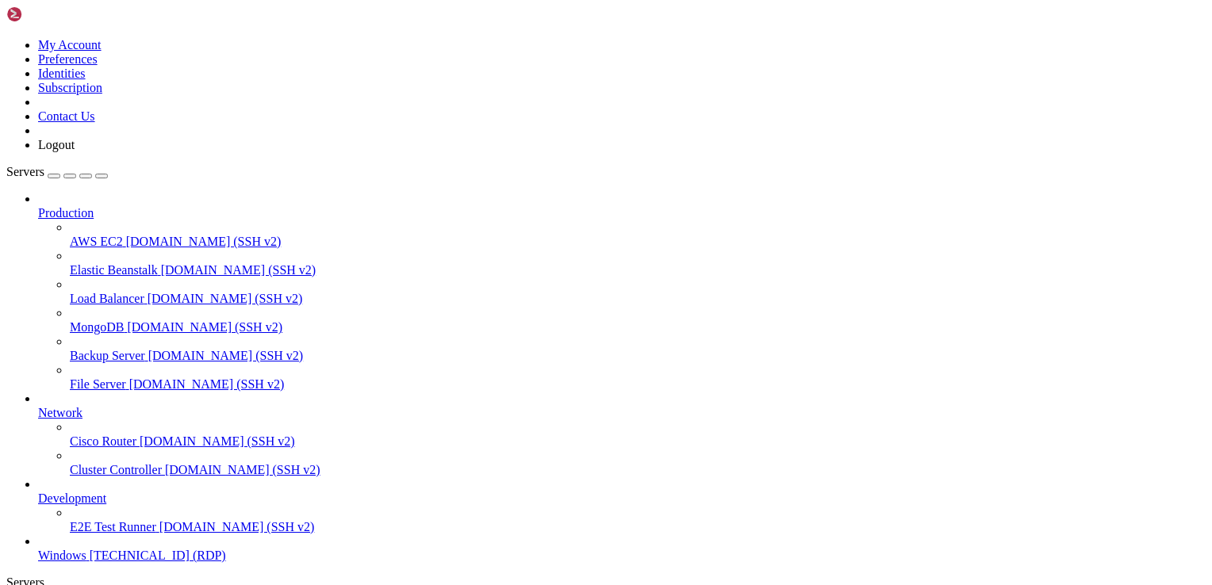
drag, startPoint x: 343, startPoint y: 910, endPoint x: 394, endPoint y: 661, distance: 254.3
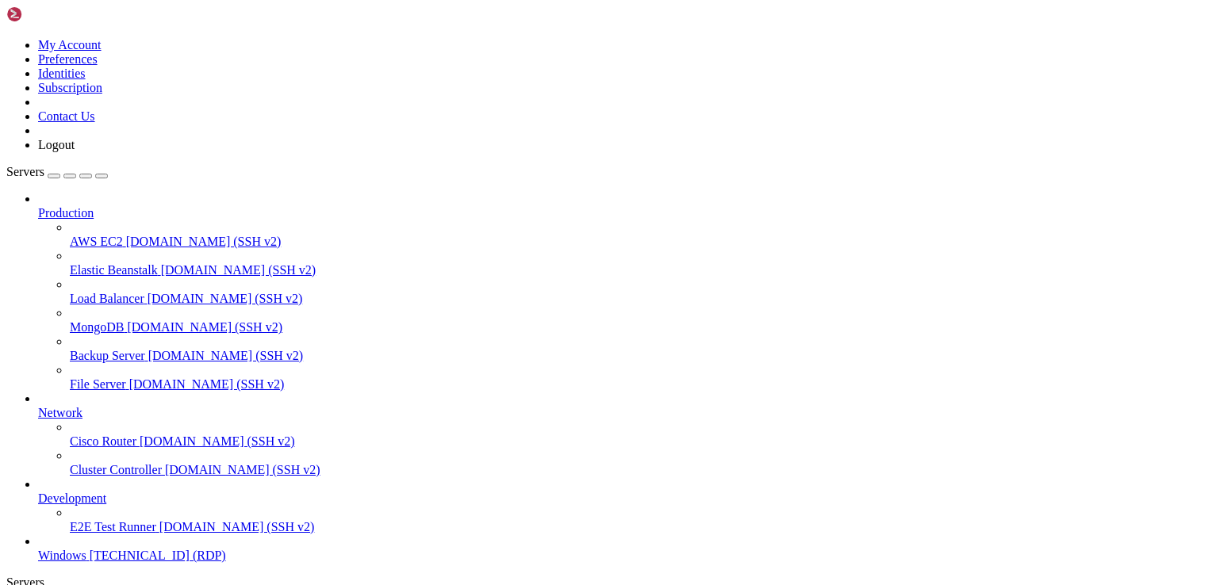
drag, startPoint x: 949, startPoint y: 796, endPoint x: 227, endPoint y: 869, distance: 726.0
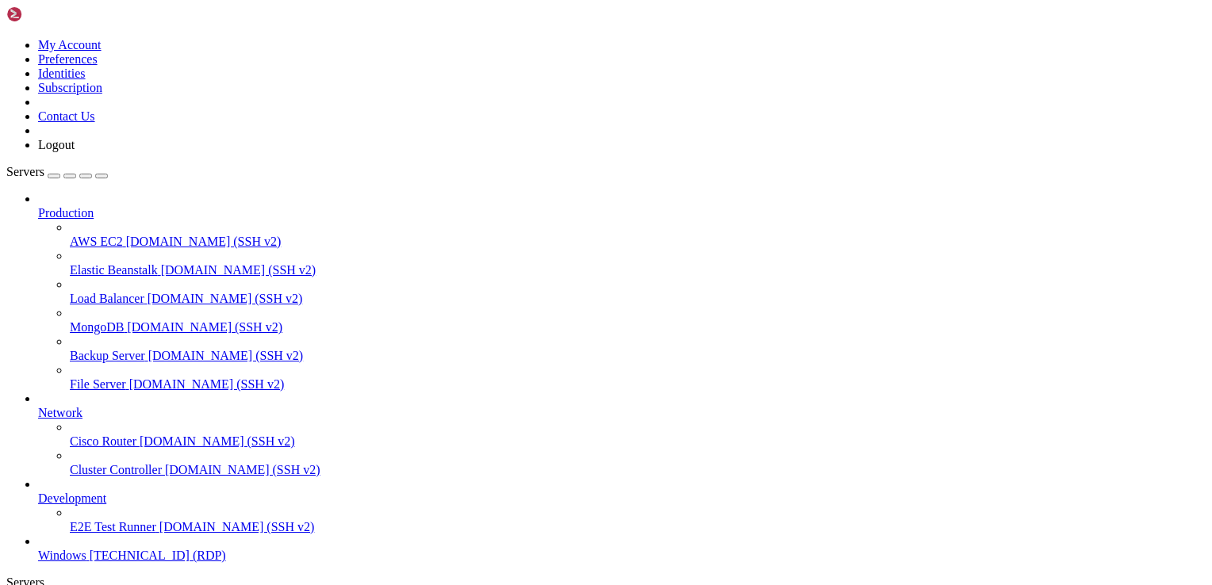
drag, startPoint x: 1145, startPoint y: 971, endPoint x: 1155, endPoint y: 810, distance: 160.5
drag, startPoint x: 241, startPoint y: 864, endPoint x: 349, endPoint y: 868, distance: 107.9
drag, startPoint x: 1120, startPoint y: 852, endPoint x: 1098, endPoint y: 1245, distance: 393.9
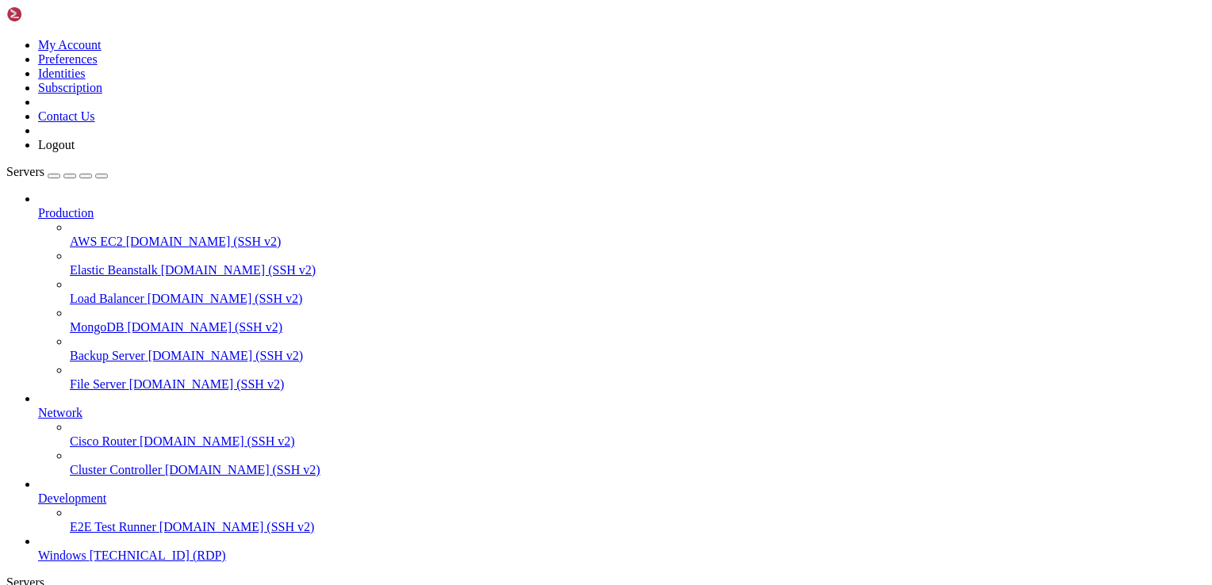
drag, startPoint x: 1138, startPoint y: 1128, endPoint x: 1162, endPoint y: 820, distance: 309.4
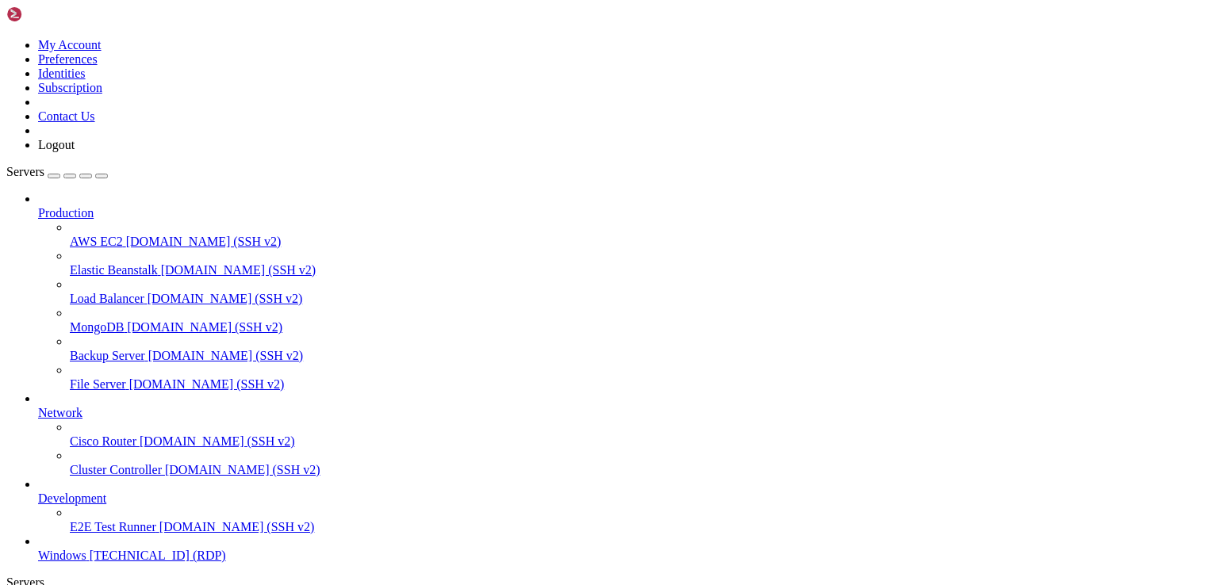
drag, startPoint x: 726, startPoint y: 1061, endPoint x: 231, endPoint y: 1045, distance: 495.8
drag, startPoint x: 1127, startPoint y: 1124, endPoint x: 1143, endPoint y: 818, distance: 307.3
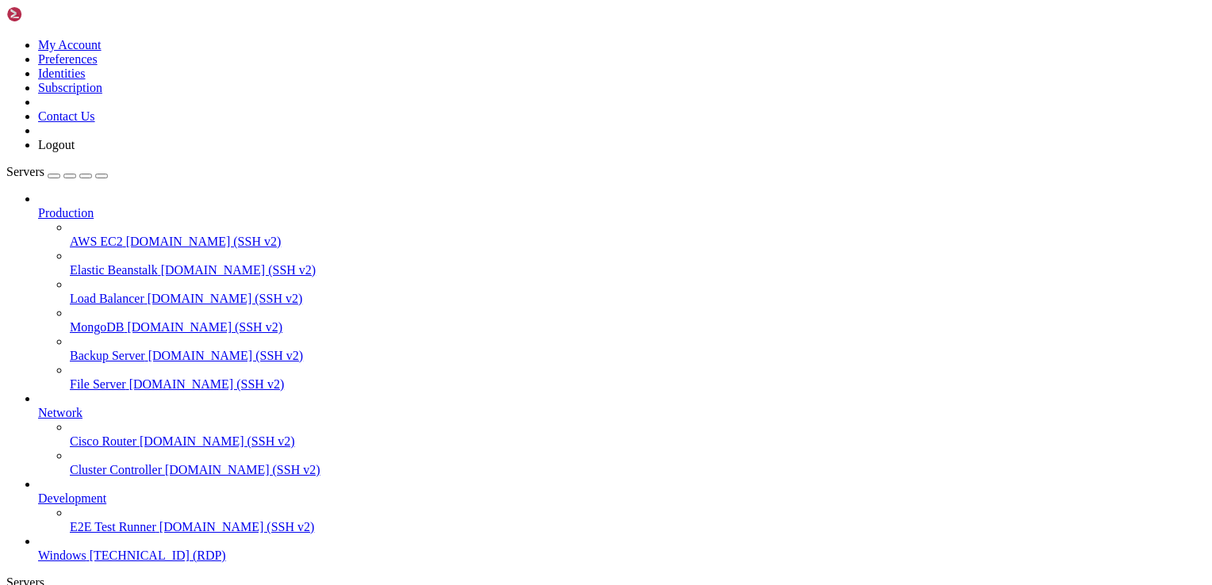
drag, startPoint x: 600, startPoint y: 976, endPoint x: 232, endPoint y: 1046, distance: 374.5
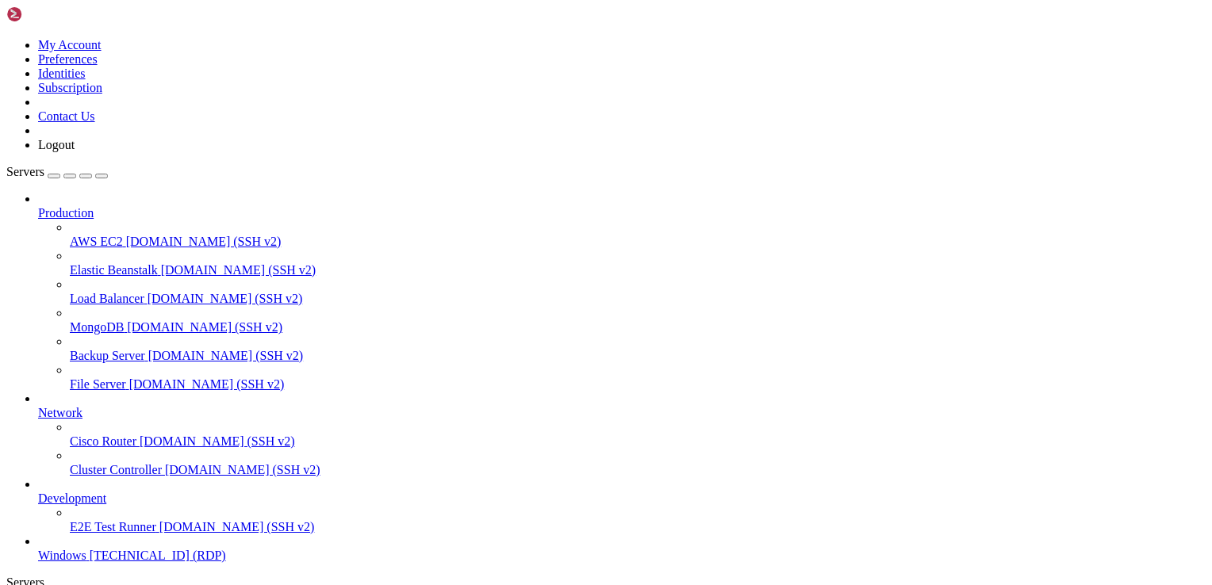
drag, startPoint x: 330, startPoint y: 1149, endPoint x: 236, endPoint y: 952, distance: 218.8
drag, startPoint x: 801, startPoint y: 838, endPoint x: 107, endPoint y: 905, distance: 697.0
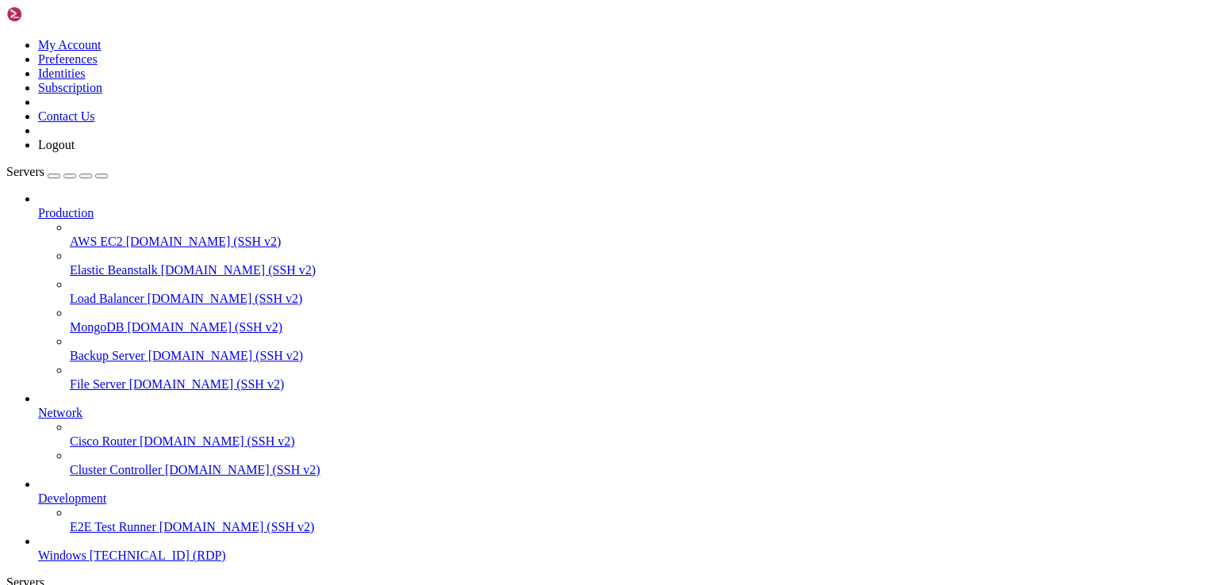
drag, startPoint x: 524, startPoint y: 1086, endPoint x: 236, endPoint y: 1036, distance: 293.1
drag, startPoint x: 315, startPoint y: 1042, endPoint x: 188, endPoint y: 883, distance: 203.7
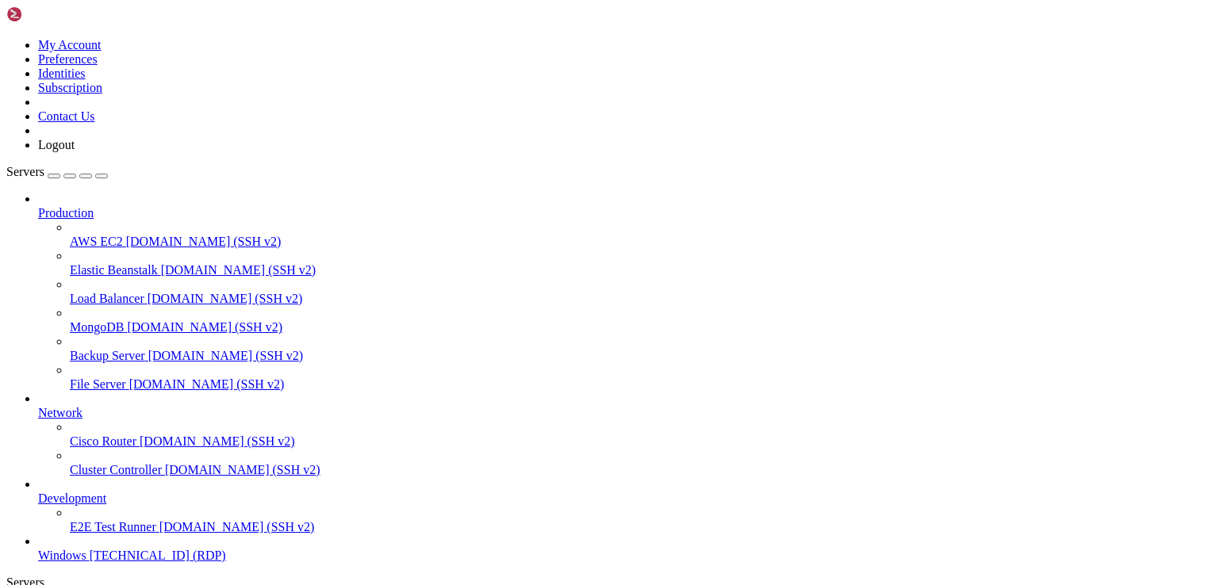
drag, startPoint x: 851, startPoint y: 839, endPoint x: 661, endPoint y: 852, distance: 190.8
drag, startPoint x: 691, startPoint y: 1118, endPoint x: 215, endPoint y: 922, distance: 514.5
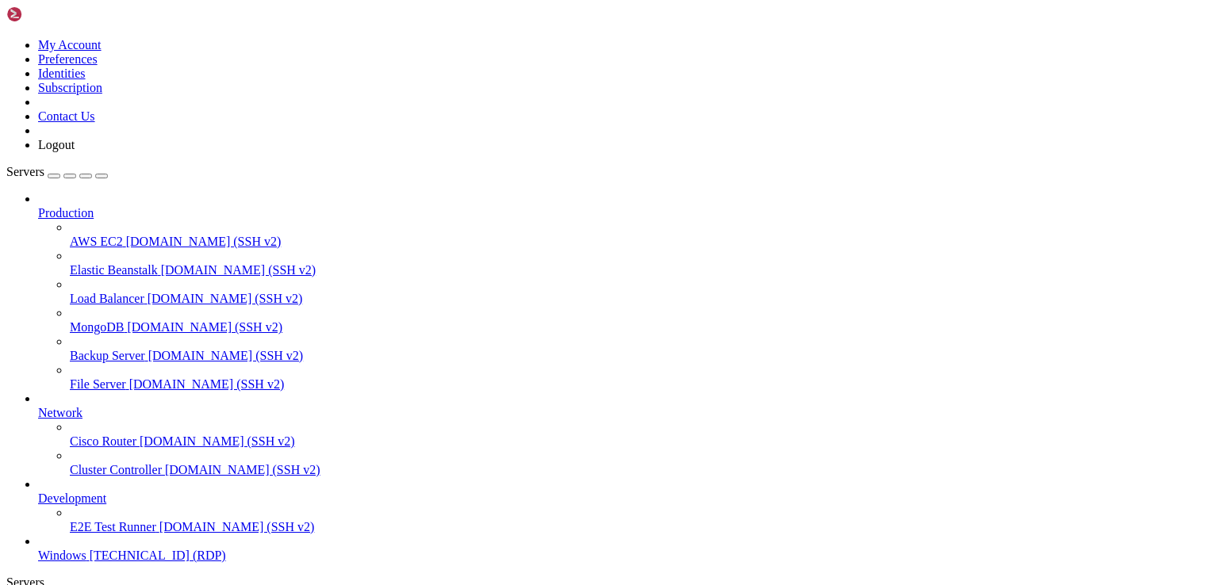
drag, startPoint x: 874, startPoint y: 826, endPoint x: 1092, endPoint y: 819, distance: 218.2
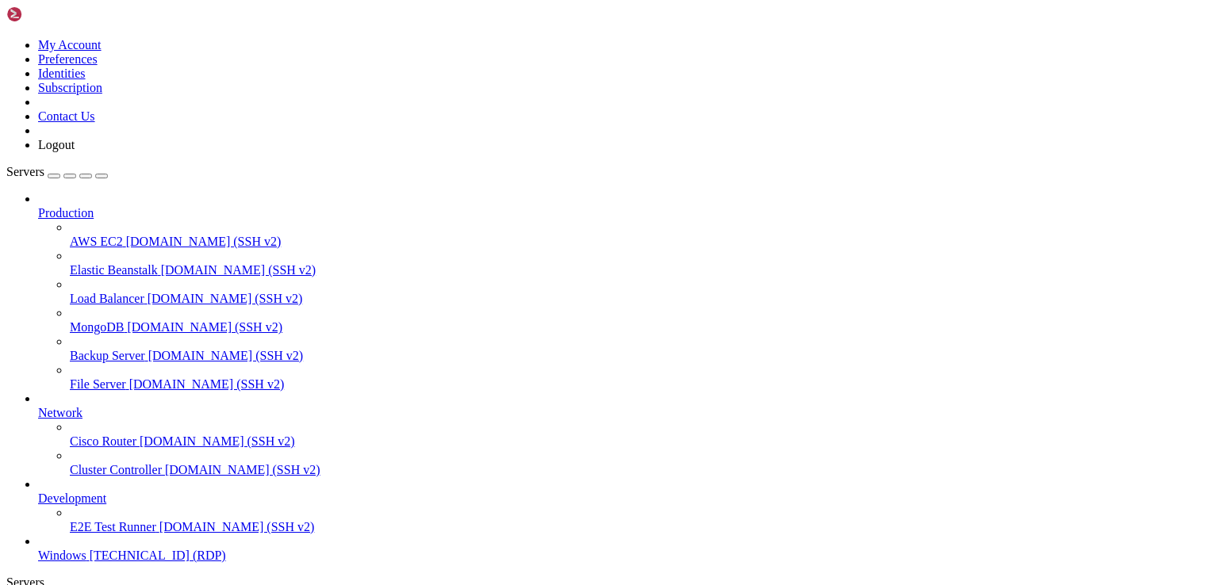
drag, startPoint x: 339, startPoint y: 775, endPoint x: 885, endPoint y: 809, distance: 546.6
drag, startPoint x: 98, startPoint y: 785, endPoint x: 79, endPoint y: 789, distance: 19.4
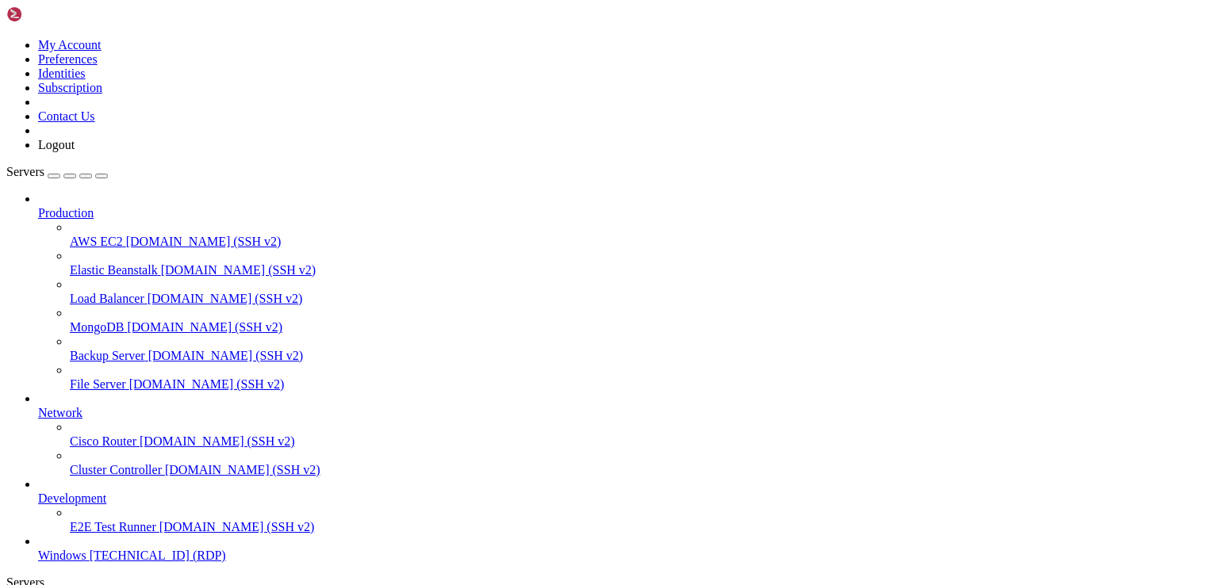
drag, startPoint x: 907, startPoint y: 798, endPoint x: 310, endPoint y: 852, distance: 599.4
drag, startPoint x: 264, startPoint y: 1034, endPoint x: 611, endPoint y: 1098, distance: 352.4
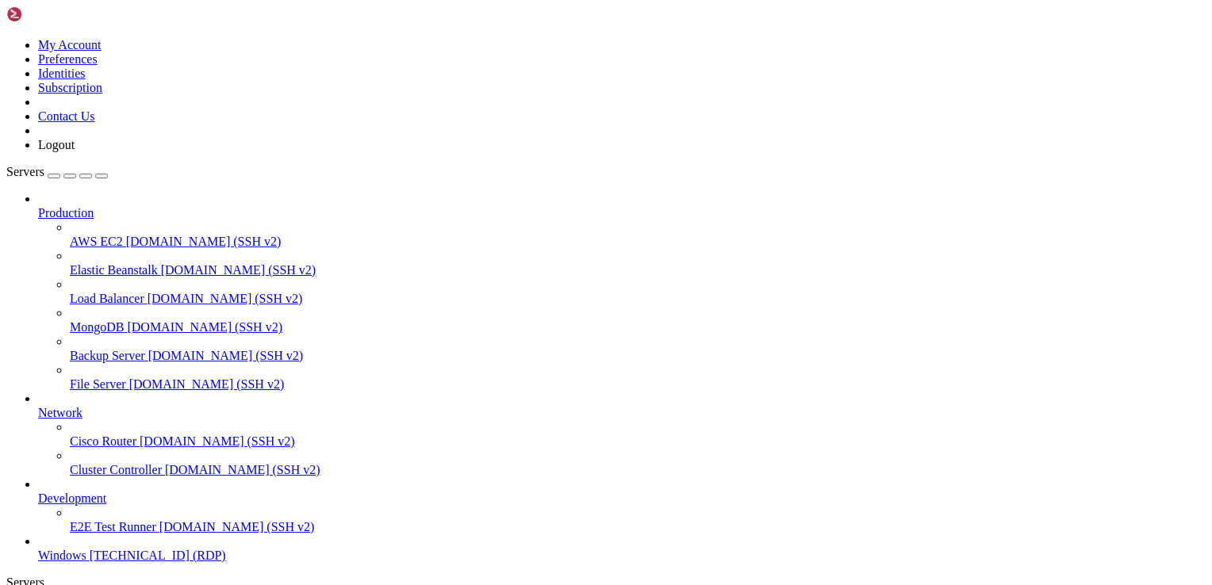
drag, startPoint x: 651, startPoint y: 1107, endPoint x: 224, endPoint y: 918, distance: 466.5
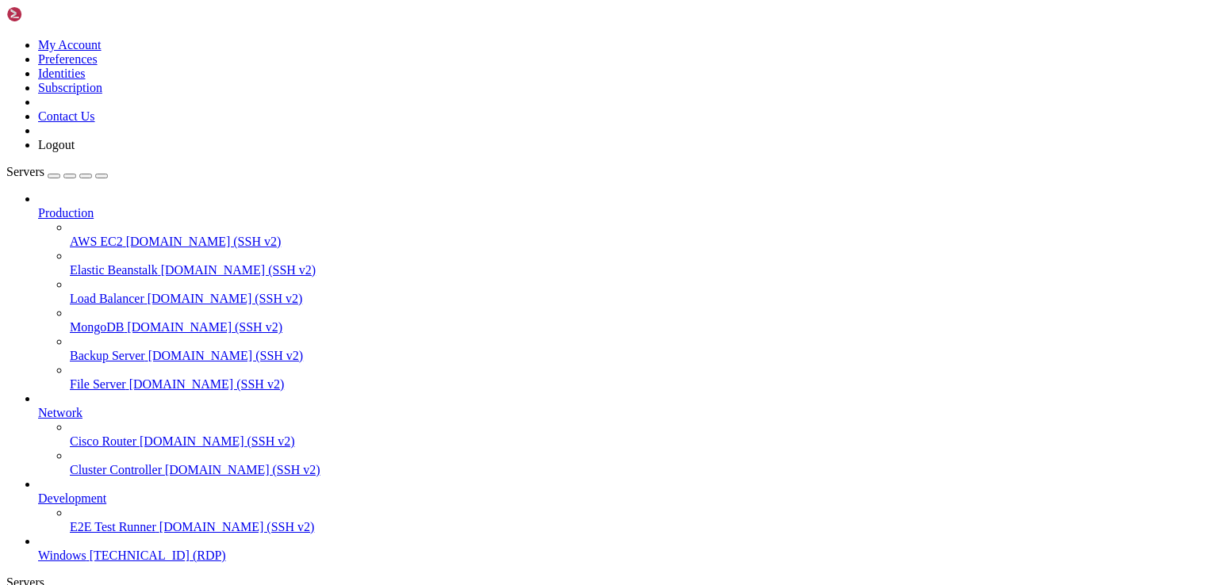
drag, startPoint x: 661, startPoint y: 1149, endPoint x: 206, endPoint y: 925, distance: 506.8
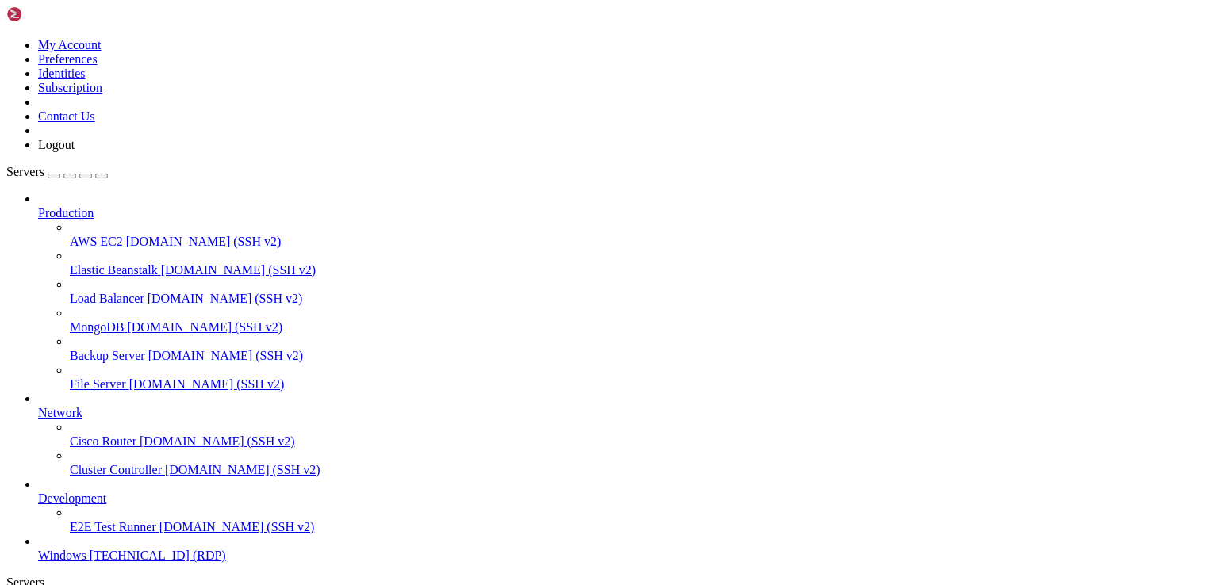
drag, startPoint x: 180, startPoint y: 766, endPoint x: 930, endPoint y: 810, distance: 751.4
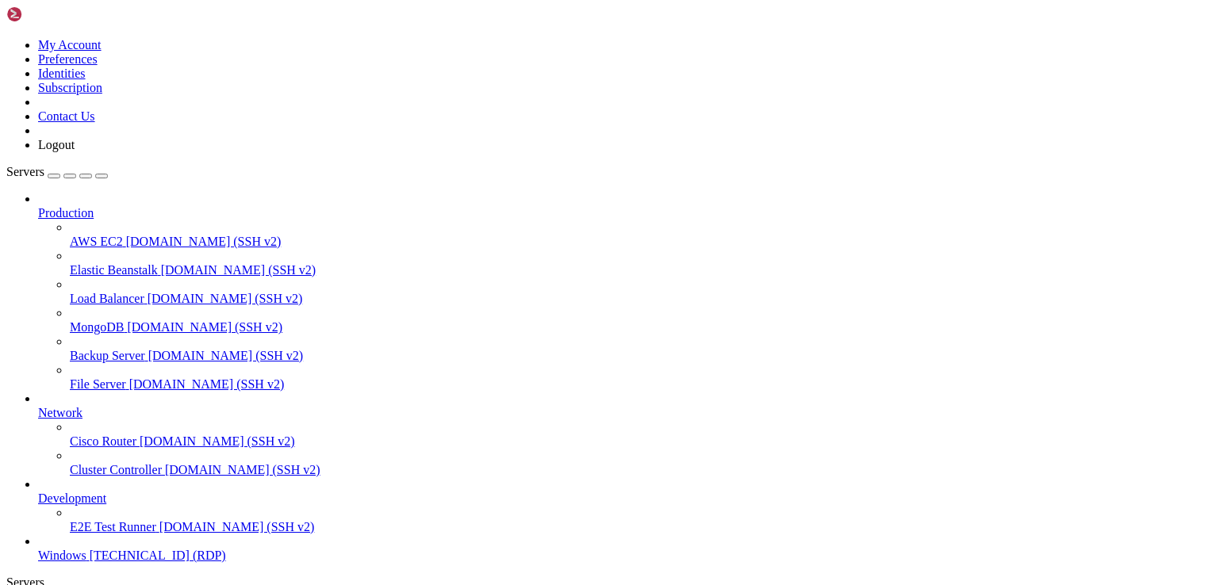
drag, startPoint x: 930, startPoint y: 810, endPoint x: 213, endPoint y: 754, distance: 719.0
drag, startPoint x: 228, startPoint y: 771, endPoint x: 792, endPoint y: 799, distance: 564.5
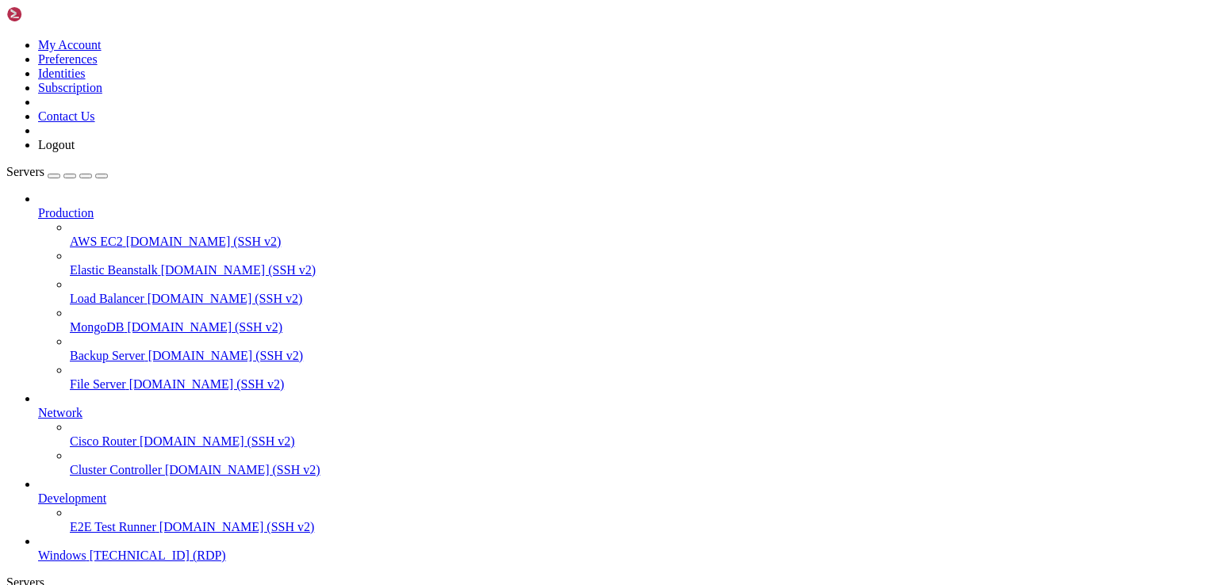
drag, startPoint x: 990, startPoint y: 789, endPoint x: 486, endPoint y: 772, distance: 504.6
drag, startPoint x: 1113, startPoint y: 1027, endPoint x: 1125, endPoint y: 1208, distance: 182.0
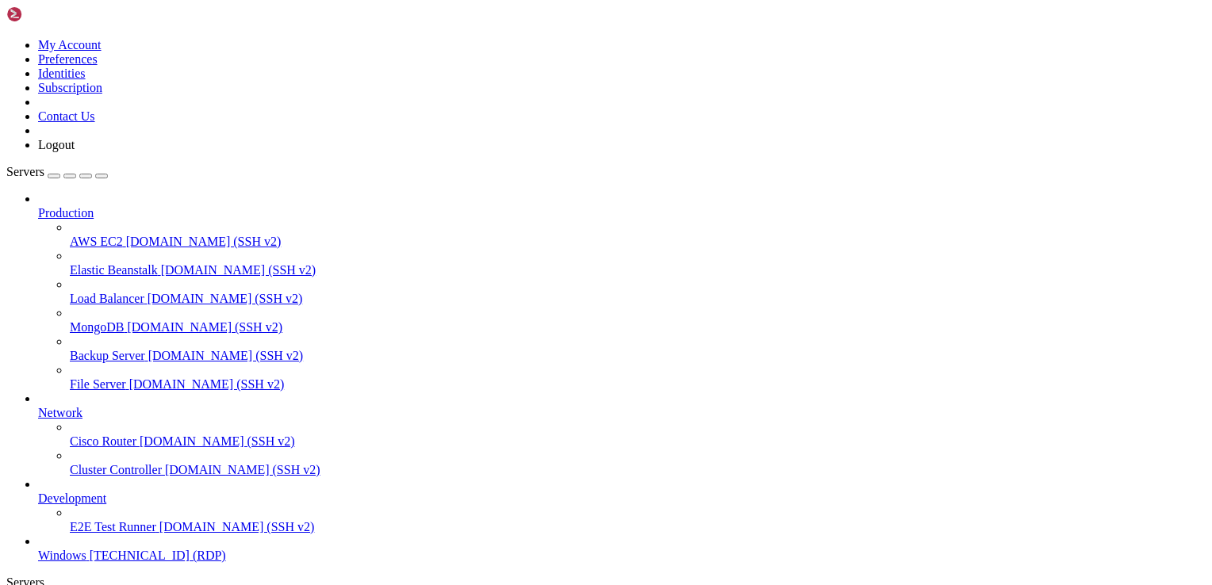
drag, startPoint x: 796, startPoint y: 1078, endPoint x: 781, endPoint y: 981, distance: 98.7
drag, startPoint x: 1118, startPoint y: 1198, endPoint x: 1169, endPoint y: 785, distance: 416.2
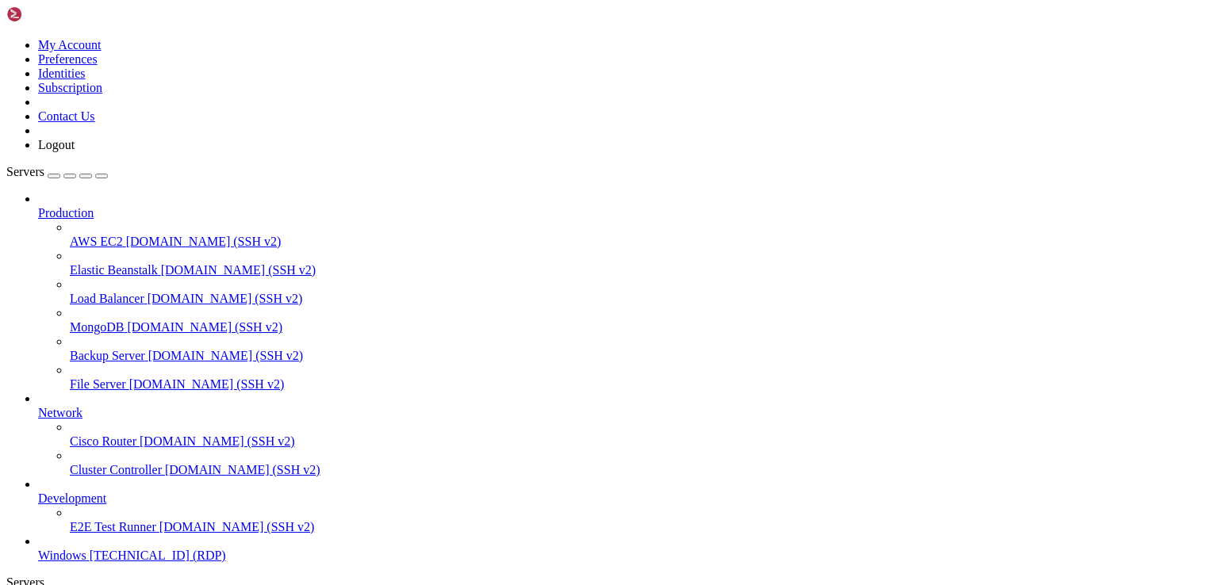
drag, startPoint x: 136, startPoint y: 774, endPoint x: 1026, endPoint y: 914, distance: 900.7
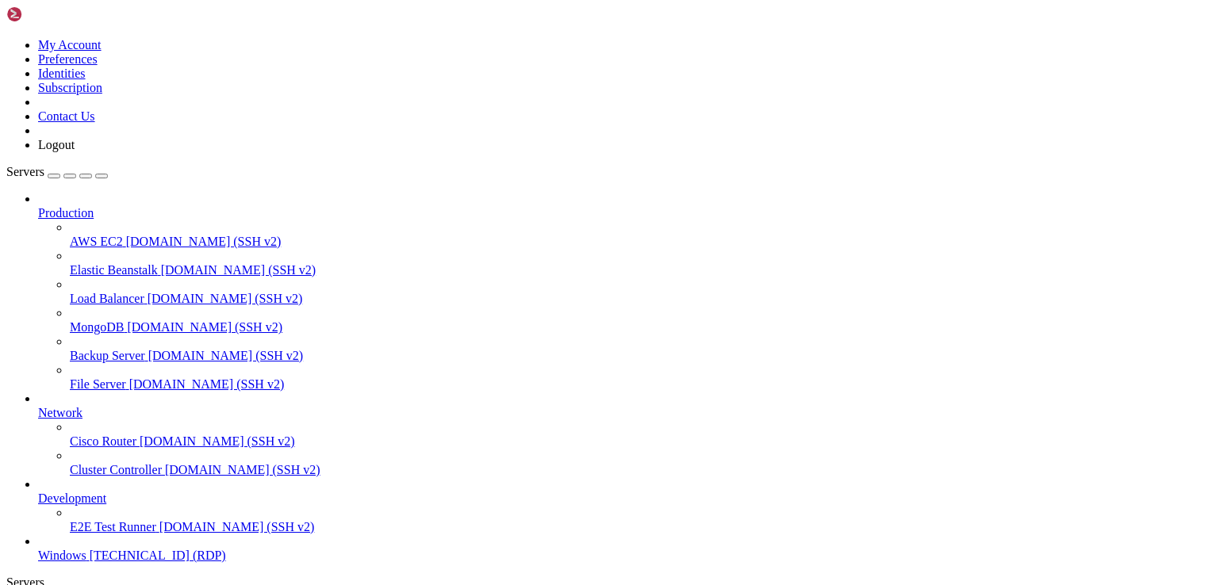
drag, startPoint x: 1074, startPoint y: 817, endPoint x: 884, endPoint y: 808, distance: 190.5
drag, startPoint x: 1066, startPoint y: 882, endPoint x: 1070, endPoint y: 766, distance: 115.8
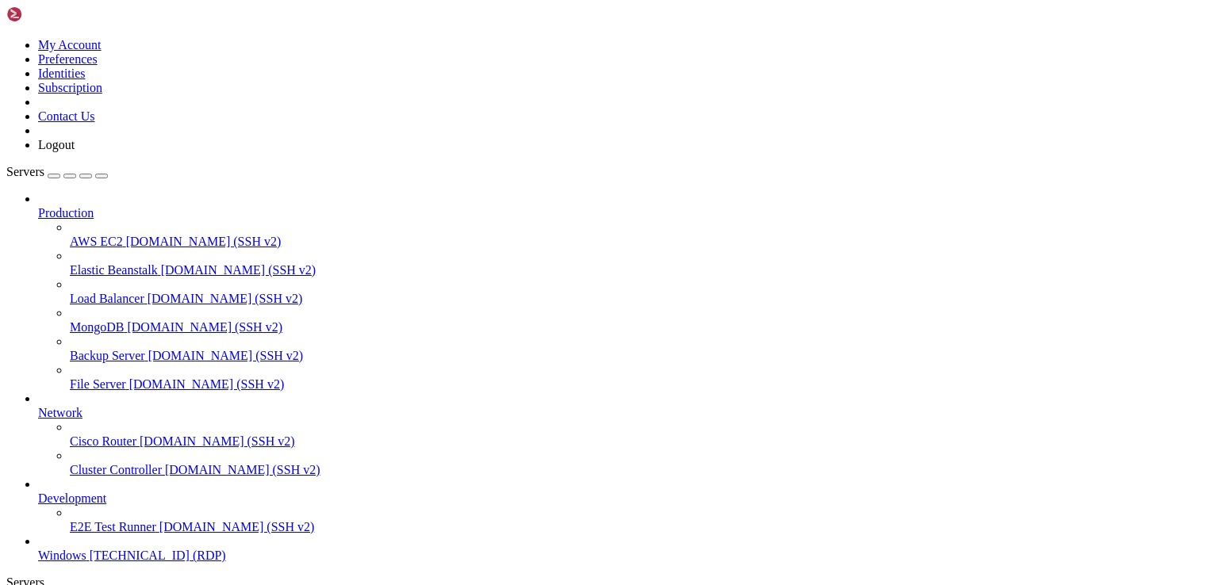
drag, startPoint x: 716, startPoint y: 953, endPoint x: 731, endPoint y: 931, distance: 26.8
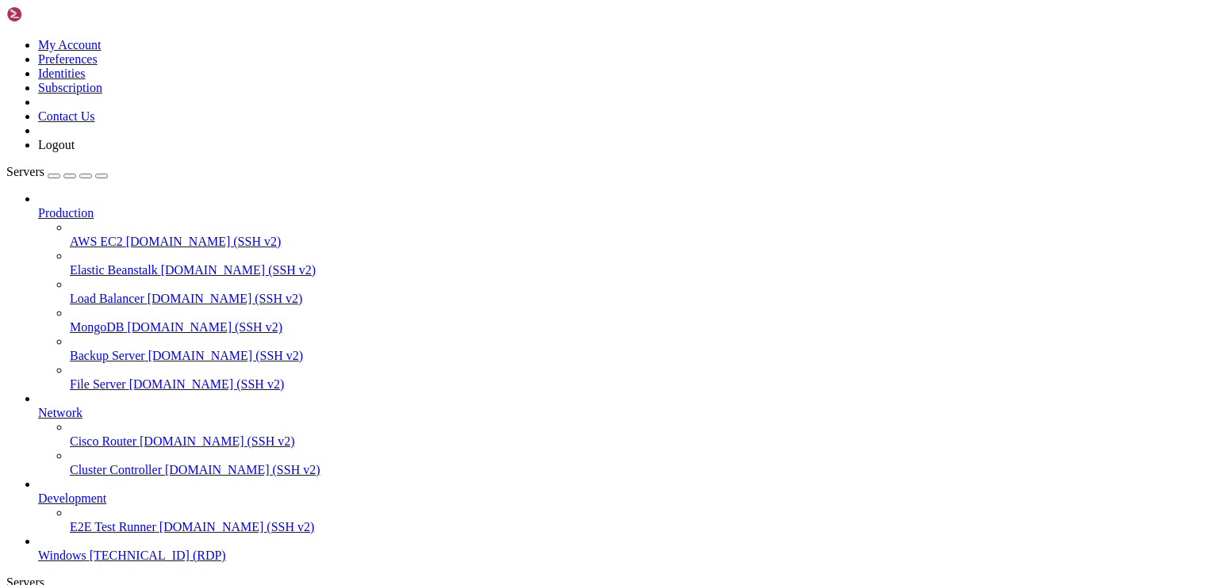
drag, startPoint x: 892, startPoint y: 812, endPoint x: 881, endPoint y: 880, distance: 69.1
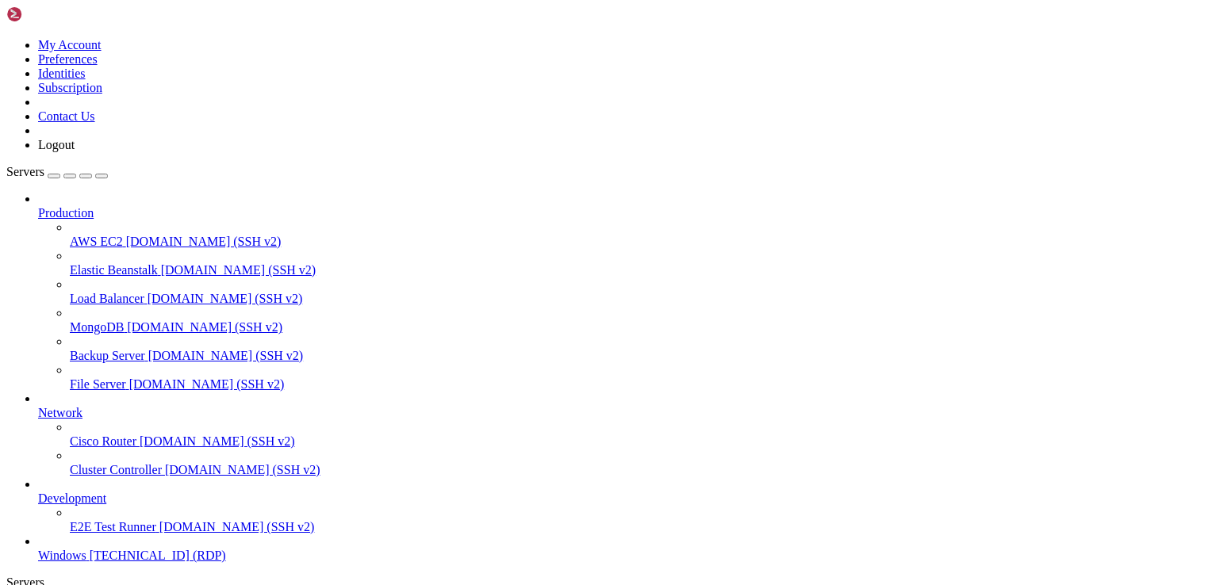
drag, startPoint x: 435, startPoint y: 958, endPoint x: 187, endPoint y: 966, distance: 248.3
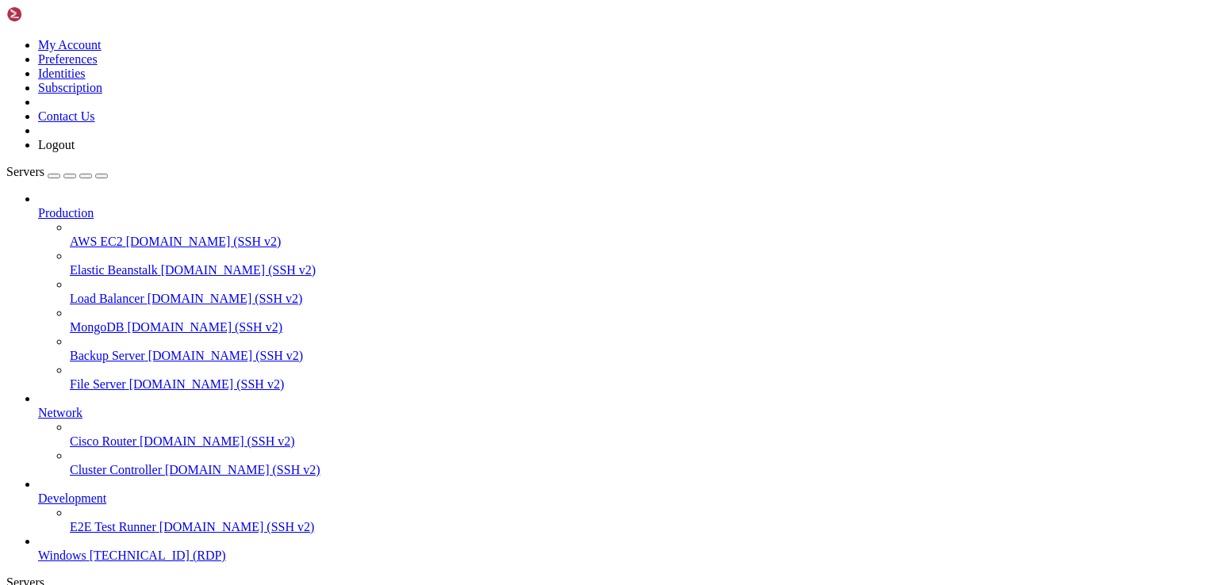
drag, startPoint x: 423, startPoint y: 958, endPoint x: 232, endPoint y: 955, distance: 190.3
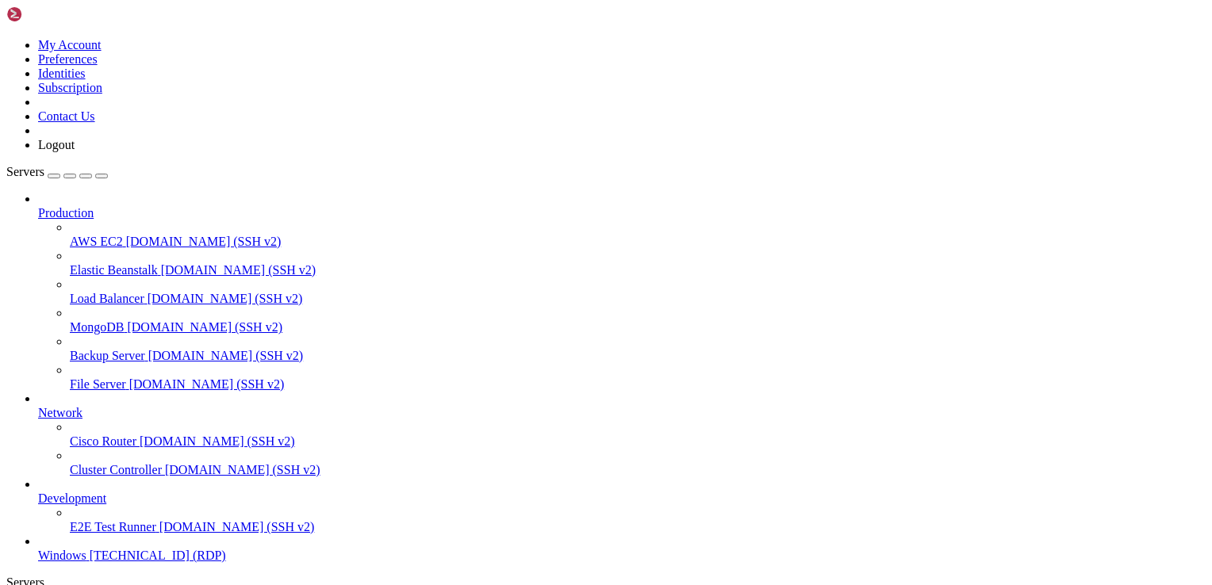
drag, startPoint x: 837, startPoint y: 772, endPoint x: 437, endPoint y: 890, distance: 417.3
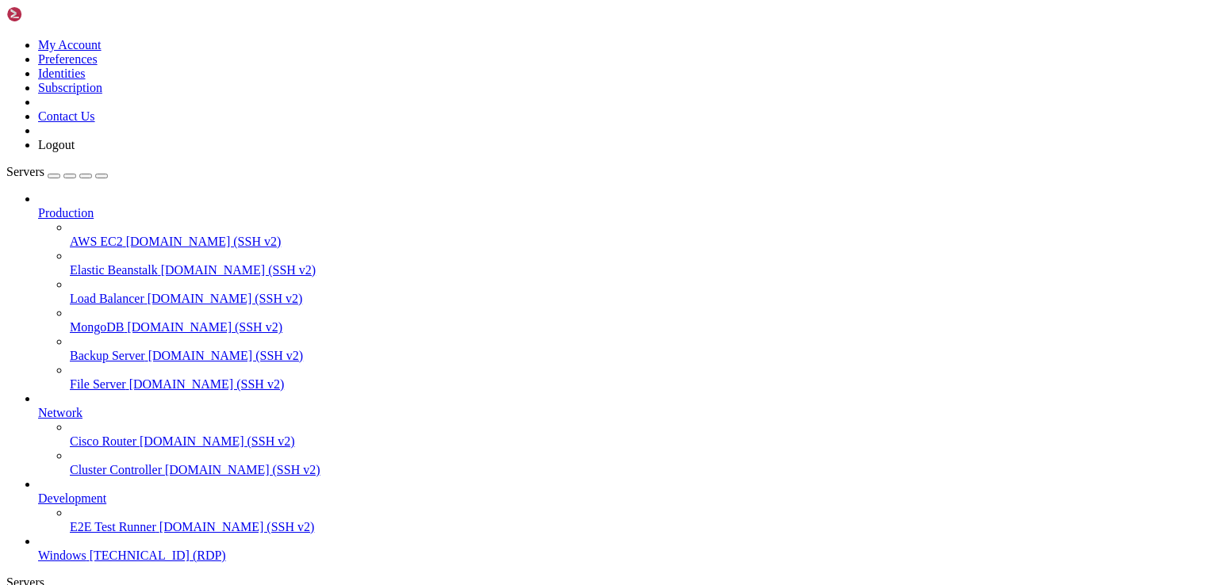
drag, startPoint x: 174, startPoint y: 1048, endPoint x: 192, endPoint y: 821, distance: 228.2
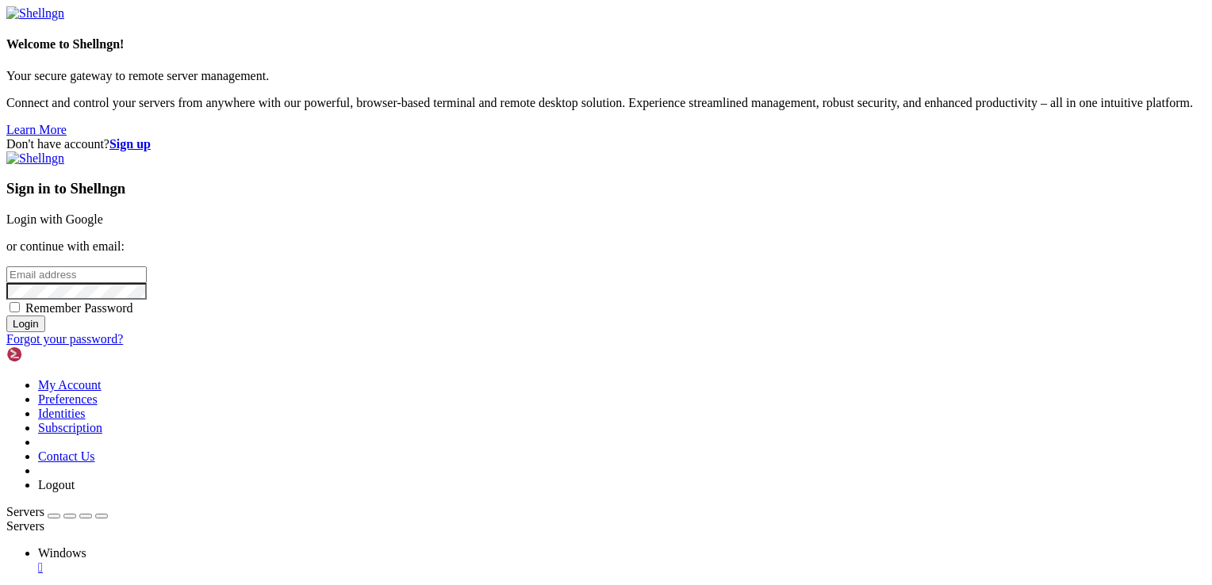
type input "[EMAIL_ADDRESS][DOMAIN_NAME]"
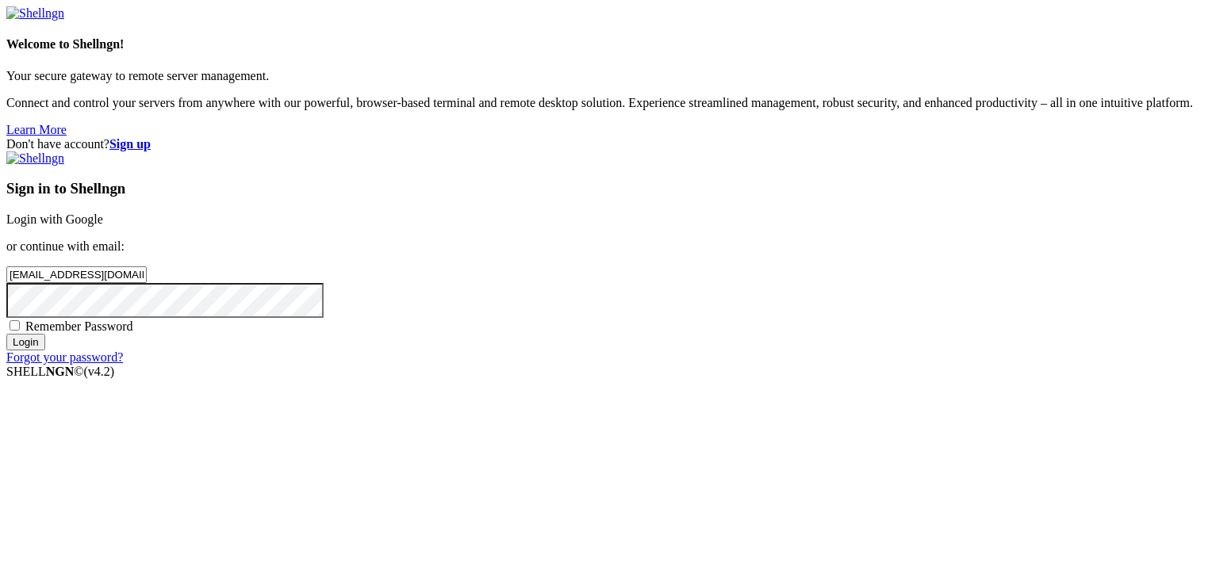
click at [737, 365] on div "Sign in to Shellngn Login with Google or continue with email: [EMAIL_ADDRESS][D…" at bounding box center [605, 257] width 1199 height 213
click at [45, 350] on input "Login" at bounding box center [25, 342] width 39 height 17
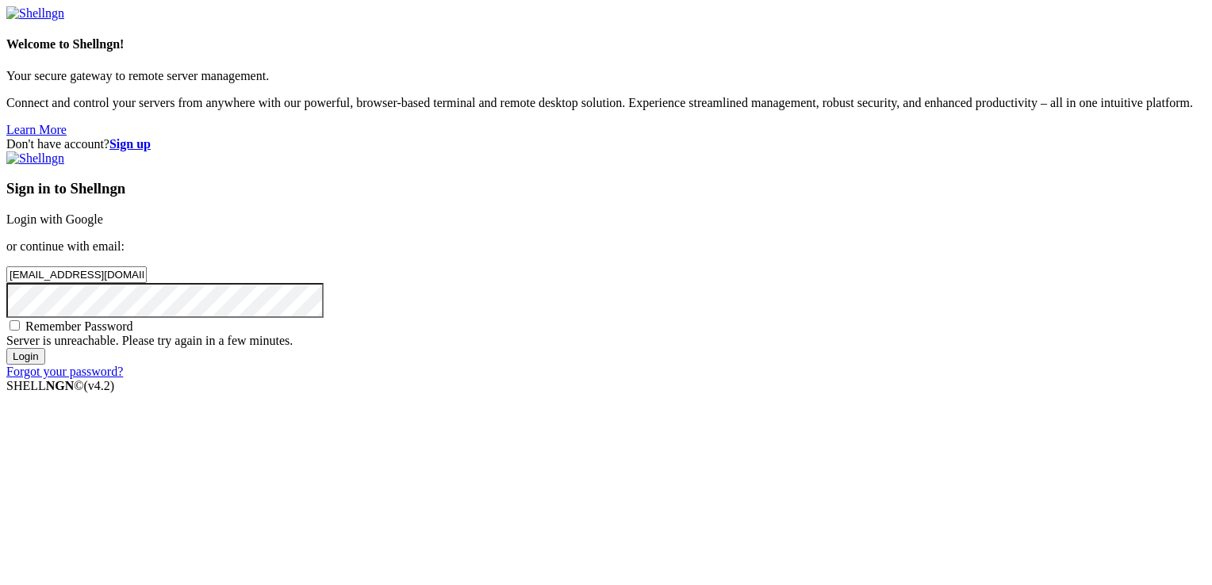
click at [45, 365] on input "Login" at bounding box center [25, 356] width 39 height 17
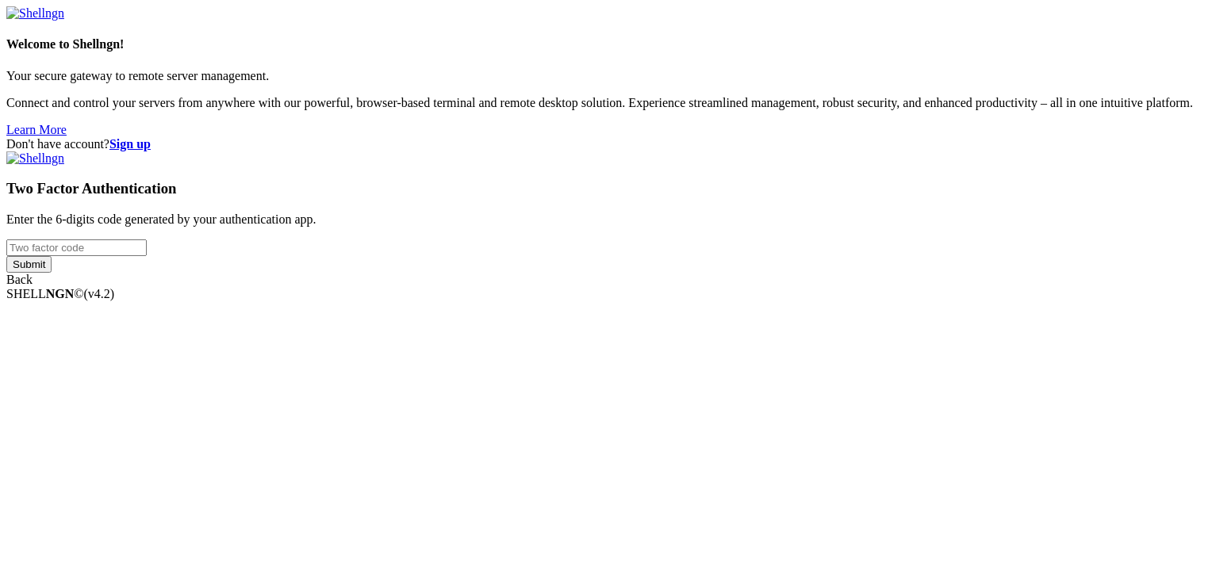
click at [147, 256] on input "number" at bounding box center [76, 247] width 140 height 17
type input "207665"
click at [6, 256] on input "Submit" at bounding box center [28, 264] width 45 height 17
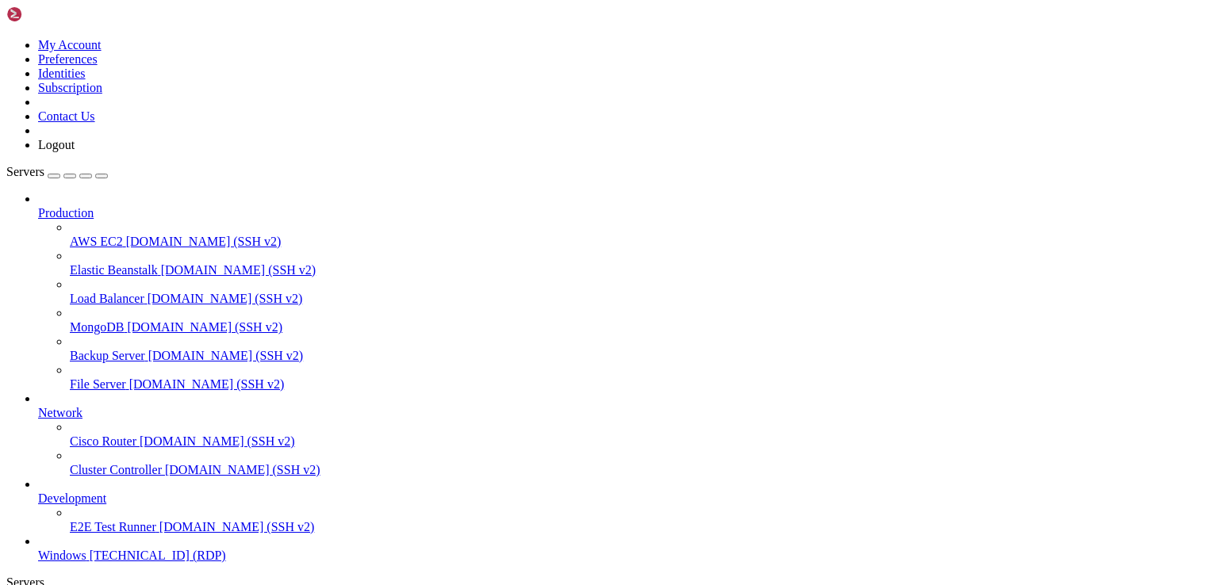
click at [101, 176] on icon "button" at bounding box center [101, 176] width 0 height 0
drag, startPoint x: 527, startPoint y: 1150, endPoint x: 461, endPoint y: 1143, distance: 66.2
drag, startPoint x: 543, startPoint y: 1151, endPoint x: 475, endPoint y: 1134, distance: 70.2
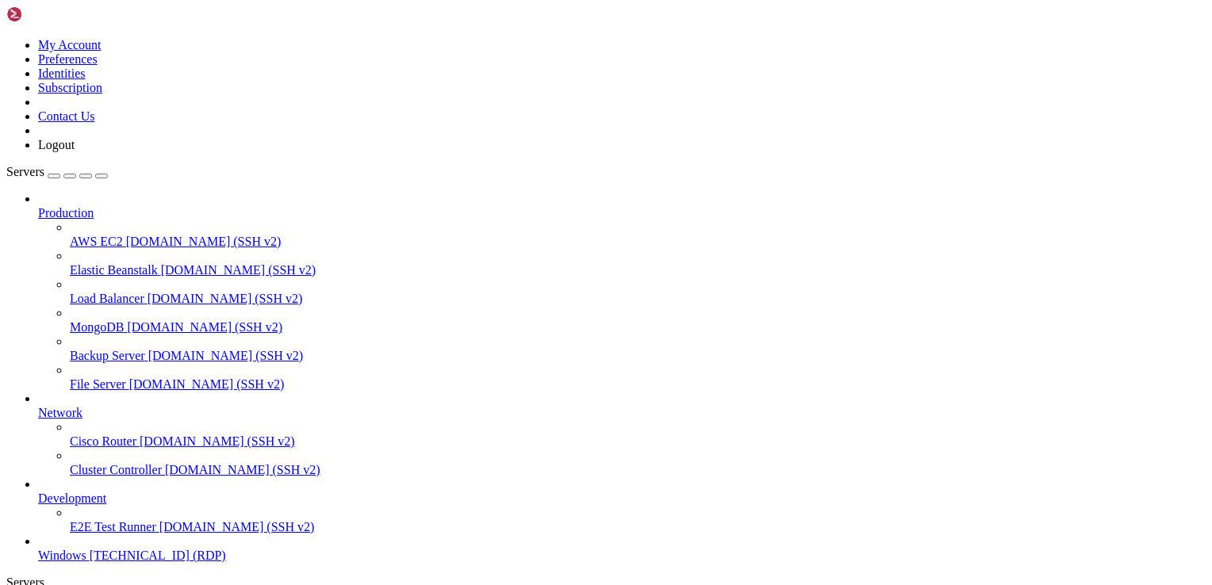
drag, startPoint x: 240, startPoint y: 766, endPoint x: 496, endPoint y: 790, distance: 256.4
drag, startPoint x: 477, startPoint y: 769, endPoint x: 1001, endPoint y: 819, distance: 526.5
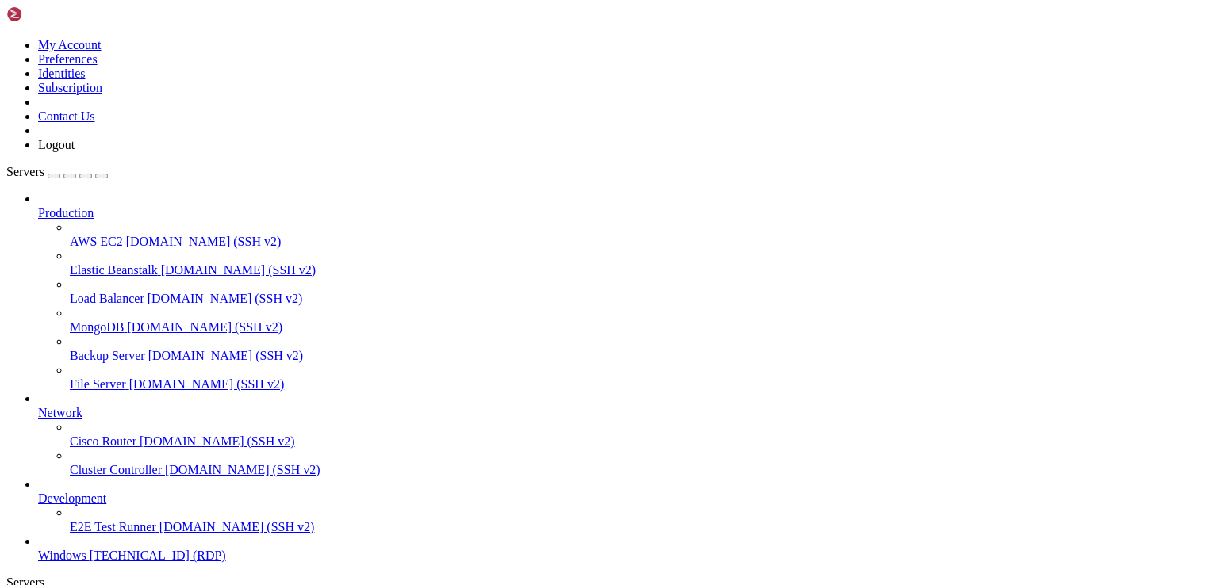
drag, startPoint x: 851, startPoint y: 883, endPoint x: 1077, endPoint y: 858, distance: 227.4
drag, startPoint x: 550, startPoint y: 814, endPoint x: 707, endPoint y: 820, distance: 157.9
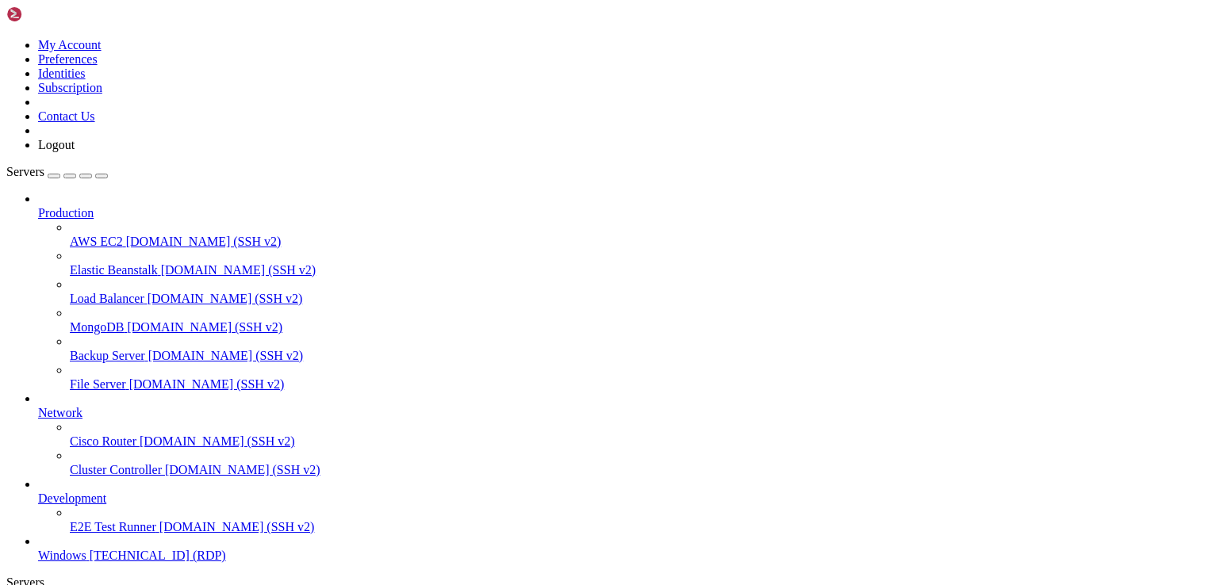
drag, startPoint x: 746, startPoint y: 815, endPoint x: 161, endPoint y: 1253, distance: 730.8
drag, startPoint x: 1041, startPoint y: 1142, endPoint x: 1056, endPoint y: 873, distance: 269.2
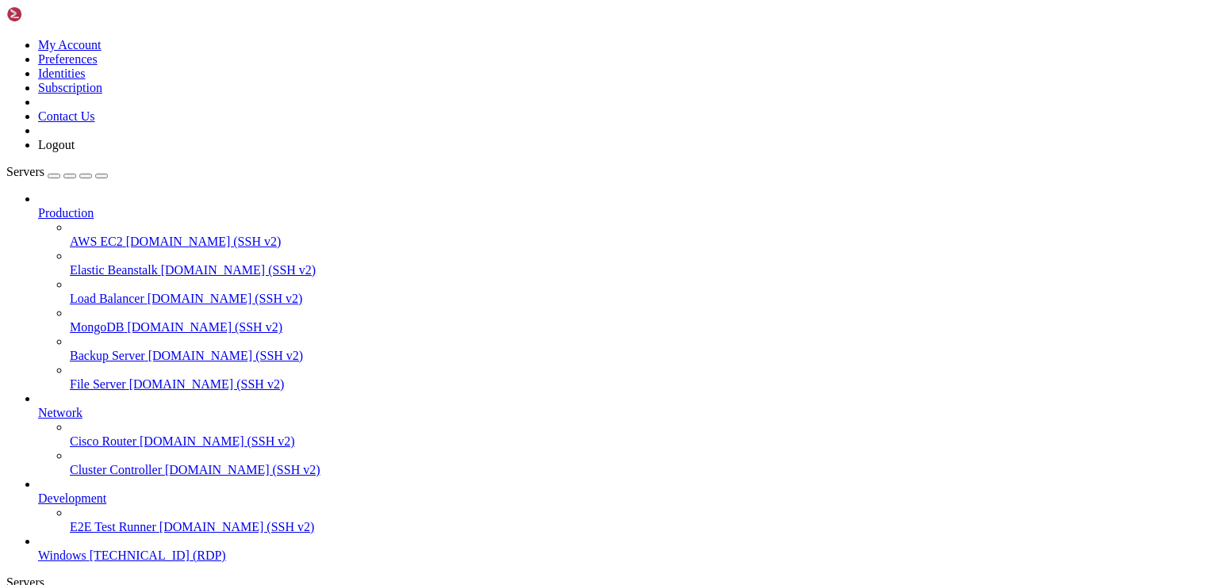
drag, startPoint x: 1086, startPoint y: 851, endPoint x: 446, endPoint y: 887, distance: 640.9
drag, startPoint x: 441, startPoint y: 899, endPoint x: 561, endPoint y: 912, distance: 121.2
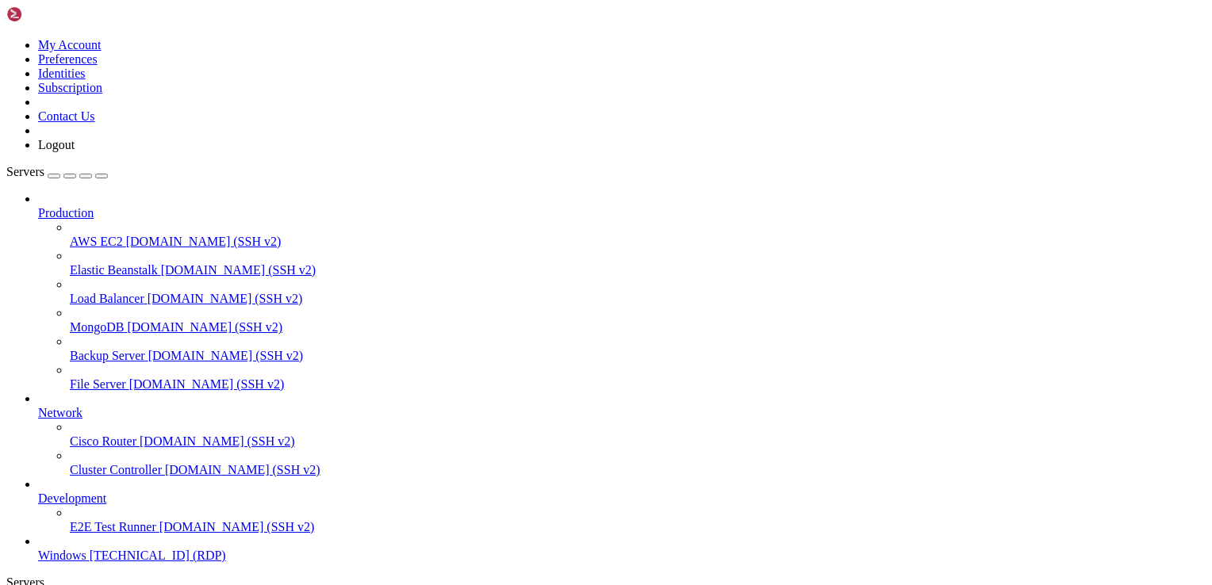
drag, startPoint x: 561, startPoint y: 912, endPoint x: 521, endPoint y: 920, distance: 41.2
drag, startPoint x: 1059, startPoint y: 869, endPoint x: 1071, endPoint y: 950, distance: 81.8
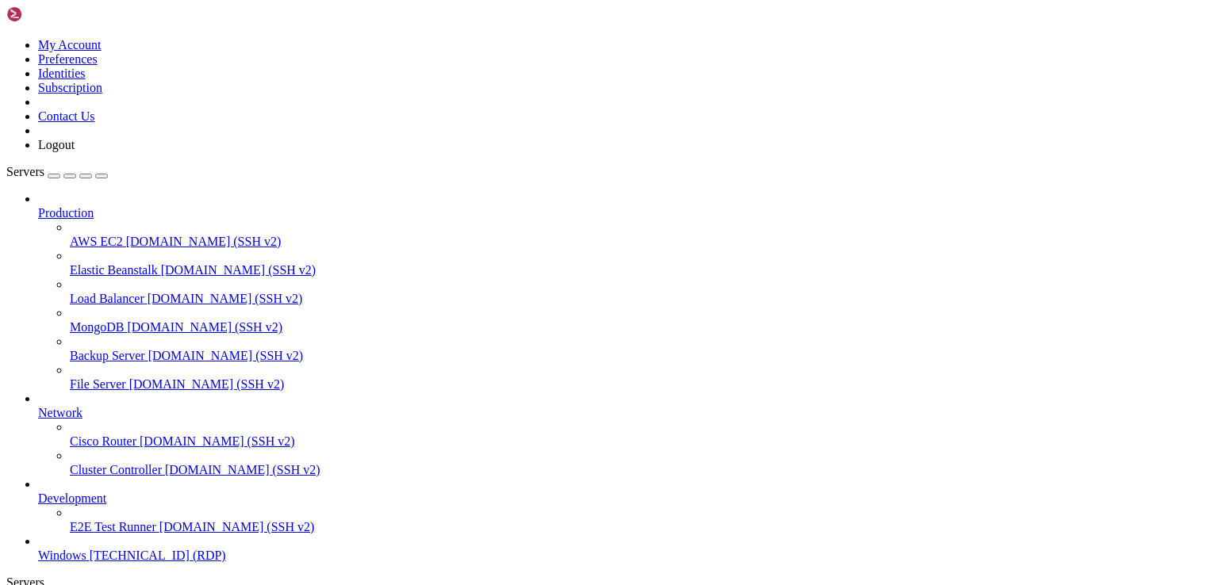
drag, startPoint x: 638, startPoint y: 1191, endPoint x: 658, endPoint y: 1222, distance: 36.7
drag, startPoint x: 1053, startPoint y: 945, endPoint x: 1074, endPoint y: 829, distance: 117.7
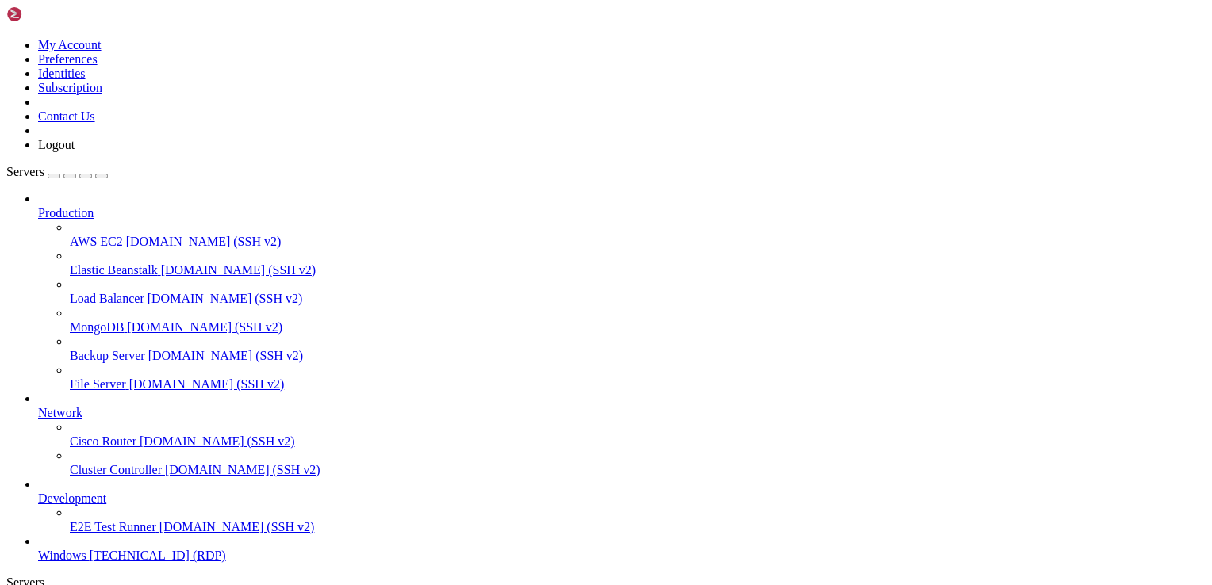
drag, startPoint x: 1040, startPoint y: 848, endPoint x: 1051, endPoint y: 790, distance: 59.7
drag, startPoint x: 262, startPoint y: 844, endPoint x: 251, endPoint y: 1202, distance: 357.8
